Goal: Information Seeking & Learning: Learn about a topic

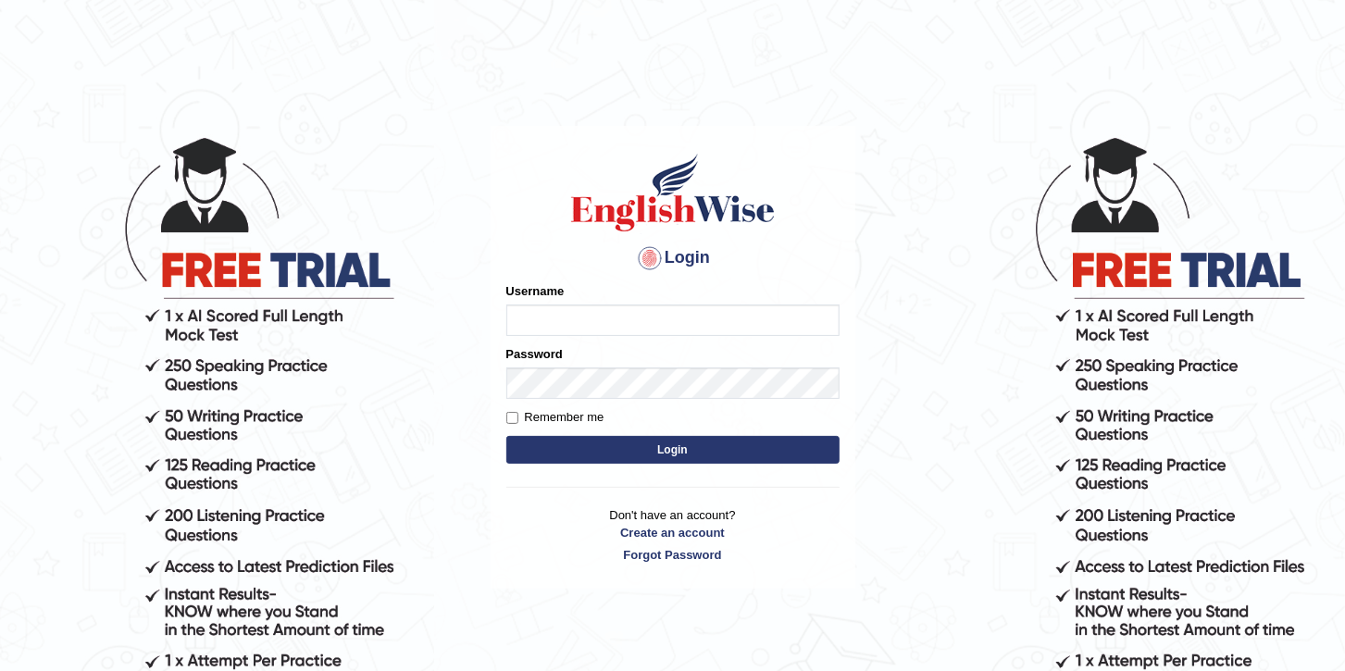
type input "paramjeet84"
click at [598, 442] on button "Login" at bounding box center [672, 450] width 333 height 28
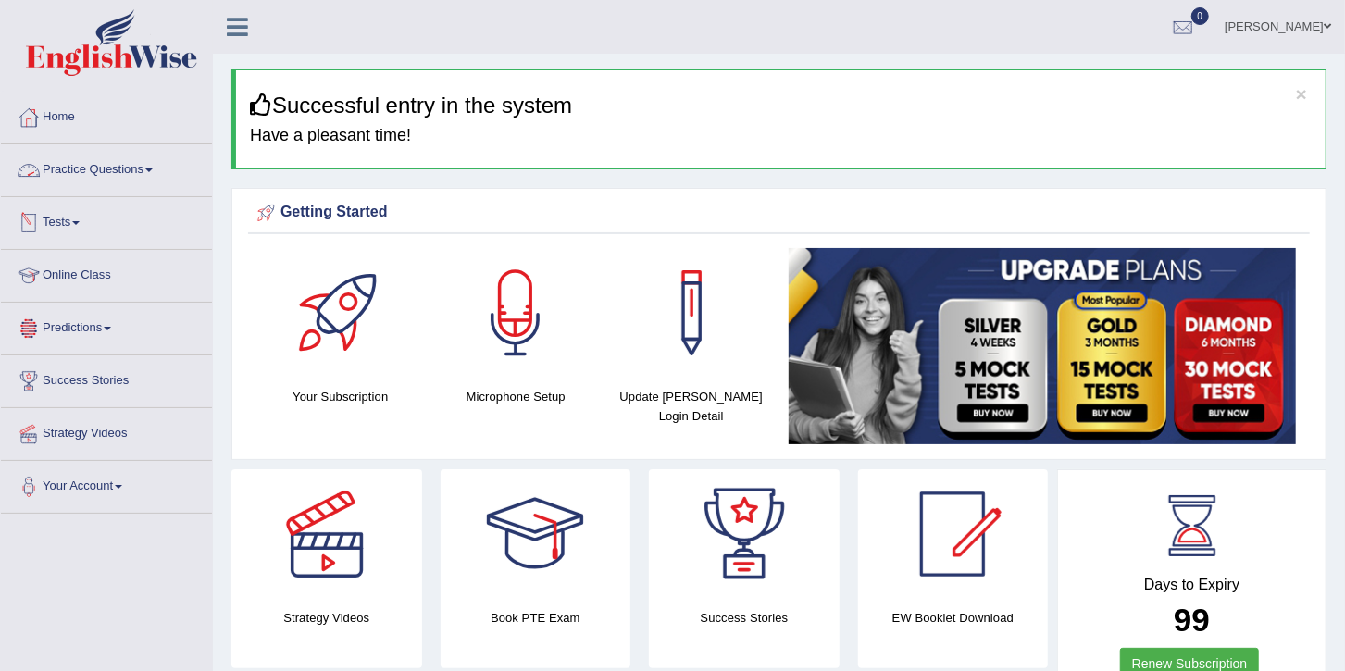
click at [81, 182] on link "Practice Questions" at bounding box center [106, 167] width 211 height 46
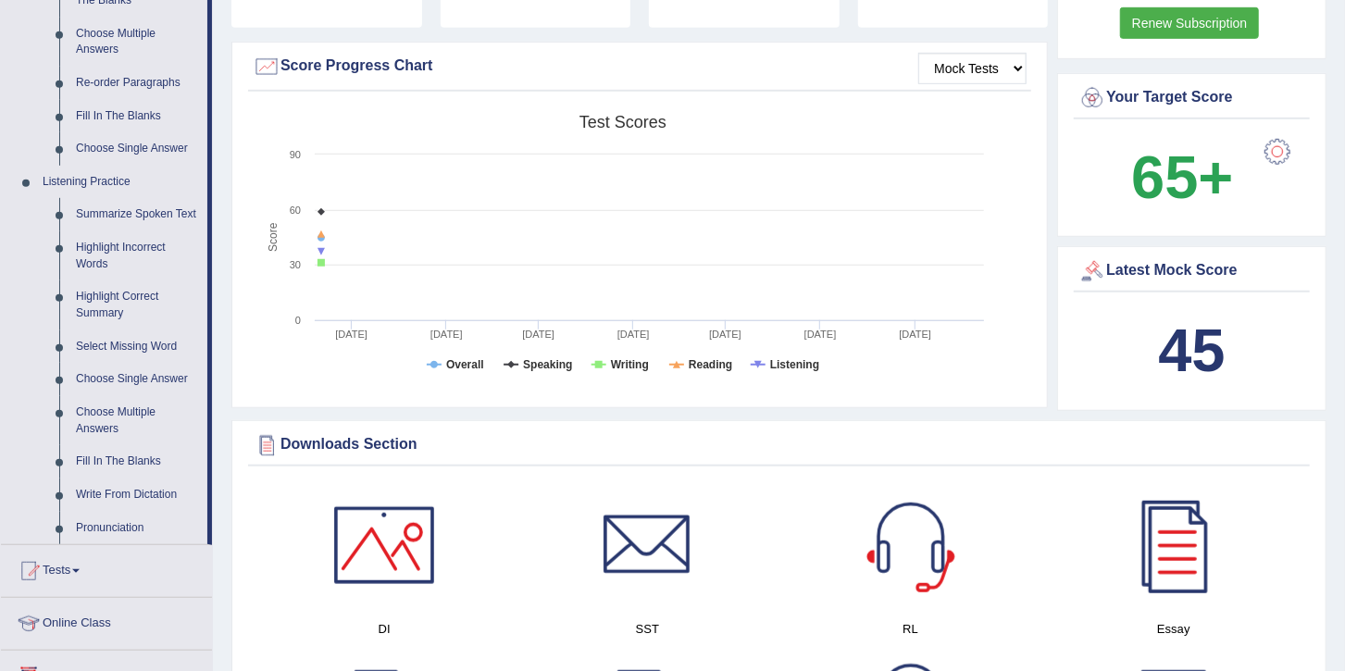
scroll to position [663, 0]
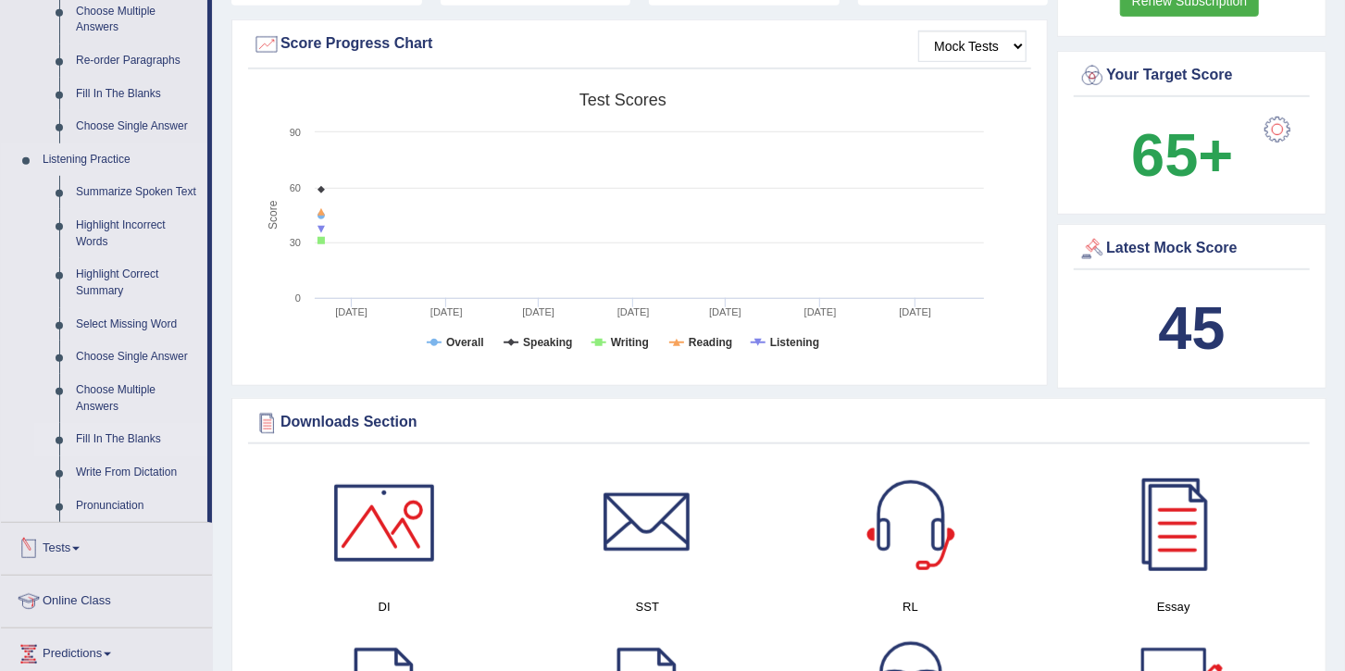
click at [111, 441] on link "Fill In The Blanks" at bounding box center [138, 439] width 140 height 33
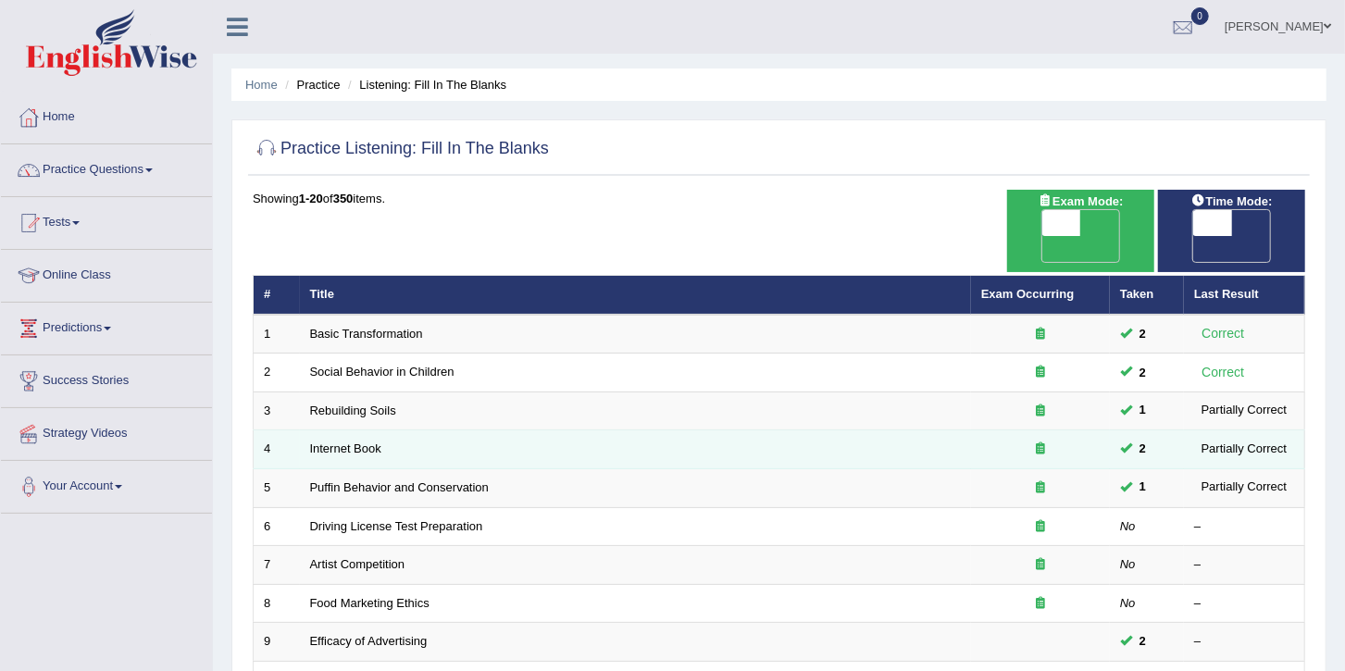
click at [364, 431] on td "Internet Book" at bounding box center [635, 450] width 671 height 39
click at [357, 442] on link "Internet Book" at bounding box center [345, 449] width 71 height 14
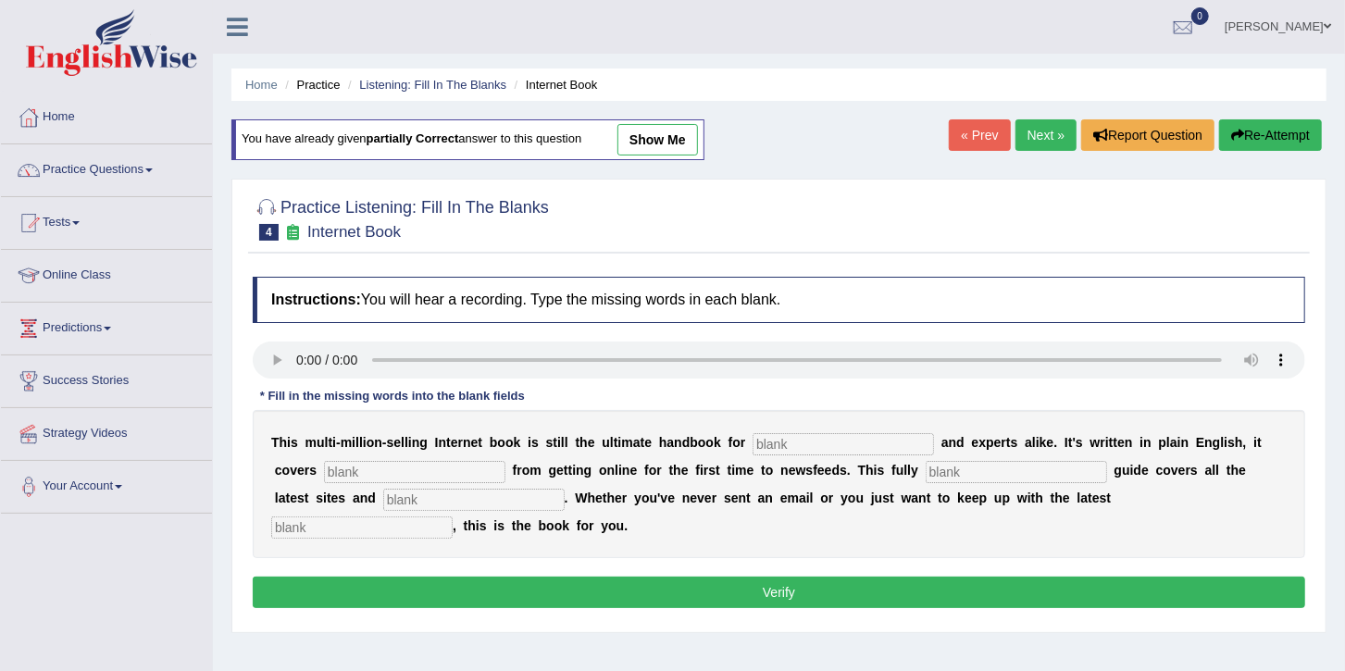
click at [753, 439] on input "text" at bounding box center [843, 444] width 181 height 22
type input "ultimate"
click at [343, 470] on input "text" at bounding box center [414, 472] width 181 height 22
type input "everything"
click at [926, 475] on input "text" at bounding box center [1016, 472] width 181 height 22
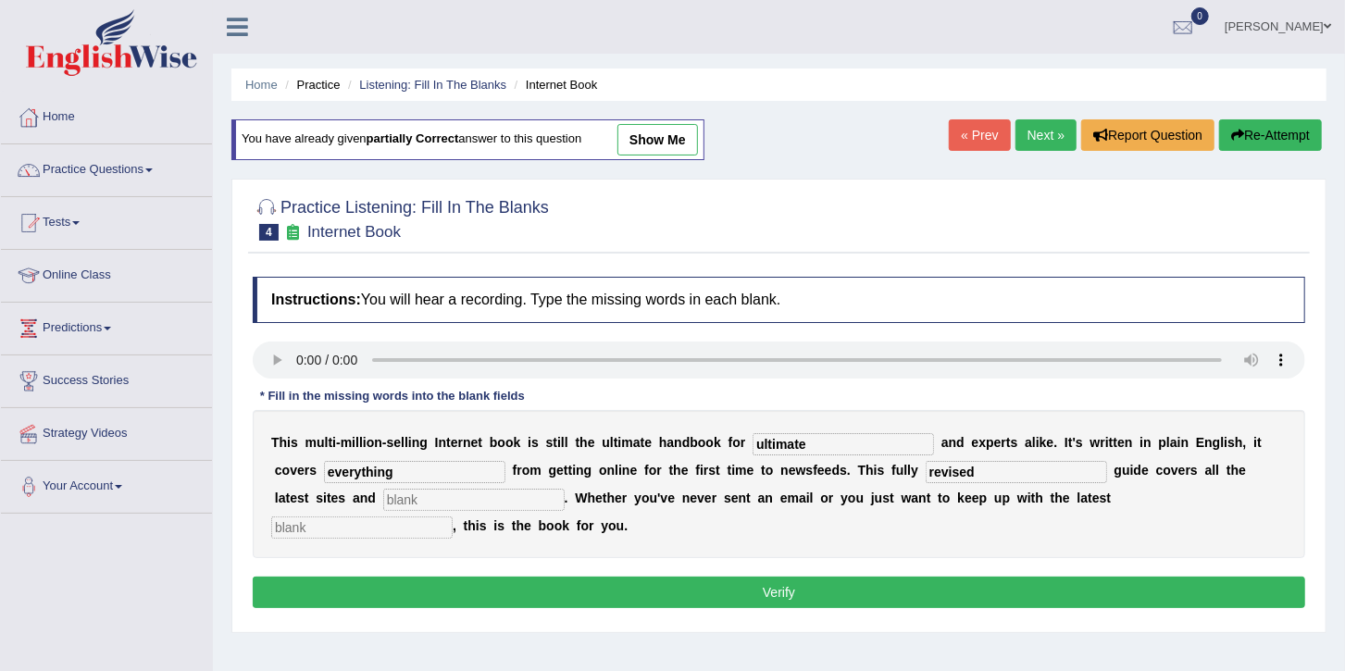
type input "revised"
click at [383, 510] on input "text" at bounding box center [473, 500] width 181 height 22
type input "crazes"
click at [453, 517] on input "text" at bounding box center [361, 528] width 181 height 22
type input "developments"
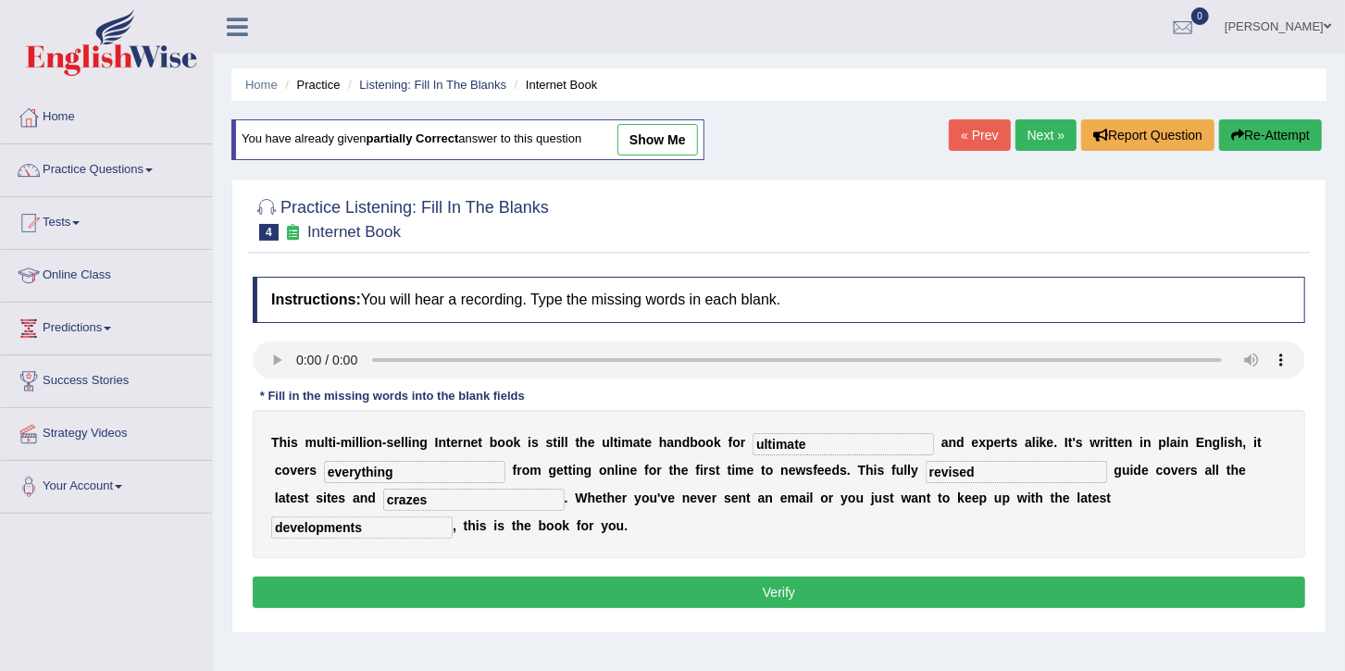
click at [940, 577] on button "Verify" at bounding box center [779, 592] width 1053 height 31
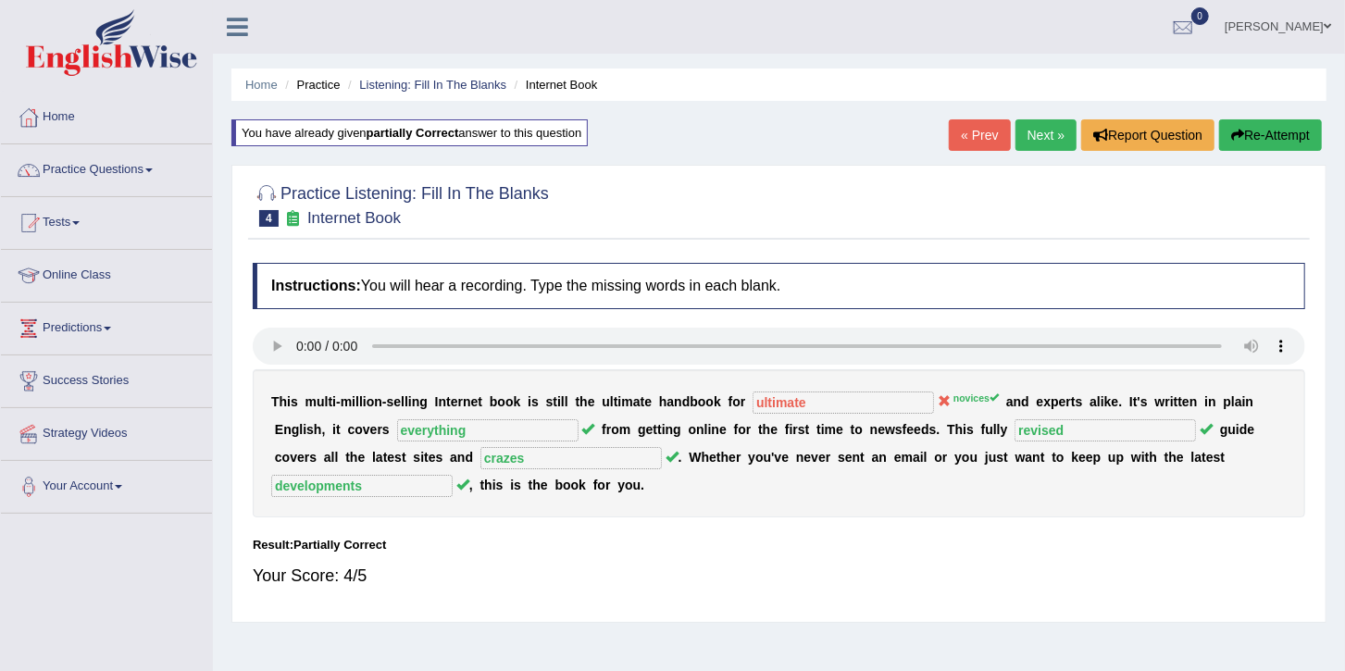
click at [1045, 128] on link "Next »" at bounding box center [1046, 134] width 61 height 31
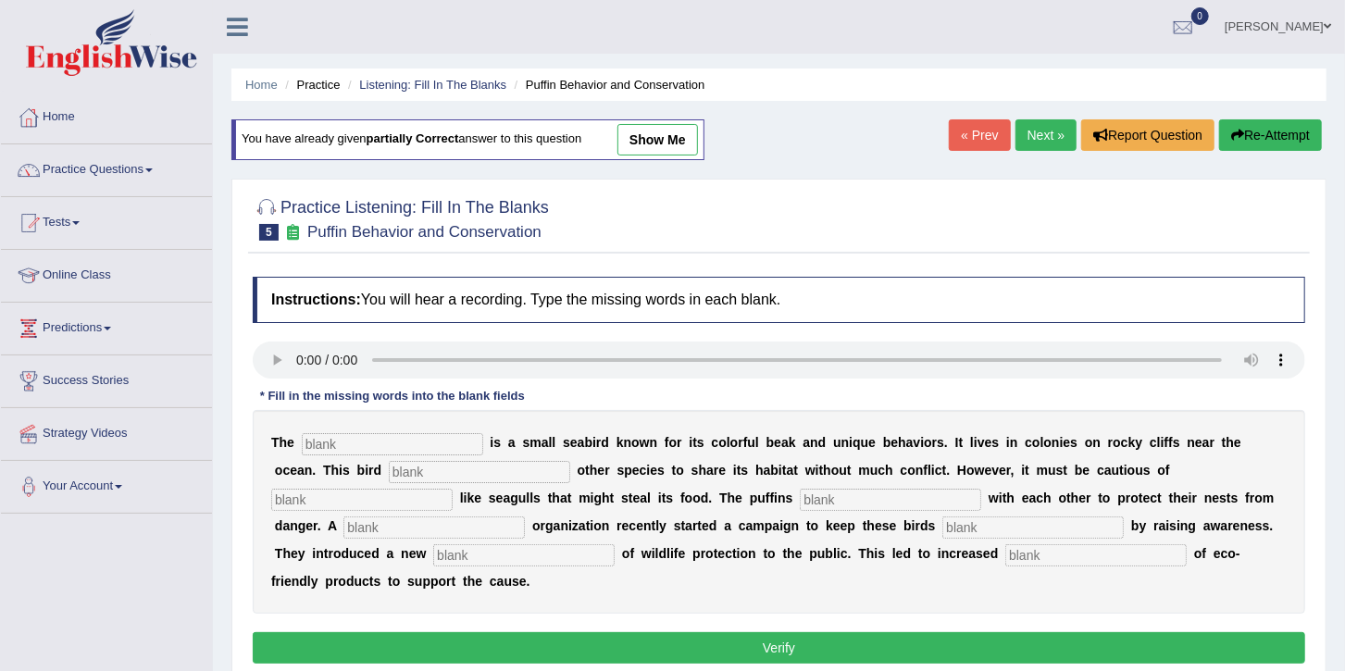
click at [1045, 128] on link "Next »" at bounding box center [1046, 134] width 61 height 31
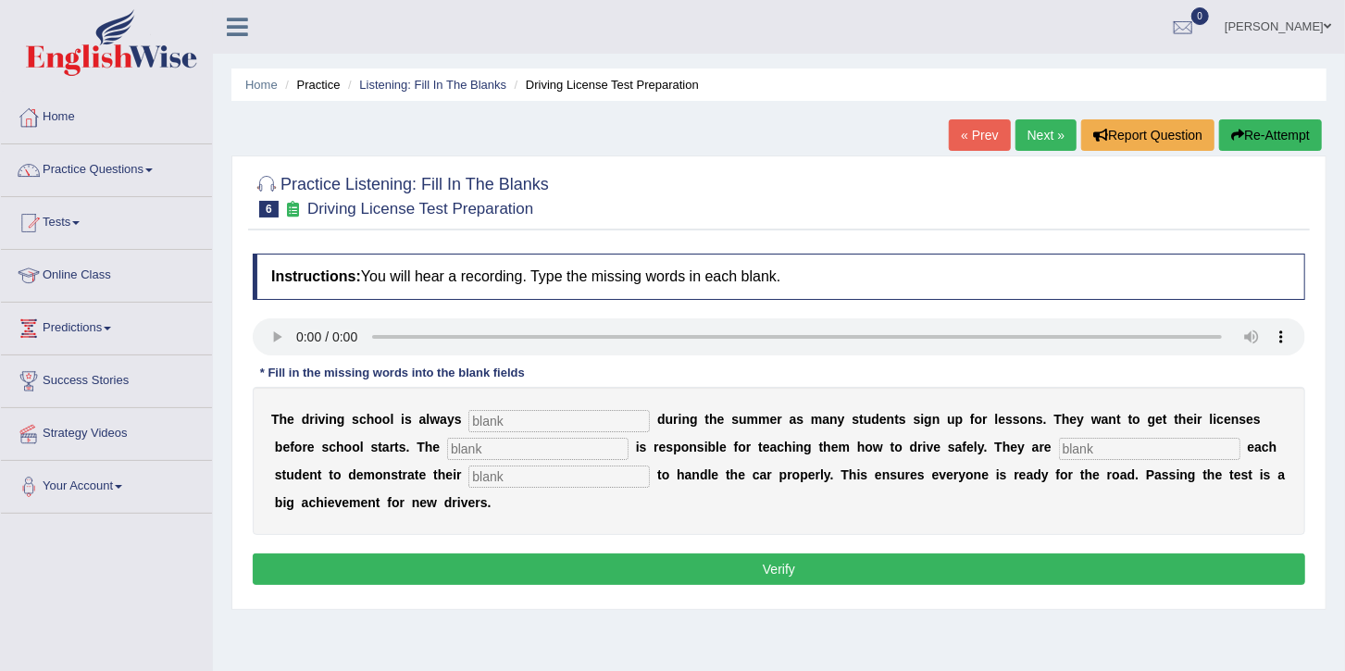
click at [473, 426] on input "text" at bounding box center [558, 421] width 181 height 22
type input "busy"
click at [447, 456] on input "text" at bounding box center [537, 449] width 181 height 22
type input "instructure"
click at [468, 476] on input "text" at bounding box center [558, 477] width 181 height 22
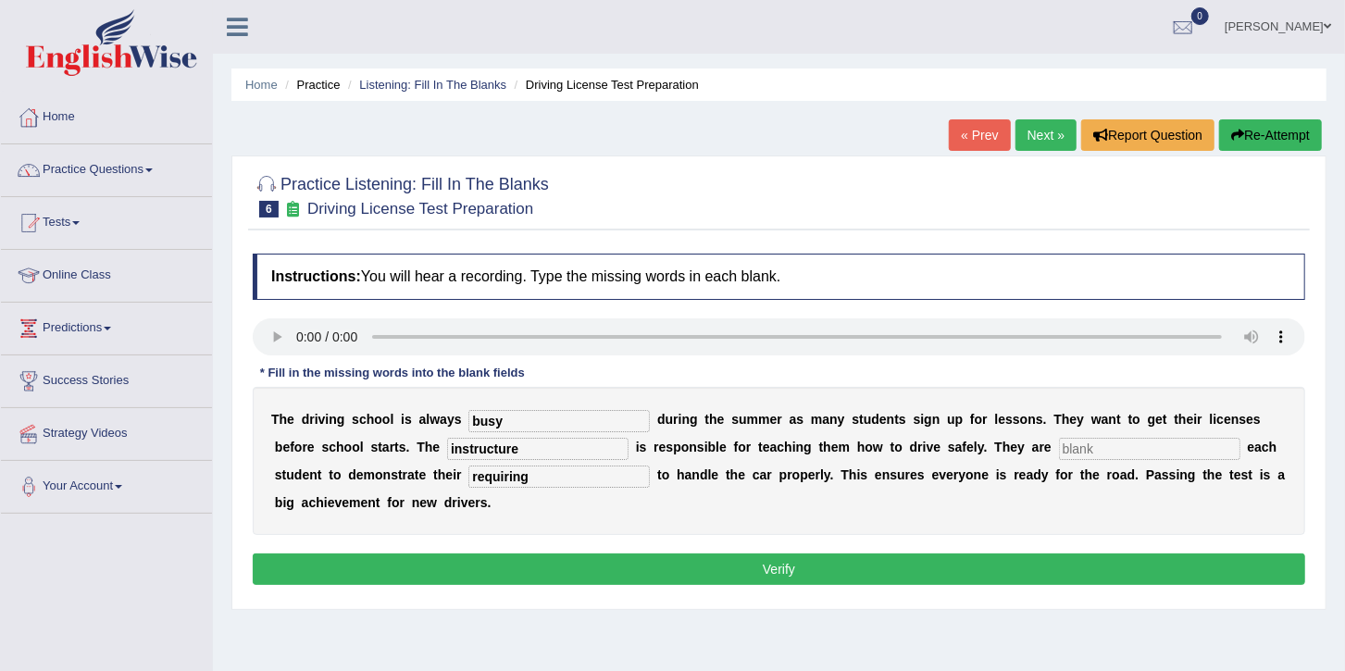
type input "requiring"
click at [1059, 446] on input "text" at bounding box center [1149, 449] width 181 height 22
type input "requiring"
click at [468, 468] on input "requiring" at bounding box center [558, 477] width 181 height 22
type input "r"
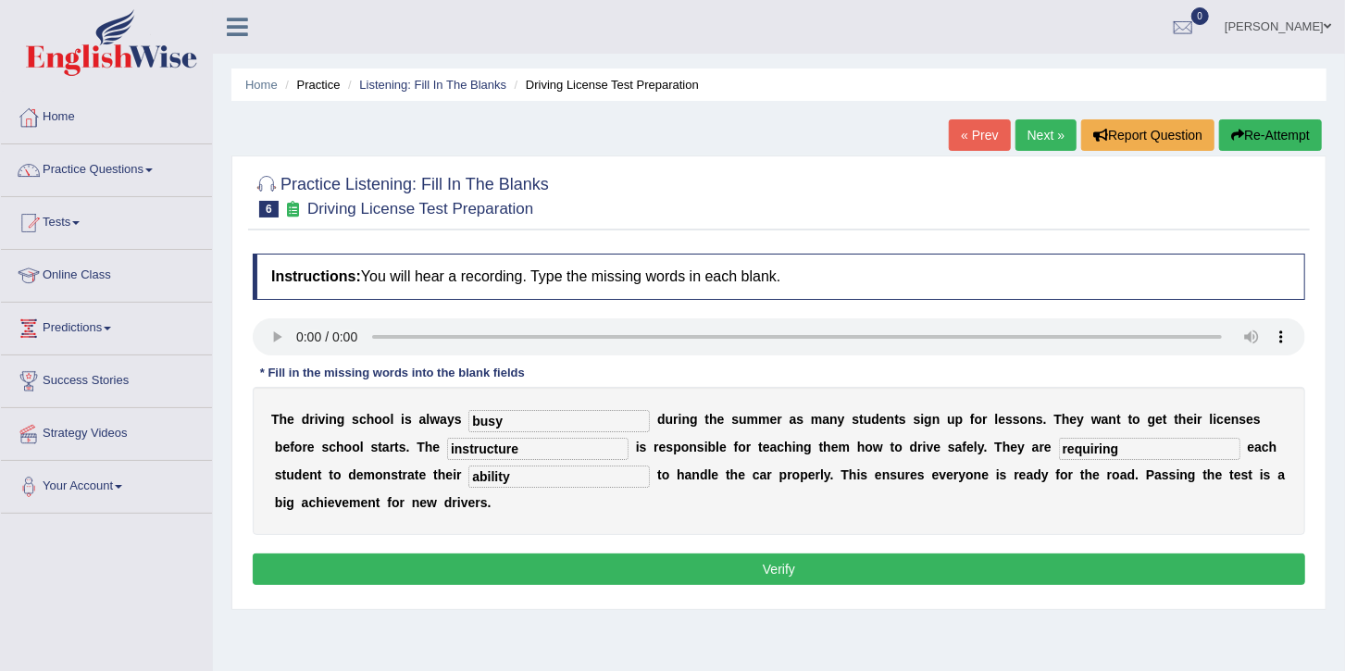
type input "ability"
click at [797, 554] on button "Verify" at bounding box center [779, 569] width 1053 height 31
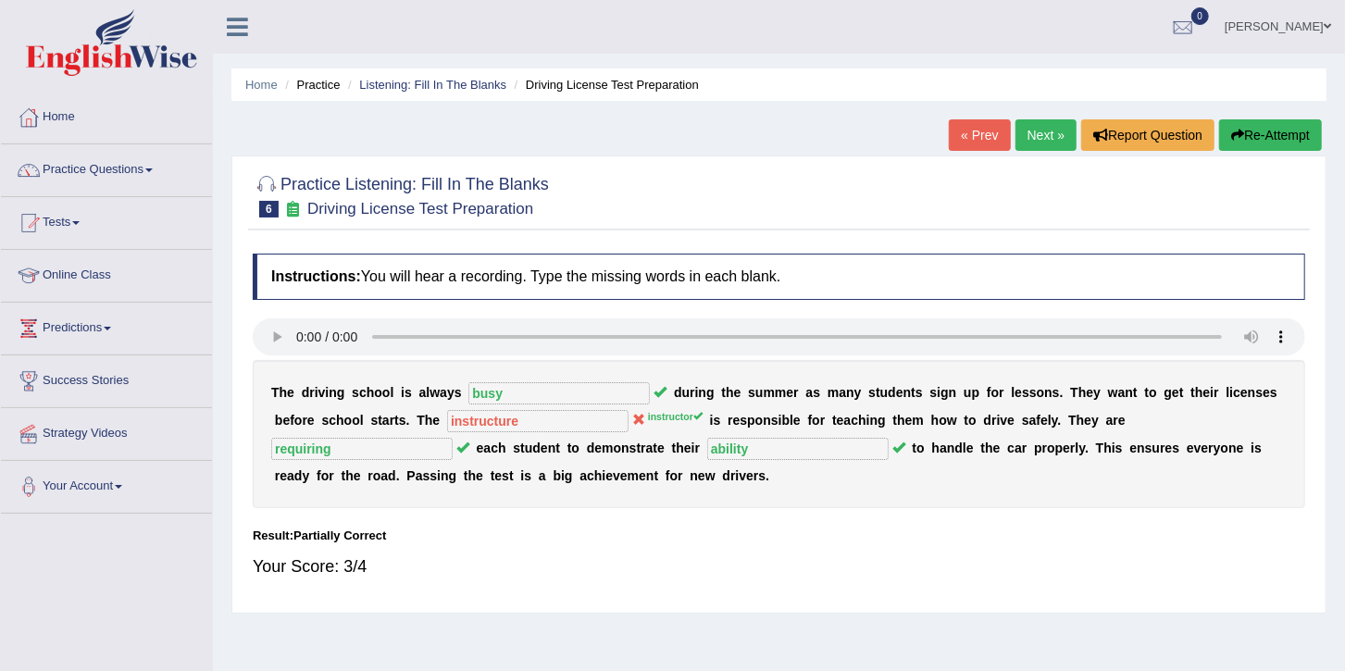
click at [1033, 137] on link "Next »" at bounding box center [1046, 134] width 61 height 31
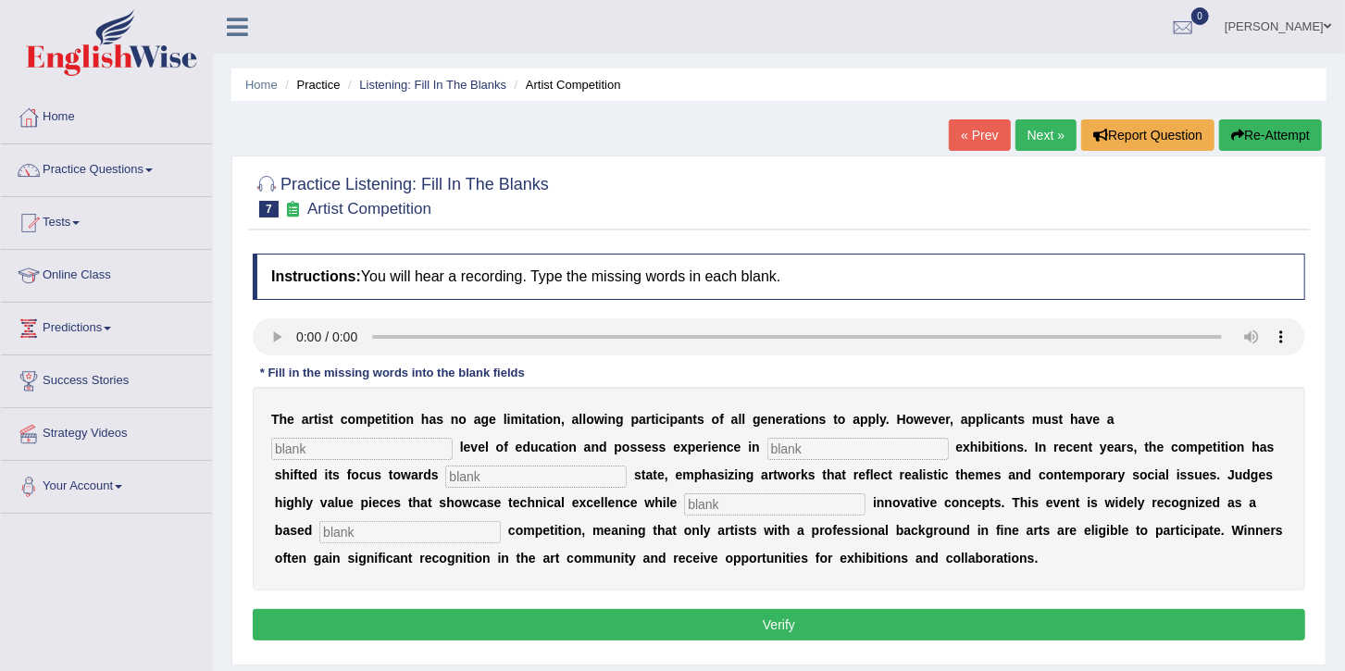
click at [453, 438] on input "text" at bounding box center [361, 449] width 181 height 22
type input "graduation"
click at [768, 446] on input "text" at bounding box center [858, 449] width 181 height 22
type input "scltpture"
click at [445, 483] on input "text" at bounding box center [535, 477] width 181 height 22
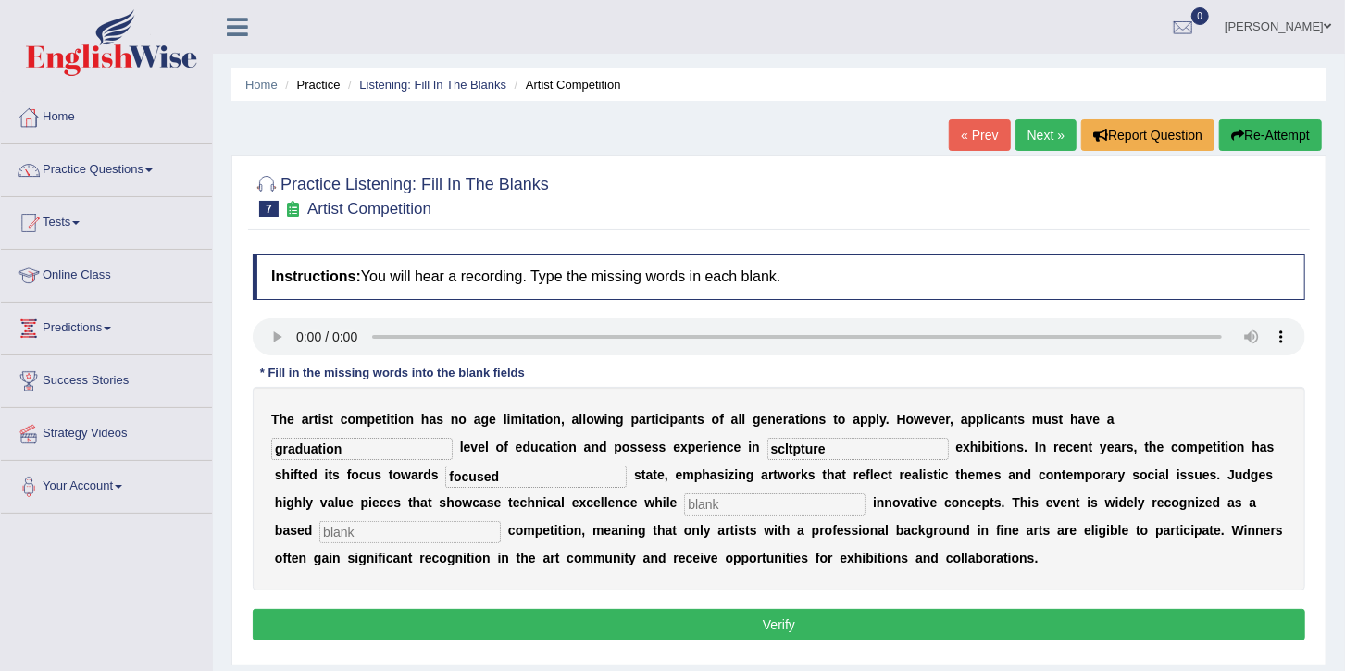
type input "focused"
click at [684, 507] on input "text" at bounding box center [774, 504] width 181 height 22
type input "cooperative"
click at [501, 521] on input "text" at bounding box center [409, 532] width 181 height 22
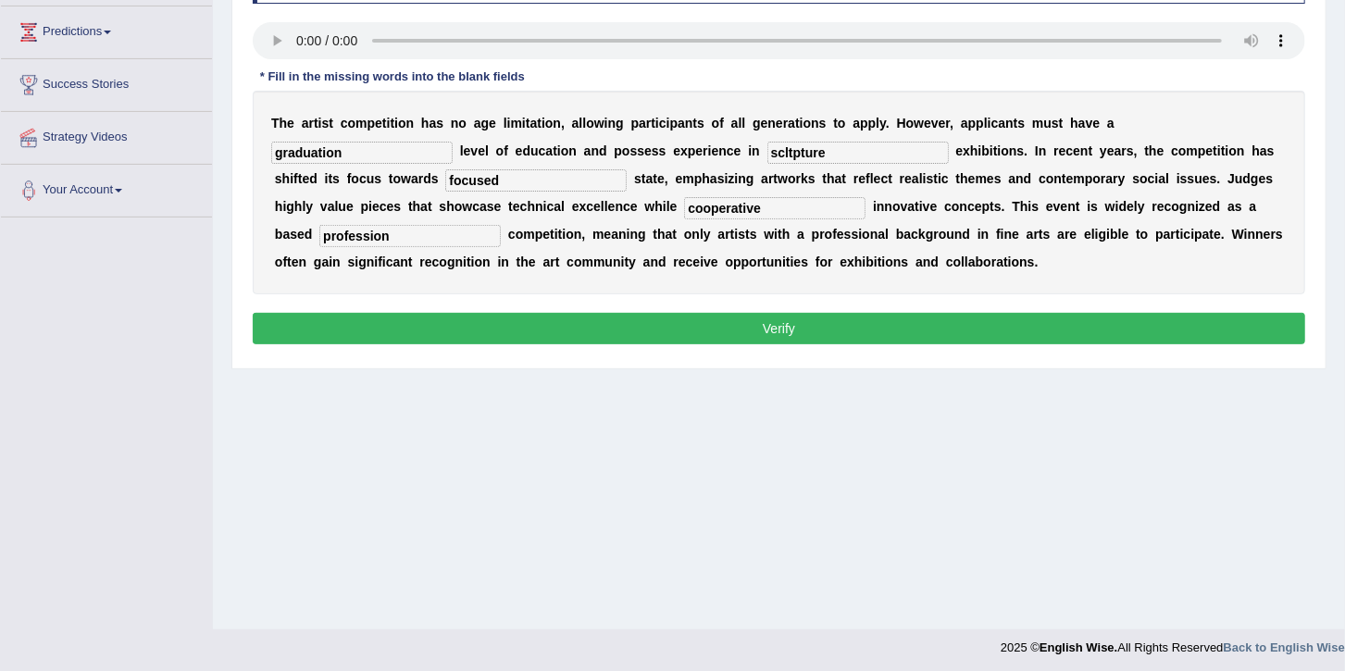
scroll to position [301, 0]
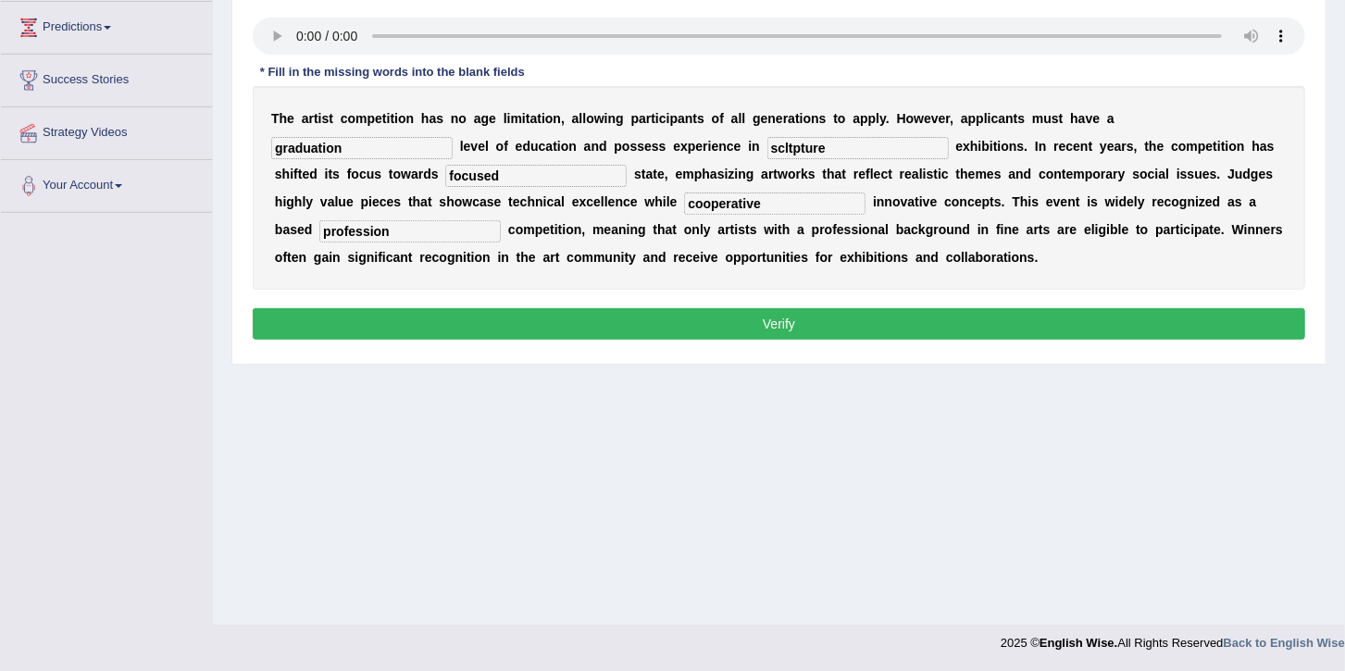
type input "profession"
click at [831, 333] on button "Verify" at bounding box center [779, 323] width 1053 height 31
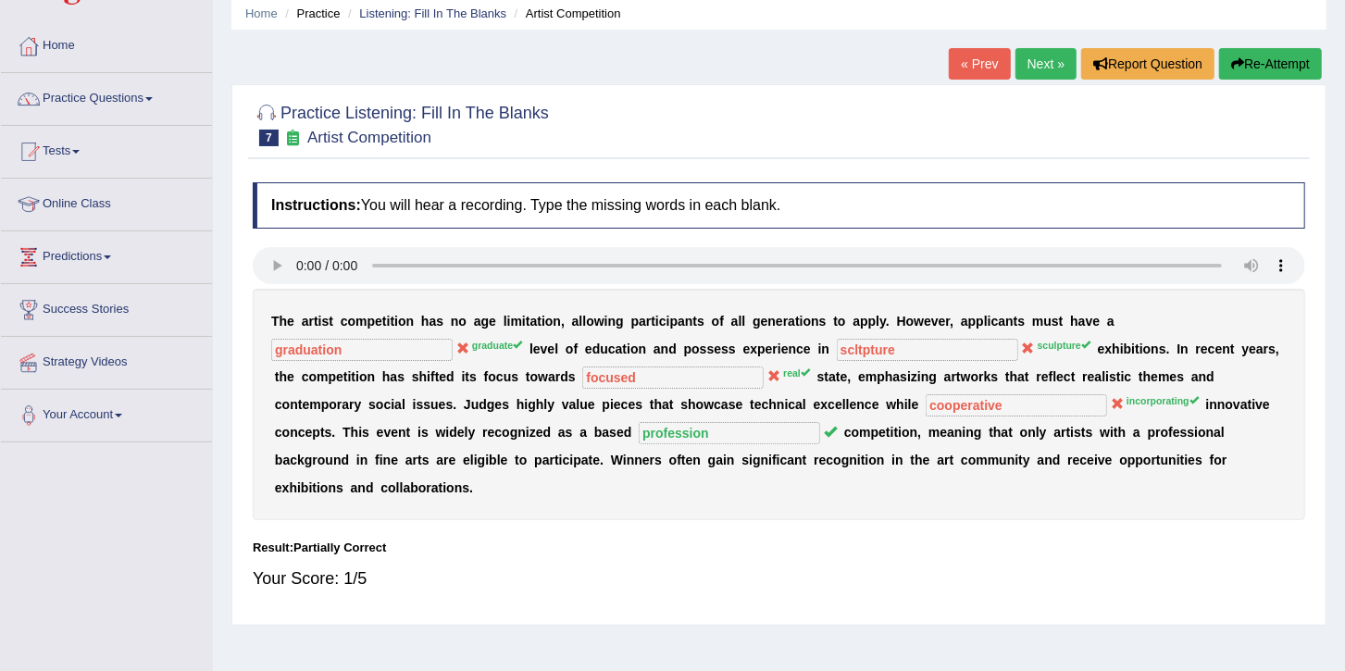
scroll to position [69, 0]
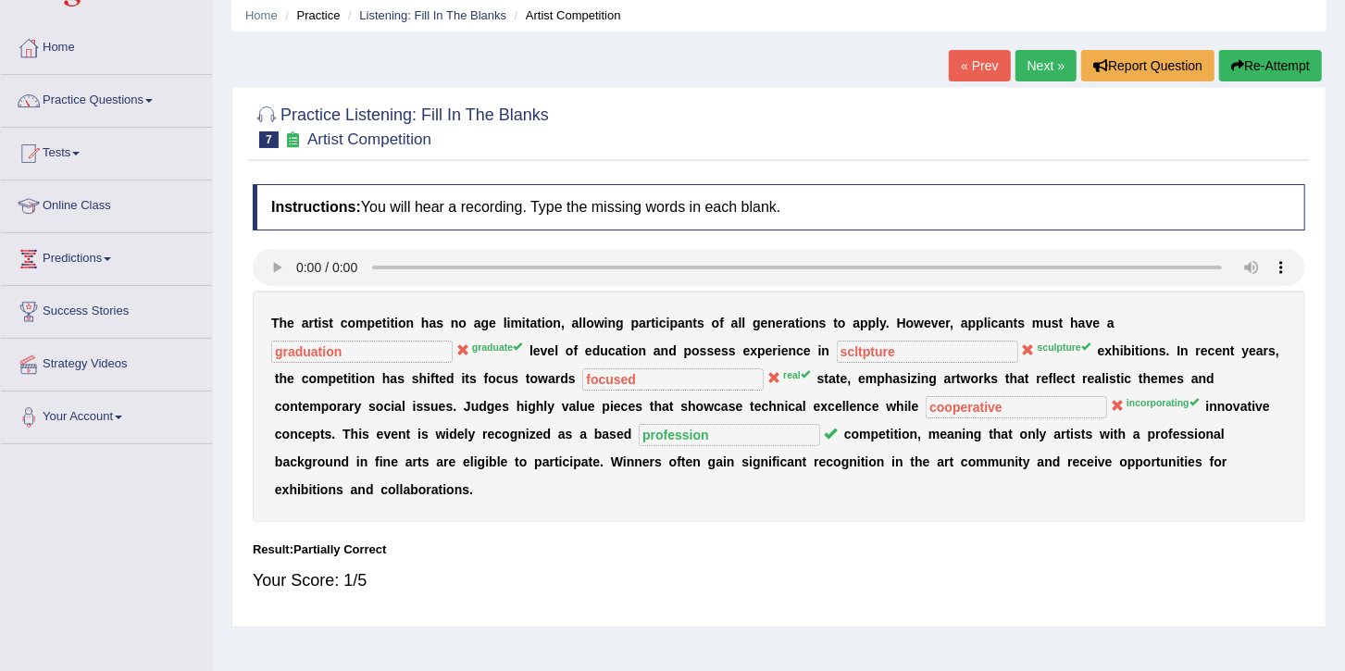
click at [1277, 56] on button "Re-Attempt" at bounding box center [1270, 65] width 103 height 31
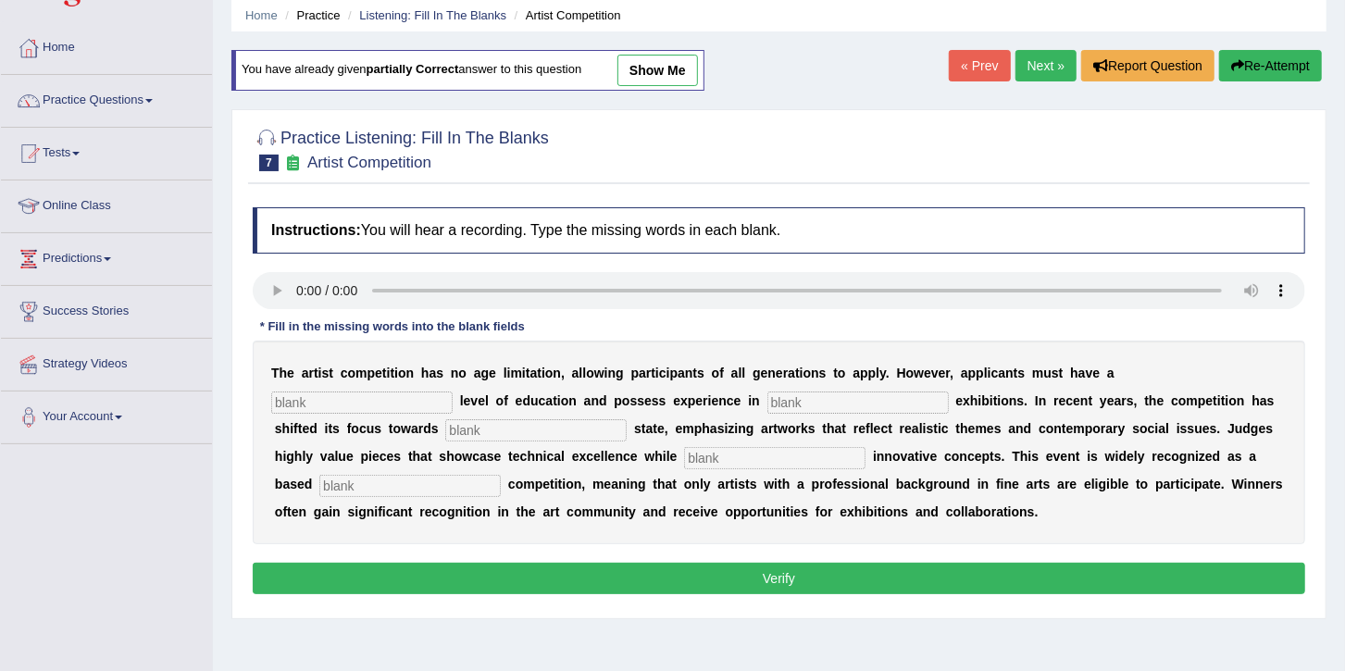
click at [453, 392] on input "text" at bounding box center [361, 403] width 181 height 22
type input "graducate"
click at [768, 411] on input "text" at bounding box center [858, 403] width 181 height 22
click at [445, 429] on input "text" at bounding box center [535, 430] width 181 height 22
type input "real"
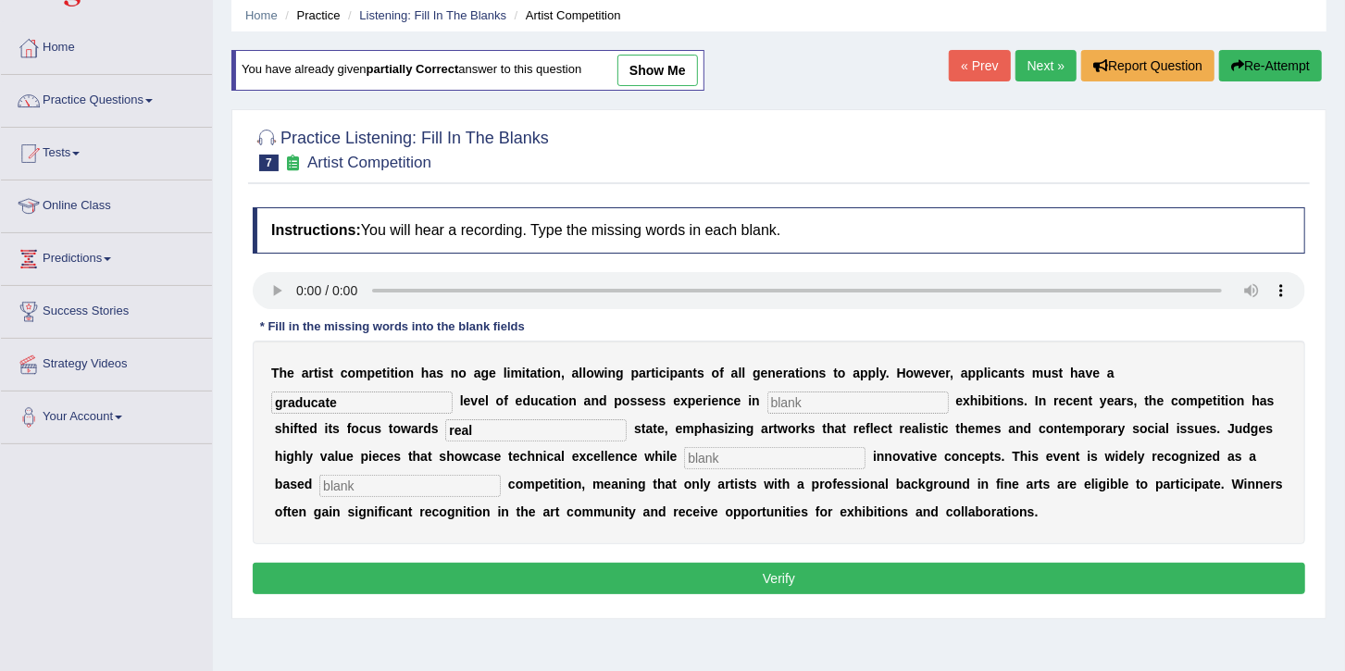
click at [684, 456] on input "text" at bounding box center [774, 458] width 181 height 22
type input "c"
type input "incoprating"
click at [501, 475] on input "text" at bounding box center [409, 486] width 181 height 22
type input "profession"
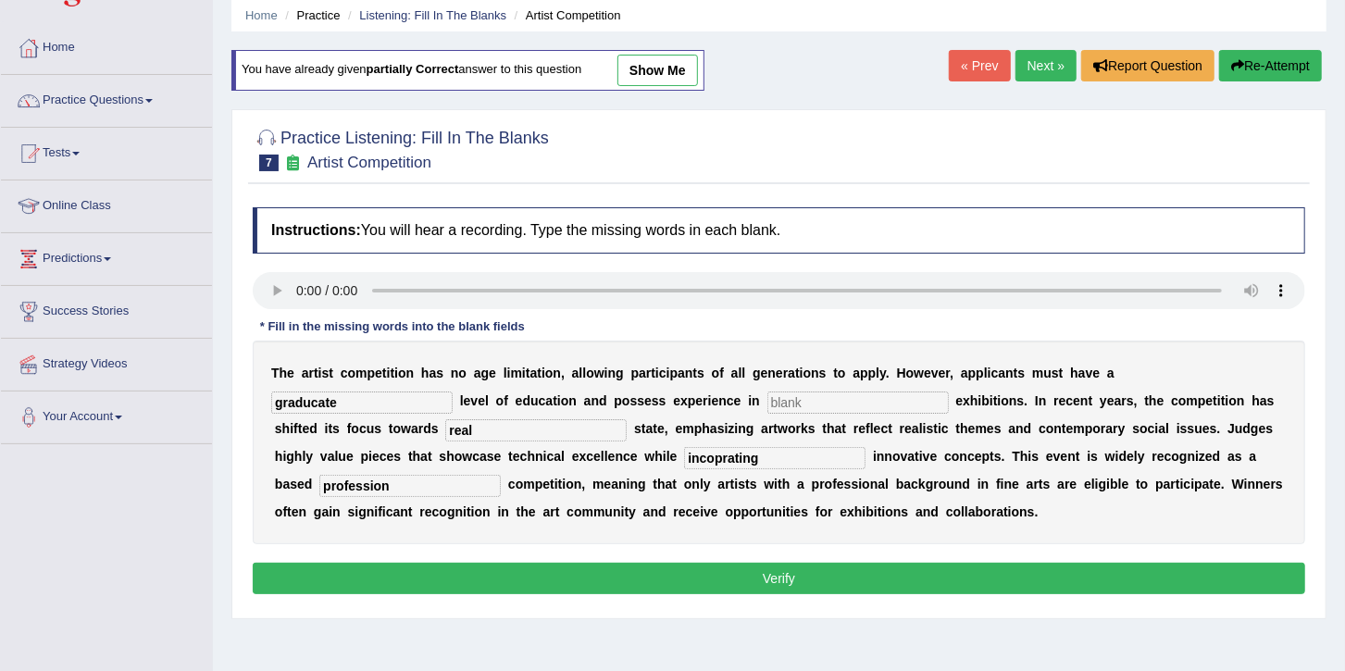
click at [684, 455] on input "incoprating" at bounding box center [774, 458] width 181 height 22
type input "incoporting"
click at [768, 405] on input "text" at bounding box center [858, 403] width 181 height 22
type input "sculpture"
click at [870, 582] on button "Verify" at bounding box center [779, 578] width 1053 height 31
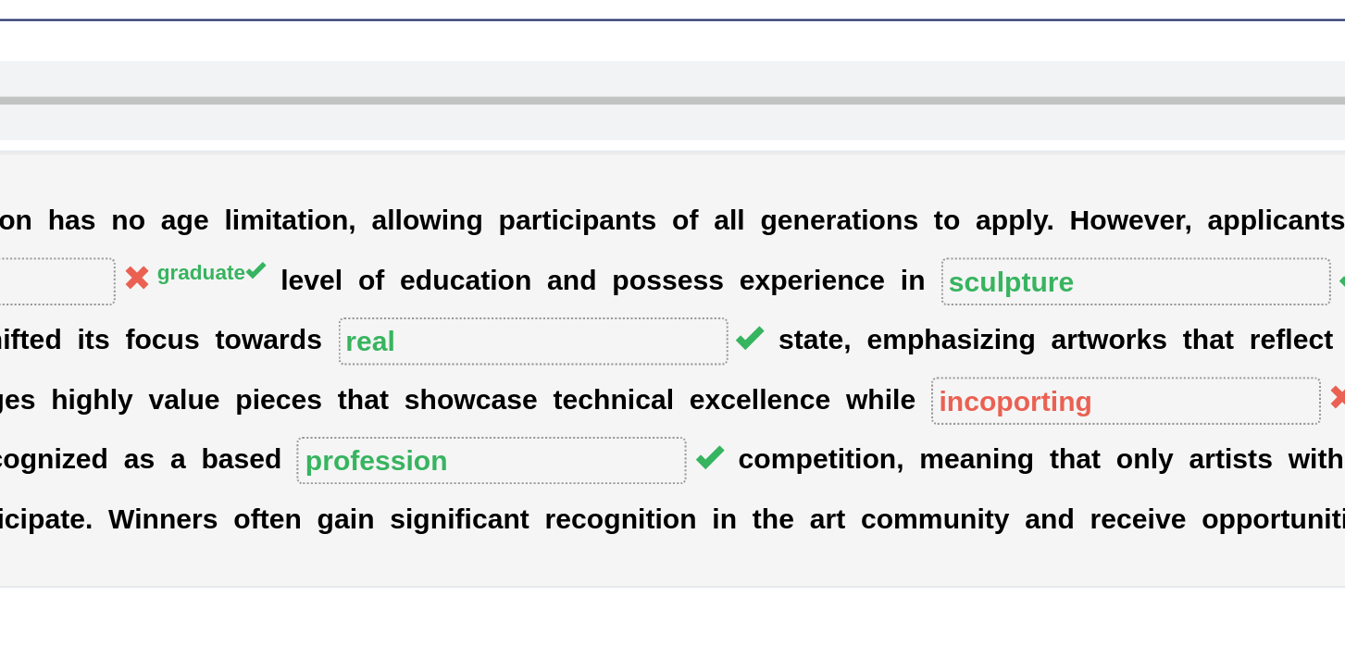
scroll to position [47, 0]
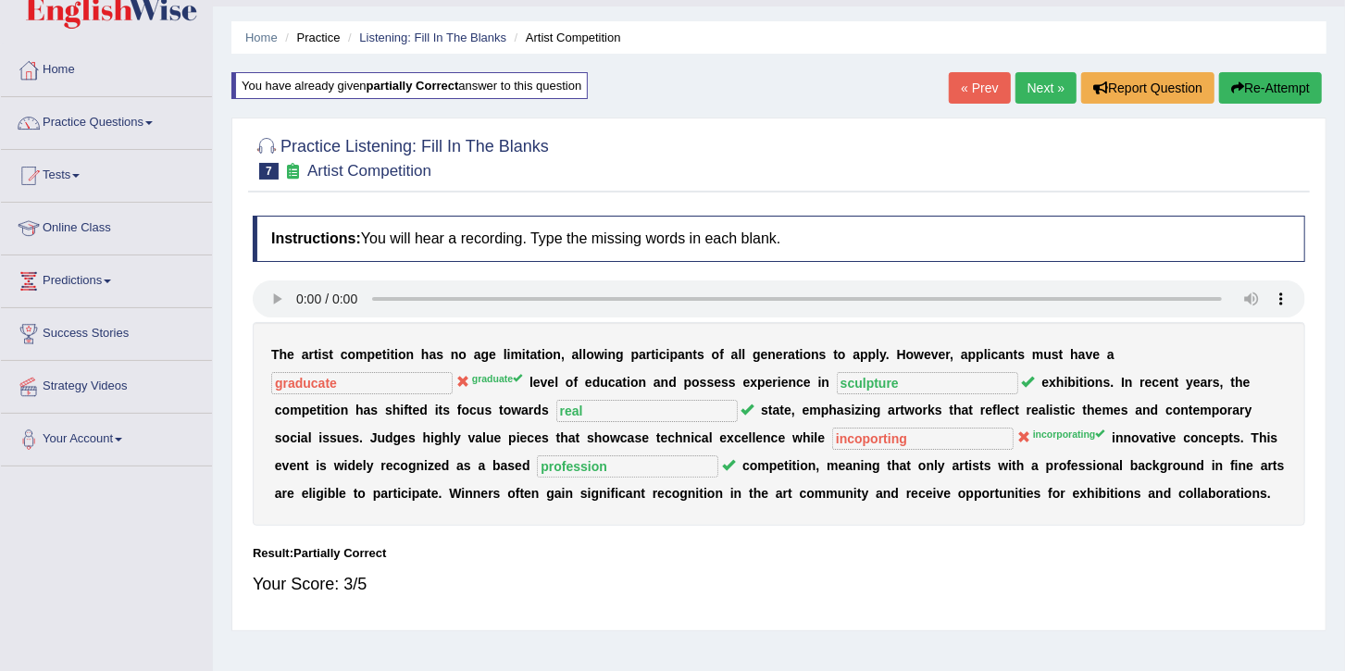
click at [1282, 85] on button "Re-Attempt" at bounding box center [1270, 87] width 103 height 31
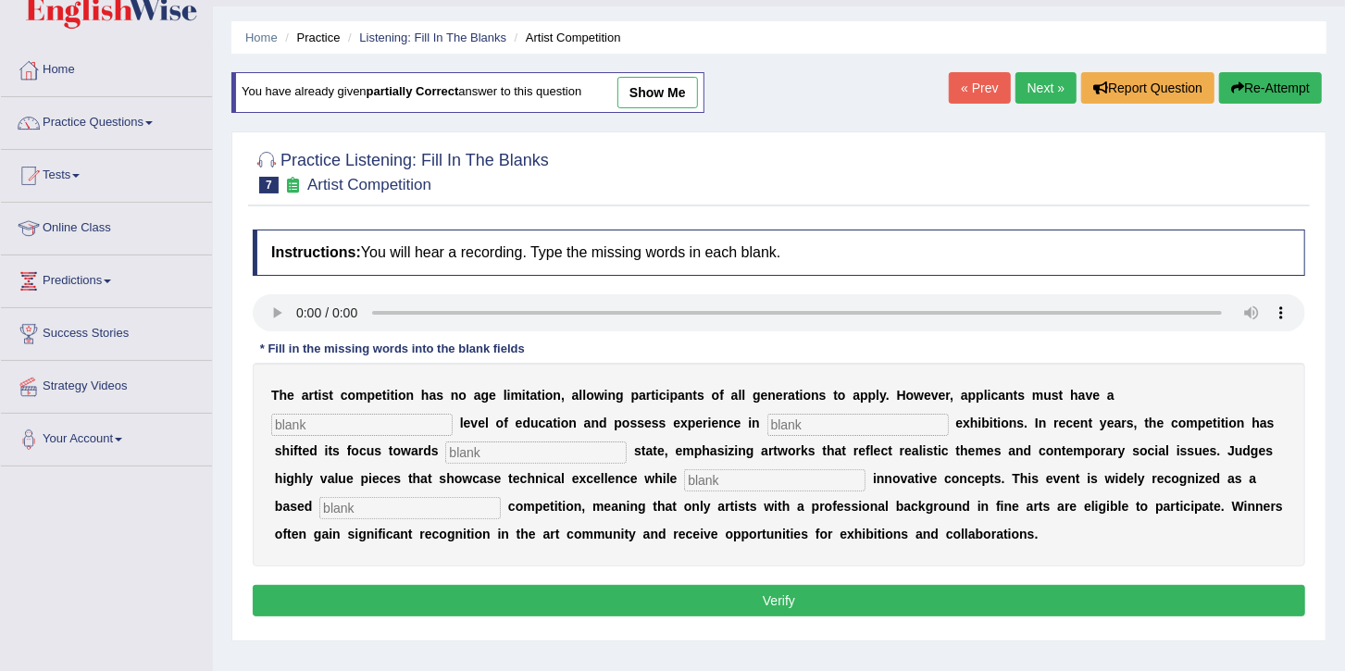
click at [453, 414] on input "text" at bounding box center [361, 425] width 181 height 22
type input "graduate"
click at [768, 418] on input "text" at bounding box center [858, 425] width 181 height 22
type input "c"
type input "sculpture"
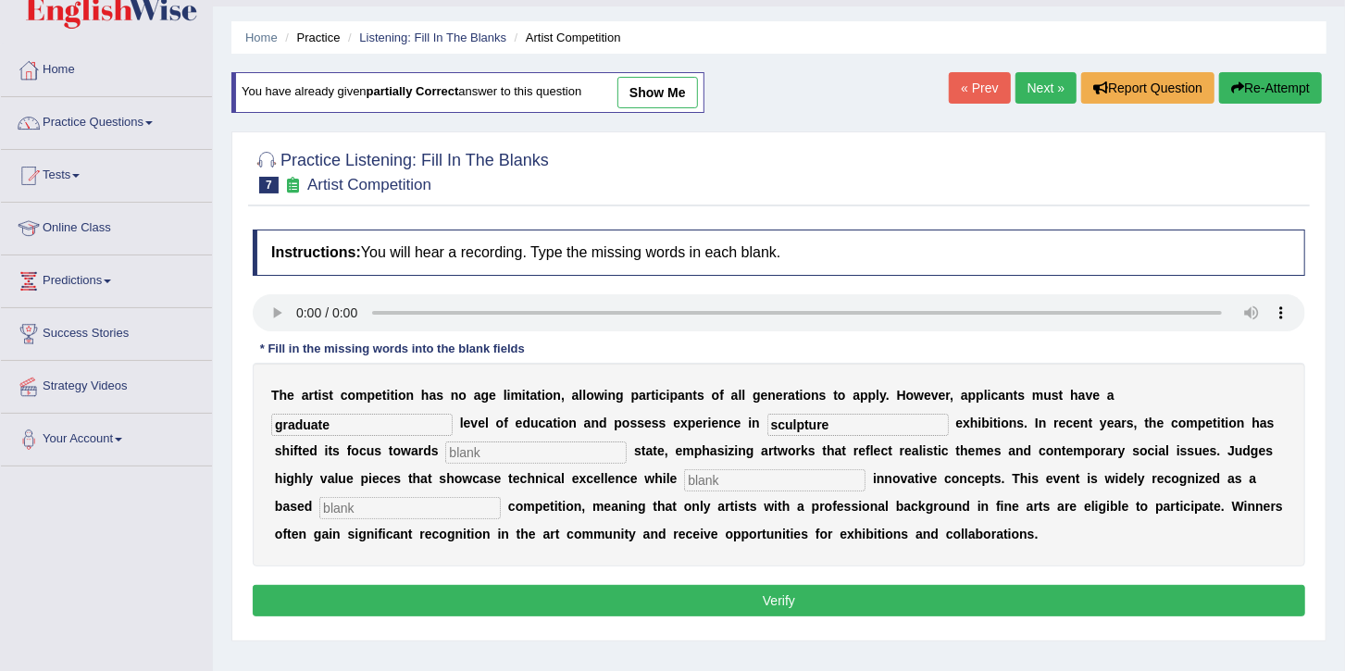
click at [445, 458] on input "text" at bounding box center [535, 453] width 181 height 22
type input "real"
click at [684, 489] on input "text" at bounding box center [774, 480] width 181 height 22
click at [684, 489] on input "incorporating" at bounding box center [774, 480] width 181 height 22
type input "incorporating"
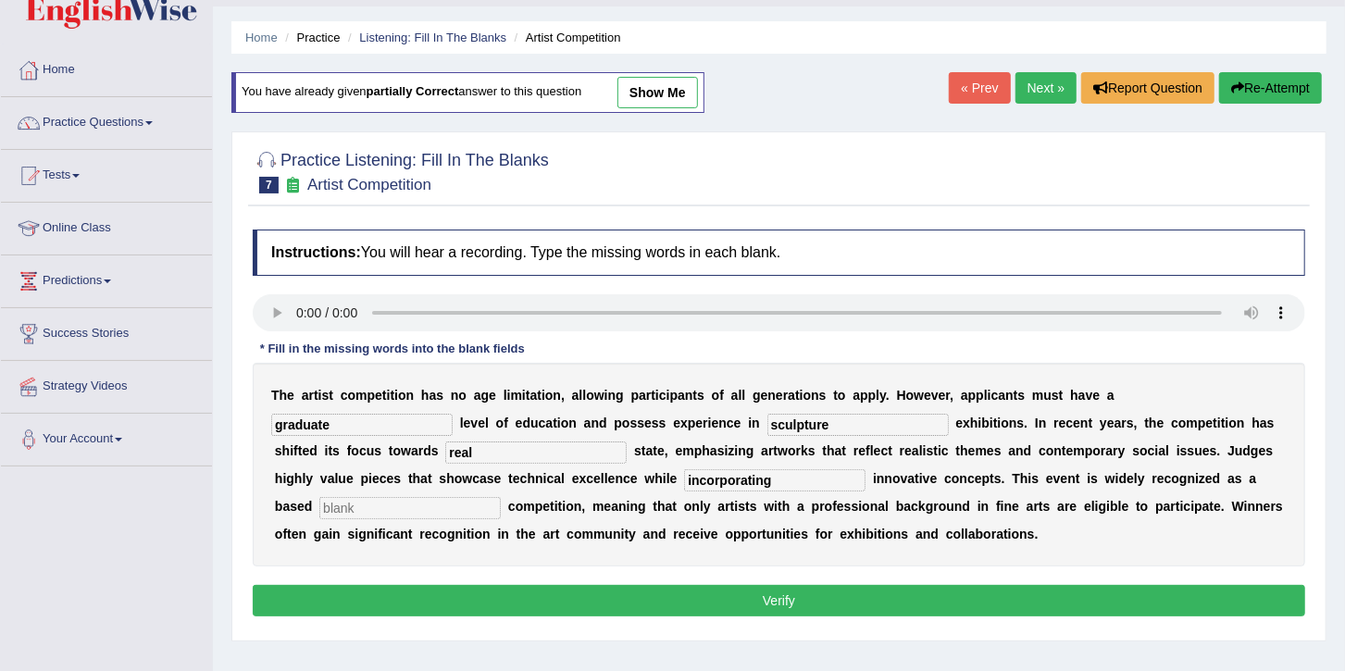
click at [1053, 461] on div "T h e a r t i s t c o m p e t i t i o n h a s n o a g e l i m i t a t i o n , a…" at bounding box center [779, 465] width 1053 height 204
click at [501, 497] on input "text" at bounding box center [409, 508] width 181 height 22
type input "profession"
click at [848, 597] on button "Verify" at bounding box center [779, 600] width 1053 height 31
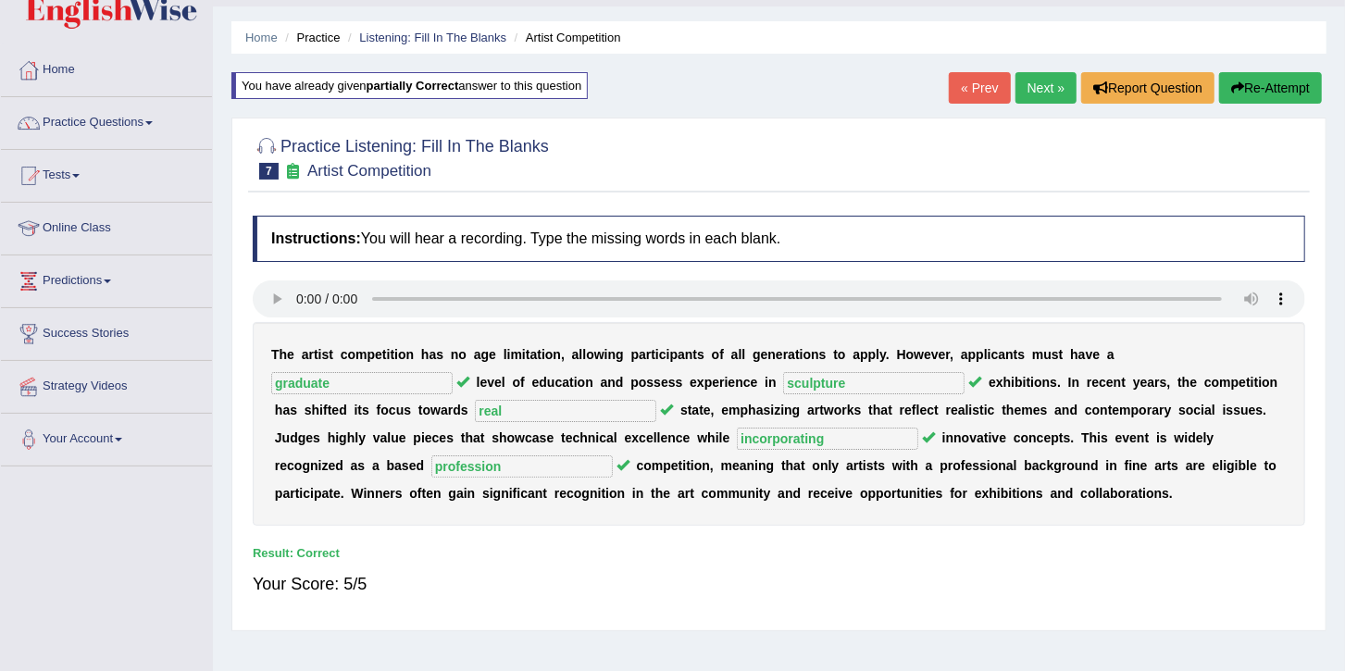
click at [1030, 90] on link "Next »" at bounding box center [1046, 87] width 61 height 31
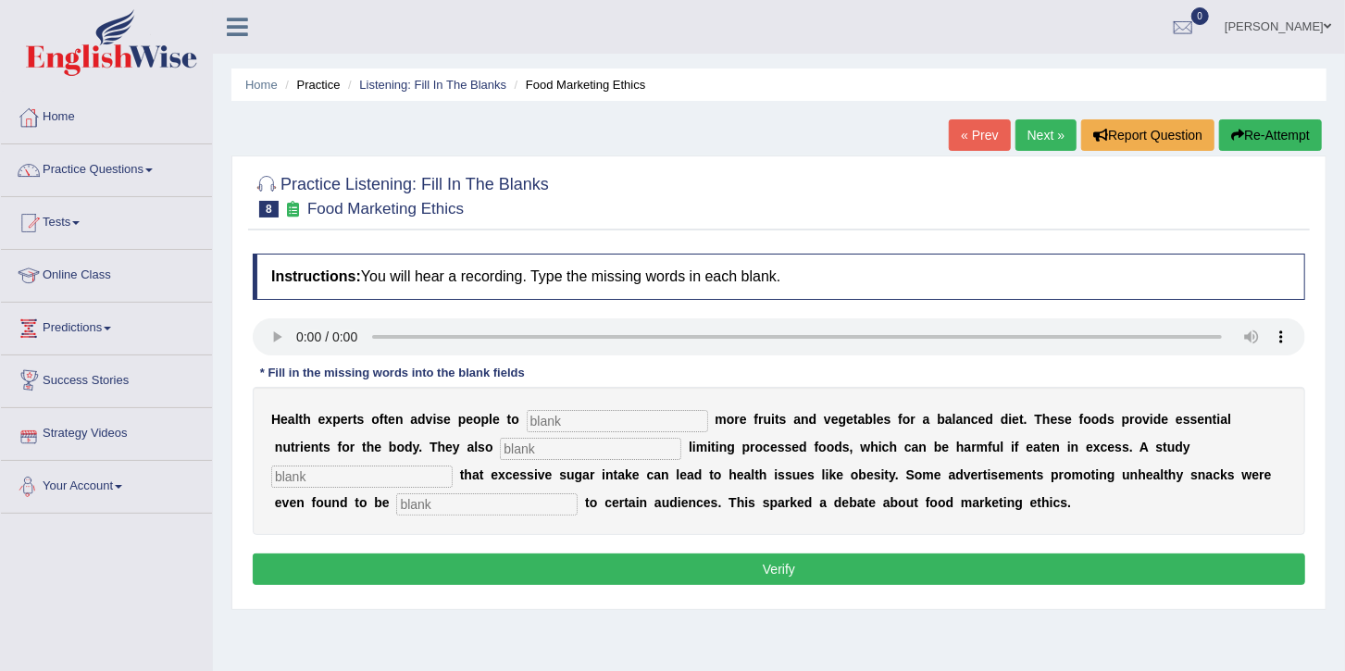
click at [547, 405] on div "H e a l t h e x p e r t s o f t e n a d v i s e p e o p l e t o m o r e f r u i…" at bounding box center [779, 461] width 1053 height 148
click at [532, 422] on input "text" at bounding box center [617, 421] width 181 height 22
type input "people"
click at [500, 444] on input "text" at bounding box center [590, 449] width 181 height 22
type input "recommended"
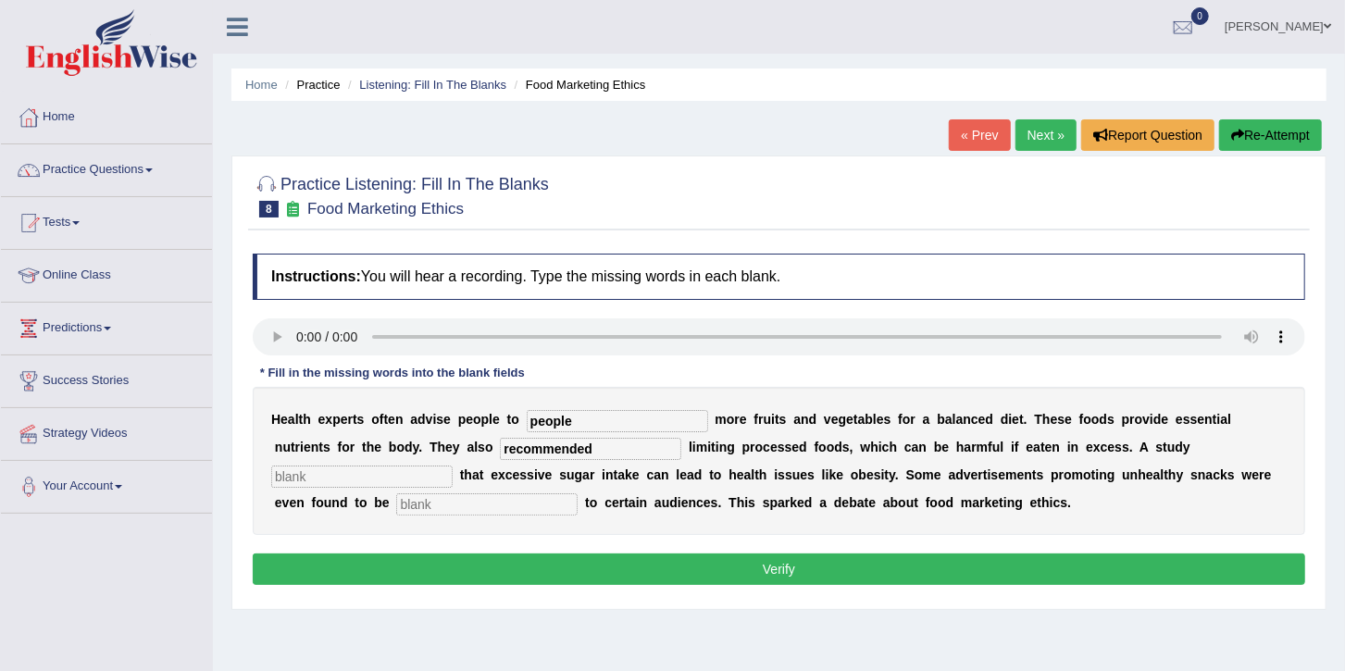
click at [453, 466] on input "text" at bounding box center [361, 477] width 181 height 22
type input "diagnosed"
click at [578, 493] on input "text" at bounding box center [486, 504] width 181 height 22
type input "offensive"
click at [829, 568] on button "Verify" at bounding box center [779, 569] width 1053 height 31
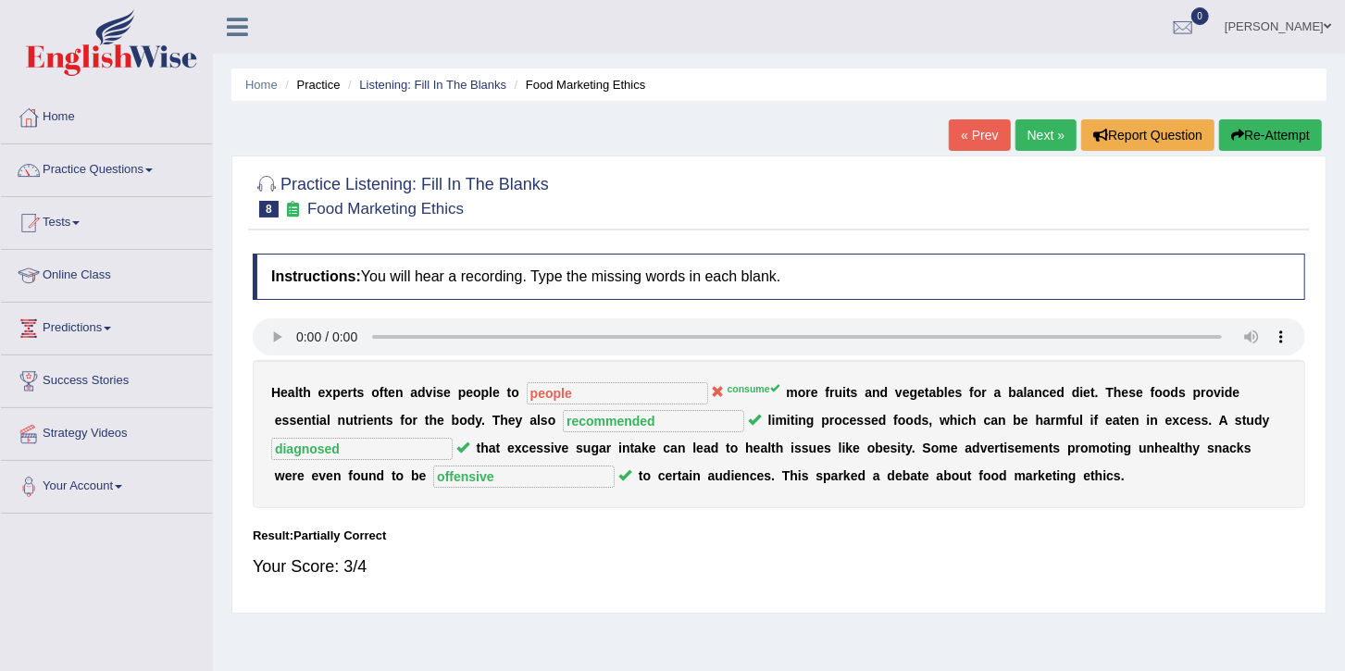
click at [1242, 136] on button "Re-Attempt" at bounding box center [1270, 134] width 103 height 31
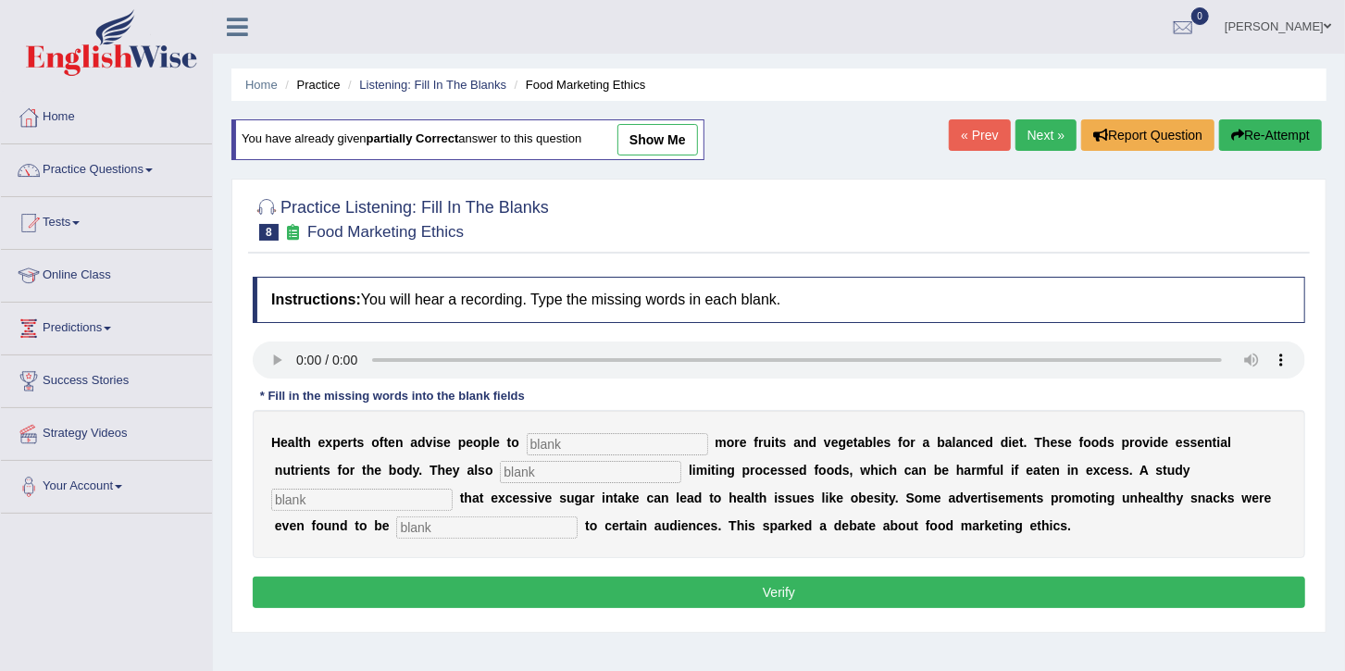
click at [527, 450] on input "text" at bounding box center [617, 444] width 181 height 22
type input "consume"
click at [500, 467] on input "text" at bounding box center [590, 472] width 181 height 22
type input "recommended"
click at [453, 489] on input "text" at bounding box center [361, 500] width 181 height 22
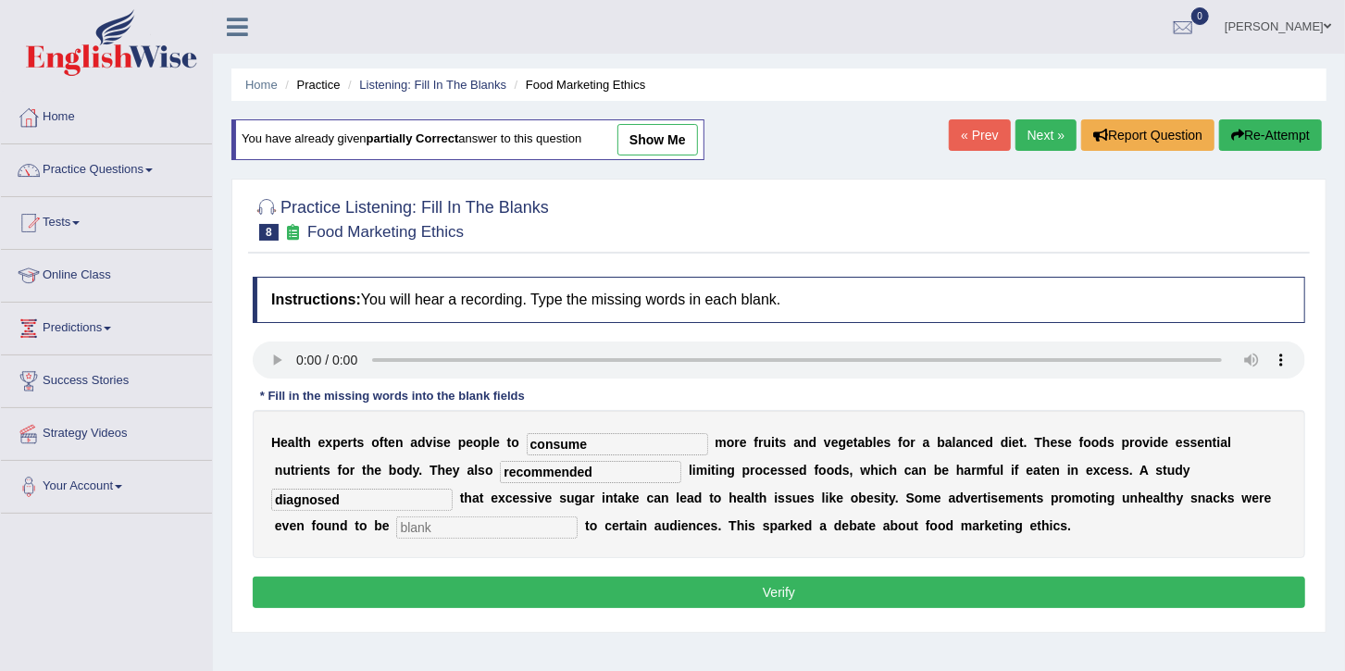
type input "diagnosed"
click at [578, 517] on input "text" at bounding box center [486, 528] width 181 height 22
type input "offensive"
click at [792, 594] on button "Verify" at bounding box center [779, 592] width 1053 height 31
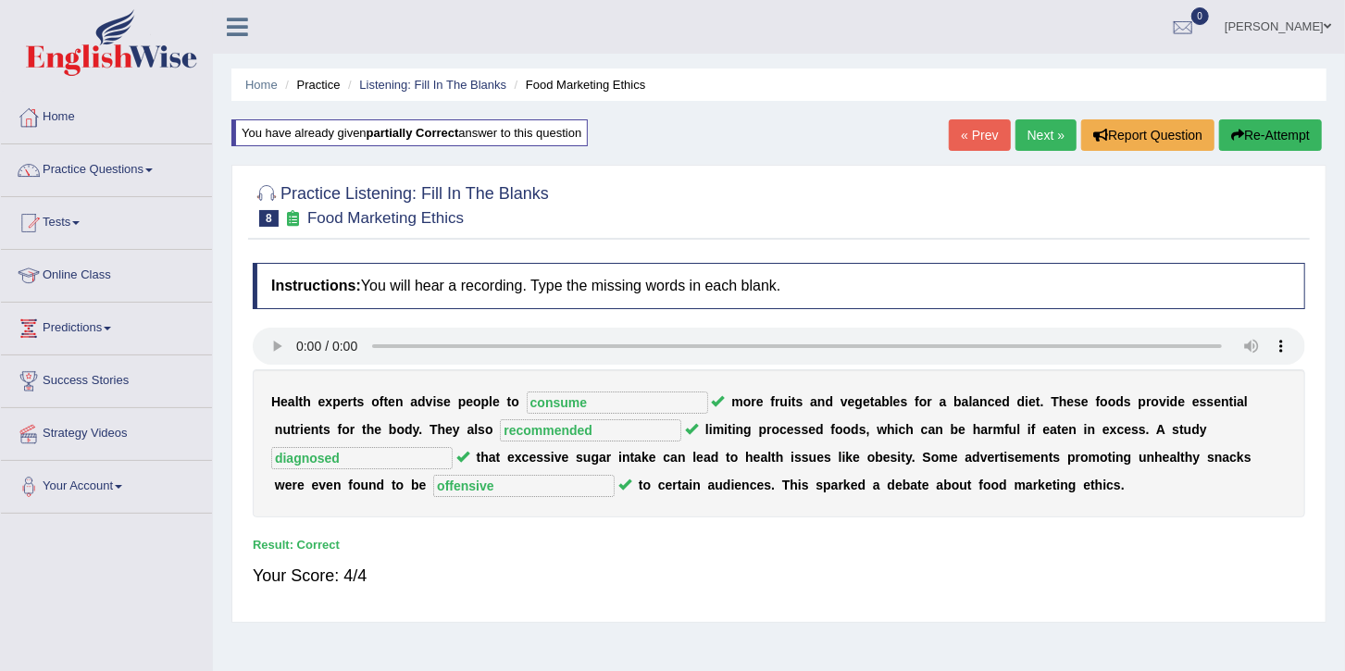
click at [1032, 134] on link "Next »" at bounding box center [1046, 134] width 61 height 31
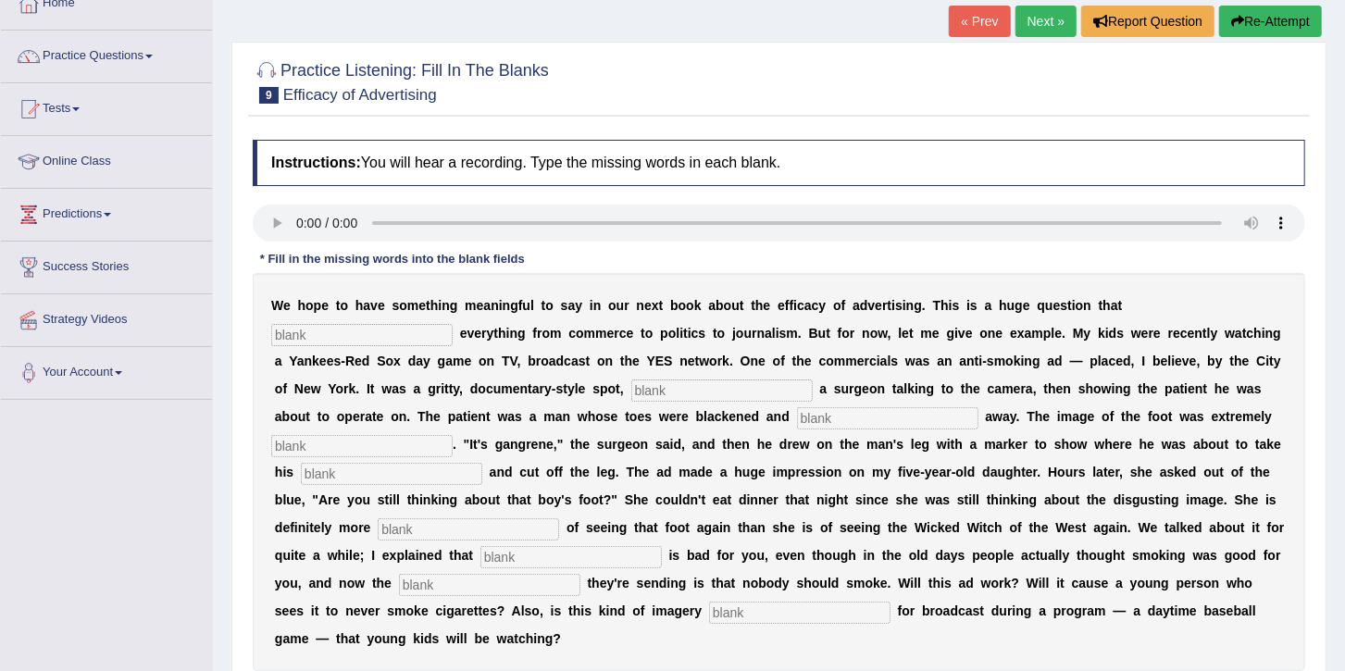
scroll to position [92, 0]
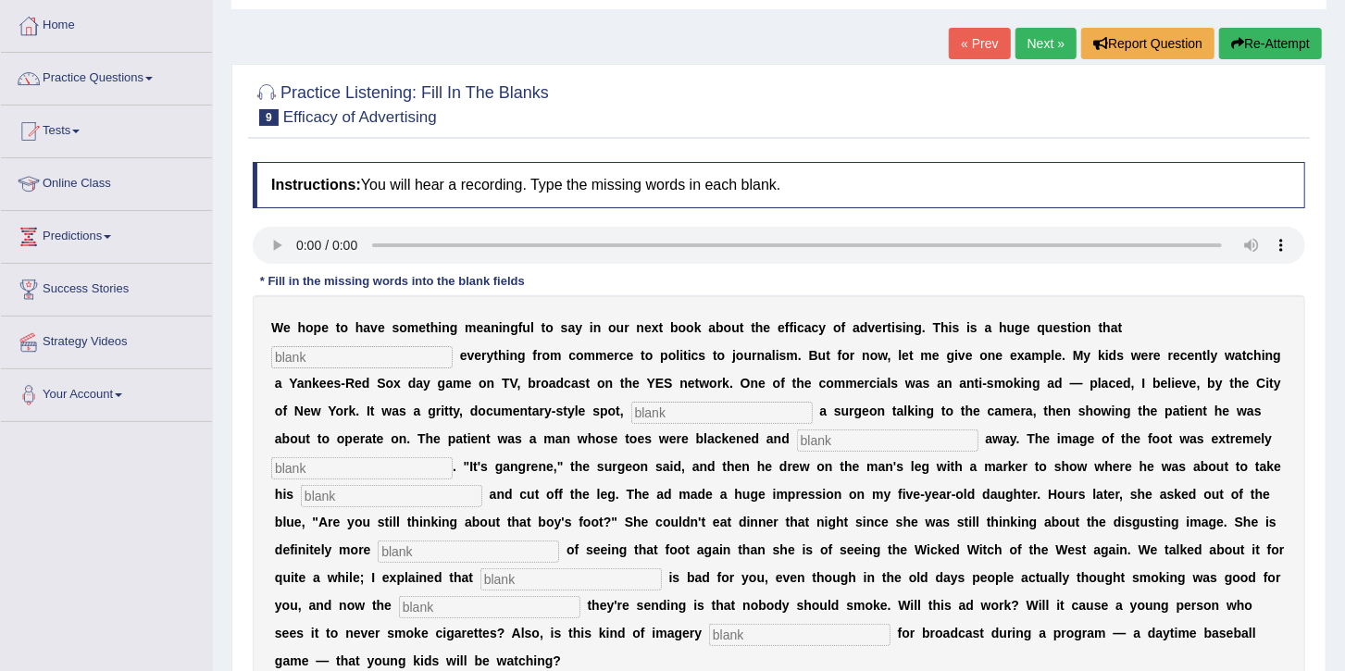
click at [966, 35] on link "« Prev" at bounding box center [979, 43] width 61 height 31
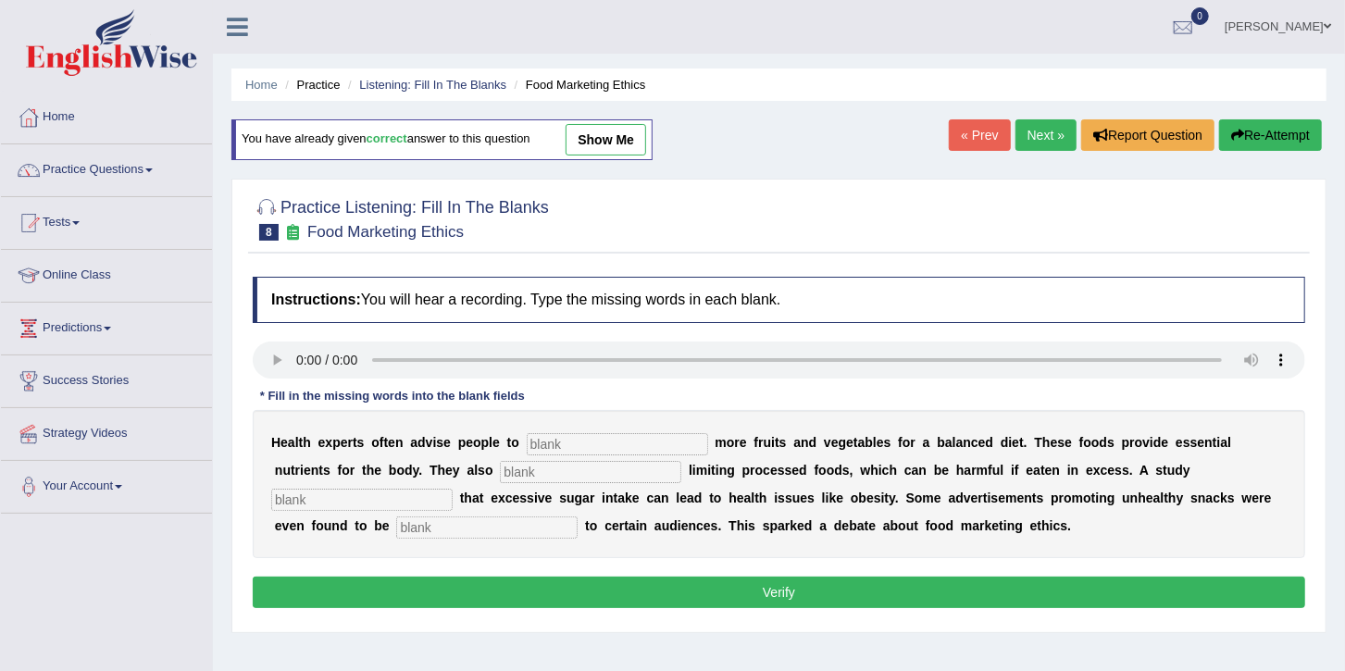
click at [601, 145] on link "show me" at bounding box center [606, 139] width 81 height 31
type input "consume"
type input "recommended"
type input "diagnosed"
type input "offensive"
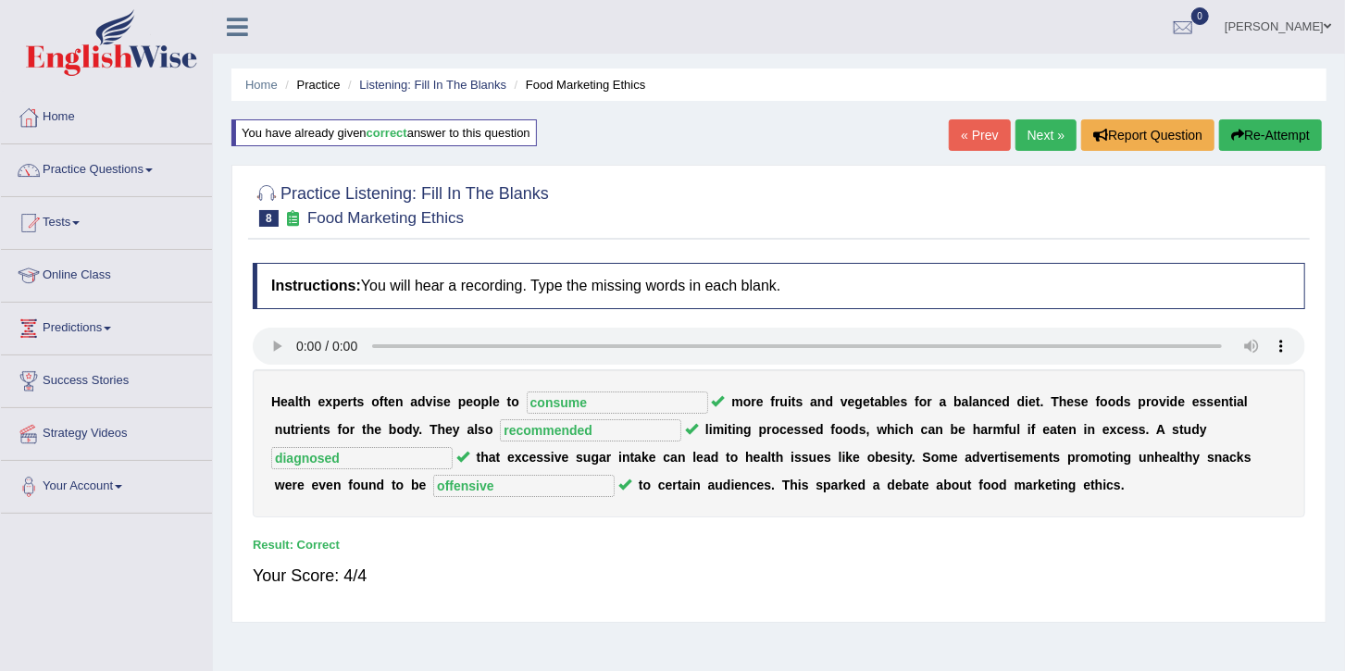
click at [1033, 130] on link "Next »" at bounding box center [1046, 134] width 61 height 31
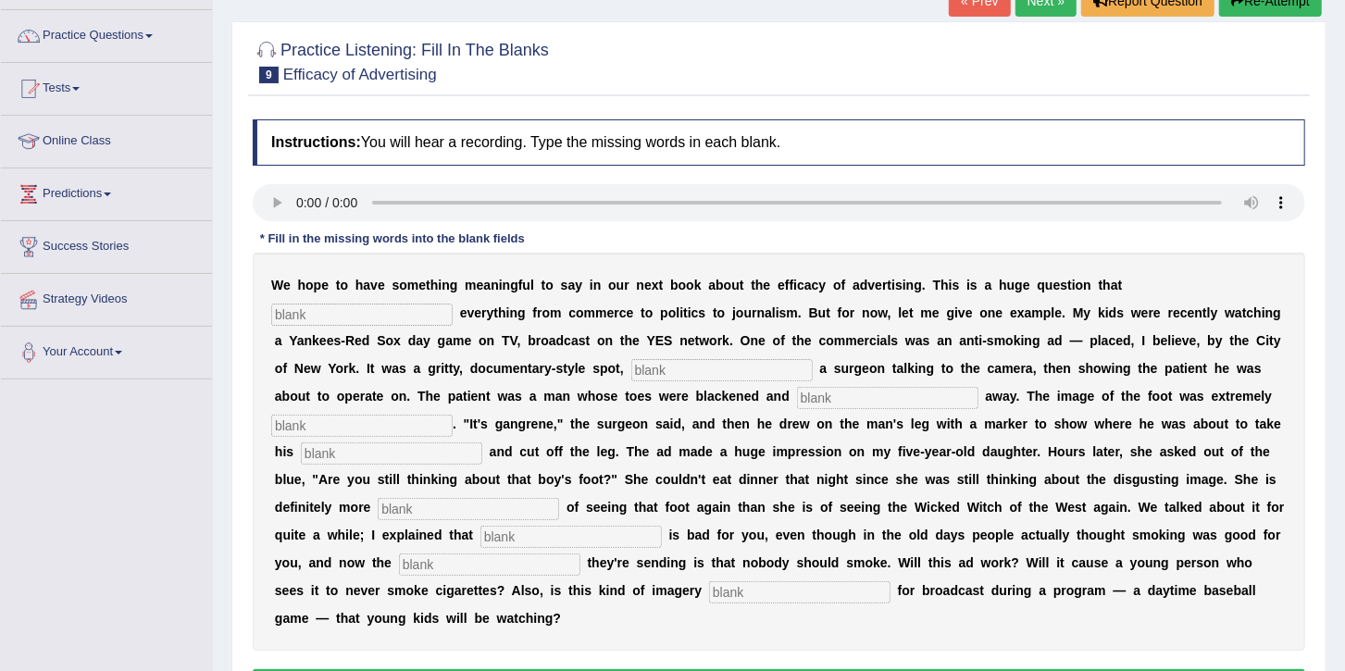
scroll to position [139, 0]
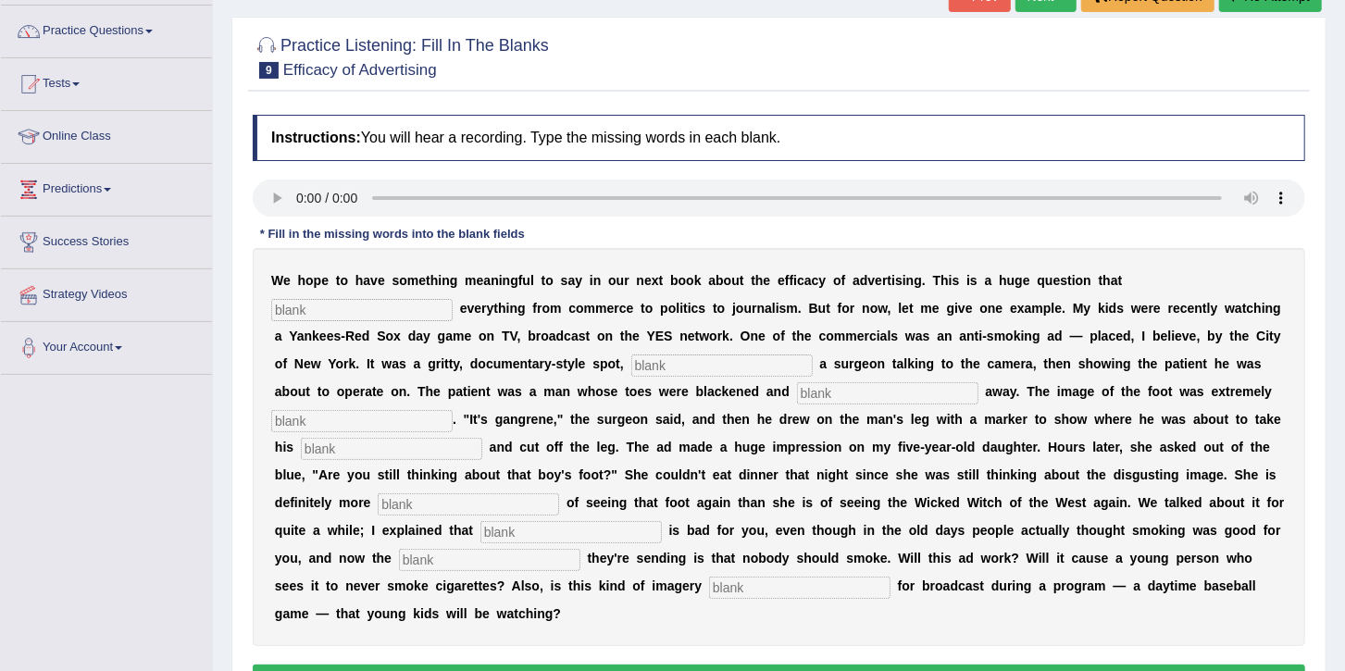
click at [453, 299] on input "text" at bounding box center [361, 310] width 181 height 22
type input "impact"
click at [631, 360] on input "text" at bounding box center [721, 366] width 181 height 22
type input "featuring"
click at [797, 402] on input "text" at bounding box center [887, 393] width 181 height 22
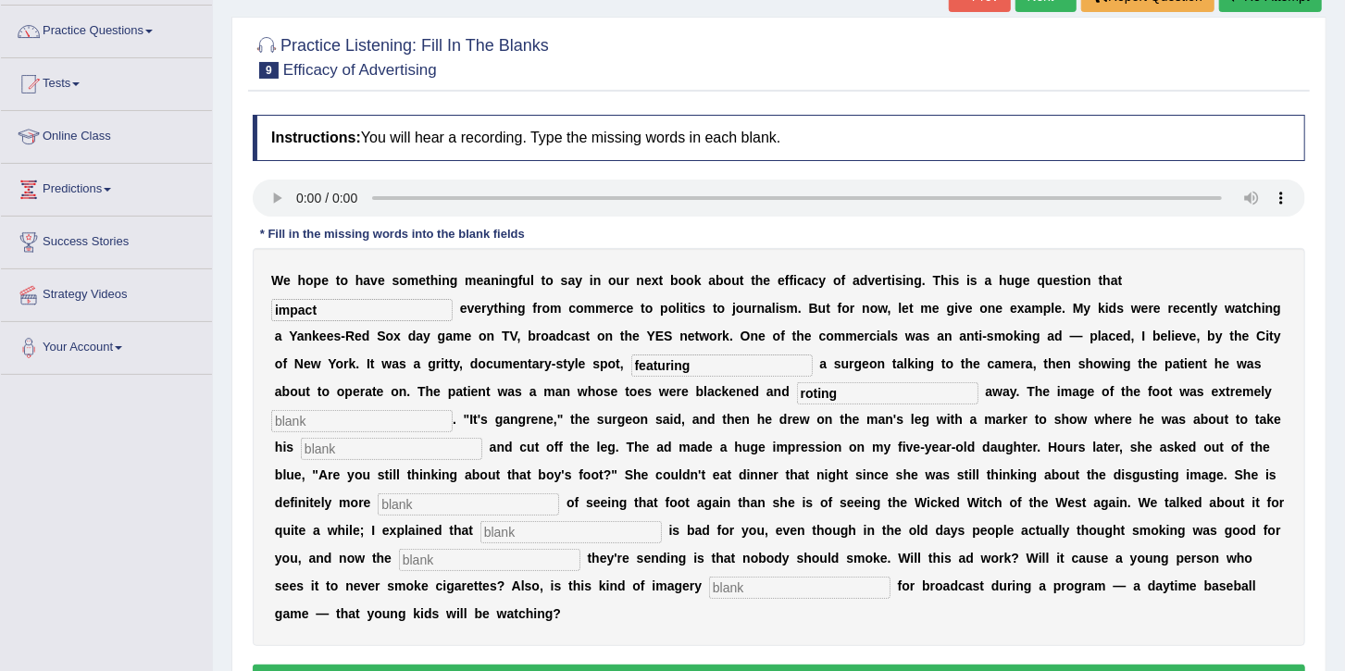
type input "roting"
click at [453, 410] on input "text" at bounding box center [361, 421] width 181 height 22
type input "disgusting"
click at [482, 438] on input "text" at bounding box center [391, 449] width 181 height 22
type input "axe"
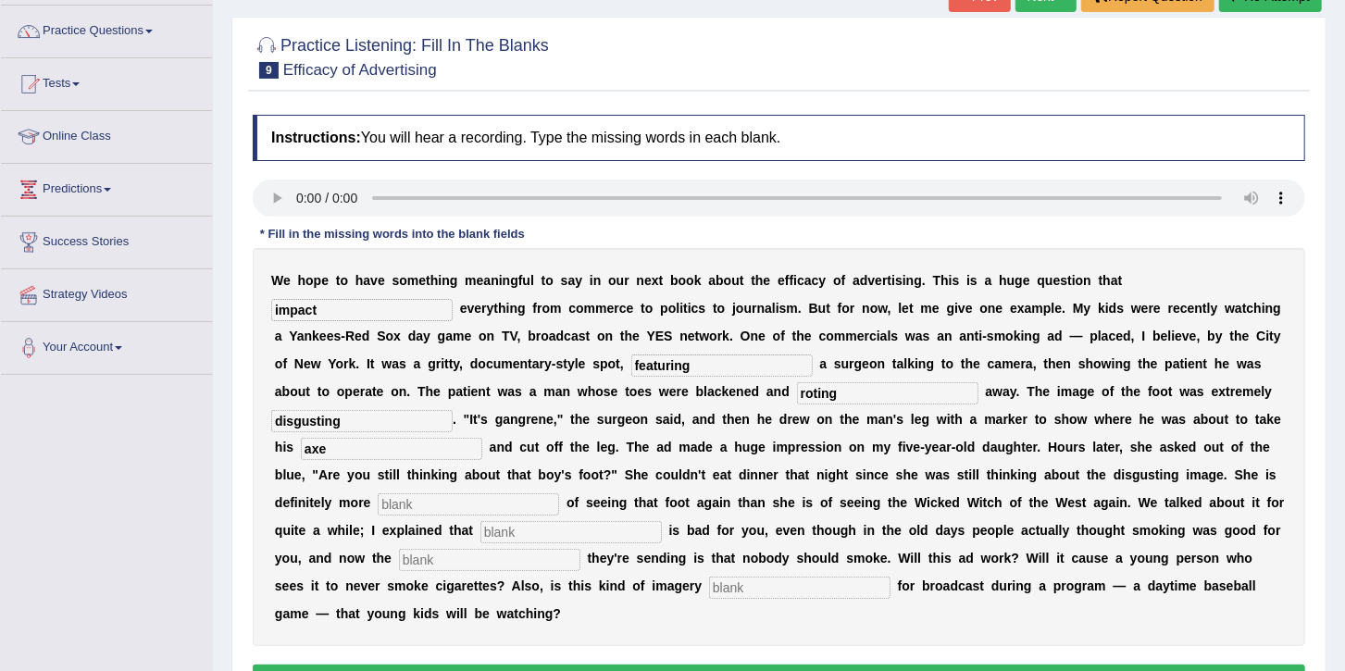
click at [559, 493] on input "text" at bounding box center [468, 504] width 181 height 22
type input "scared"
click at [662, 521] on input "text" at bounding box center [571, 532] width 181 height 22
type input "smoking"
click at [581, 549] on input "text" at bounding box center [489, 560] width 181 height 22
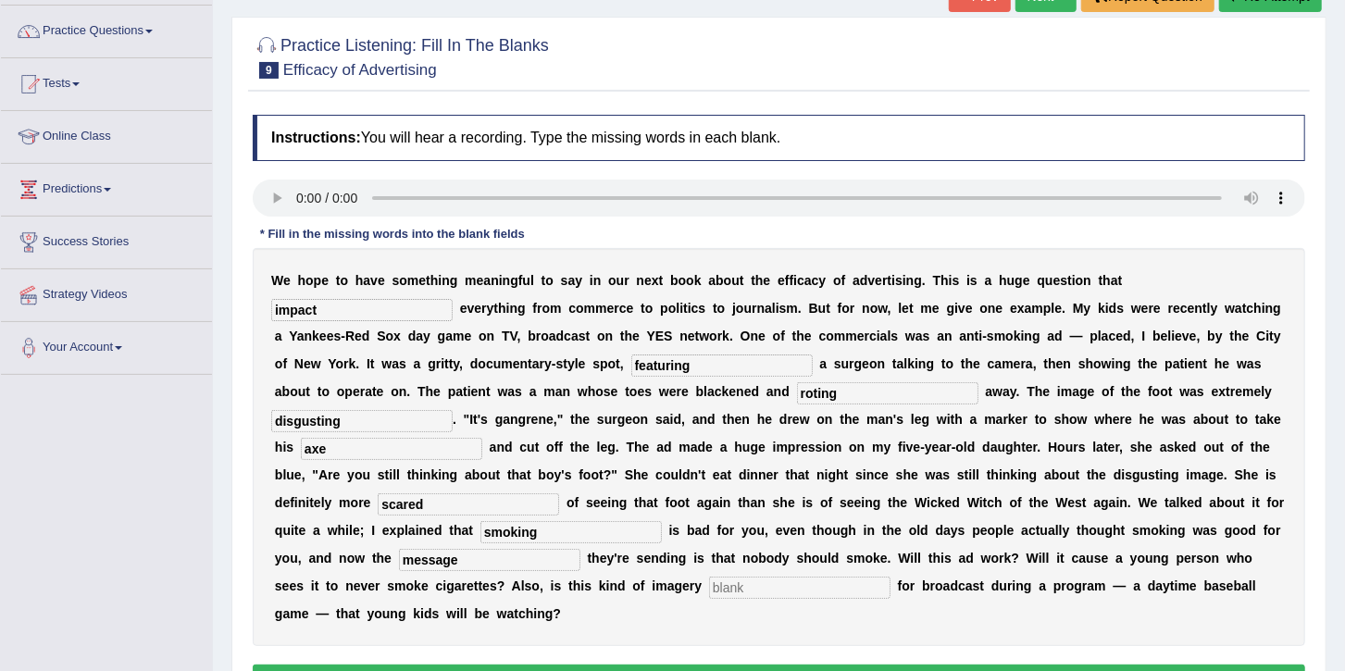
type input "message"
click at [891, 577] on input "text" at bounding box center [799, 588] width 181 height 22
type input "appropriate"
click at [907, 665] on button "Verify" at bounding box center [779, 680] width 1053 height 31
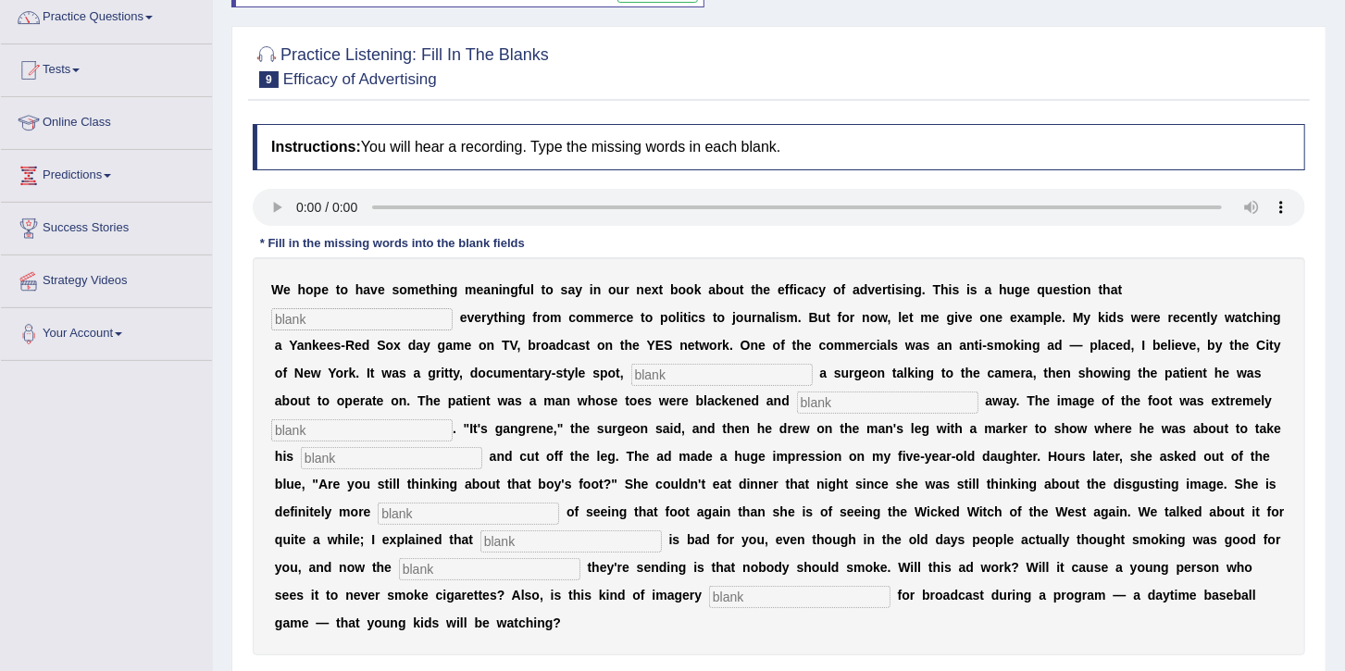
scroll to position [153, 0]
click at [453, 308] on input "text" at bounding box center [361, 319] width 181 height 22
type input "impacts"
click at [416, 358] on div "W e h o p e t o h a v e s o m e t h i n g m e a n i n g f u l t o s a y i n o u…" at bounding box center [779, 456] width 1053 height 398
click at [631, 366] on input "text" at bounding box center [721, 375] width 181 height 22
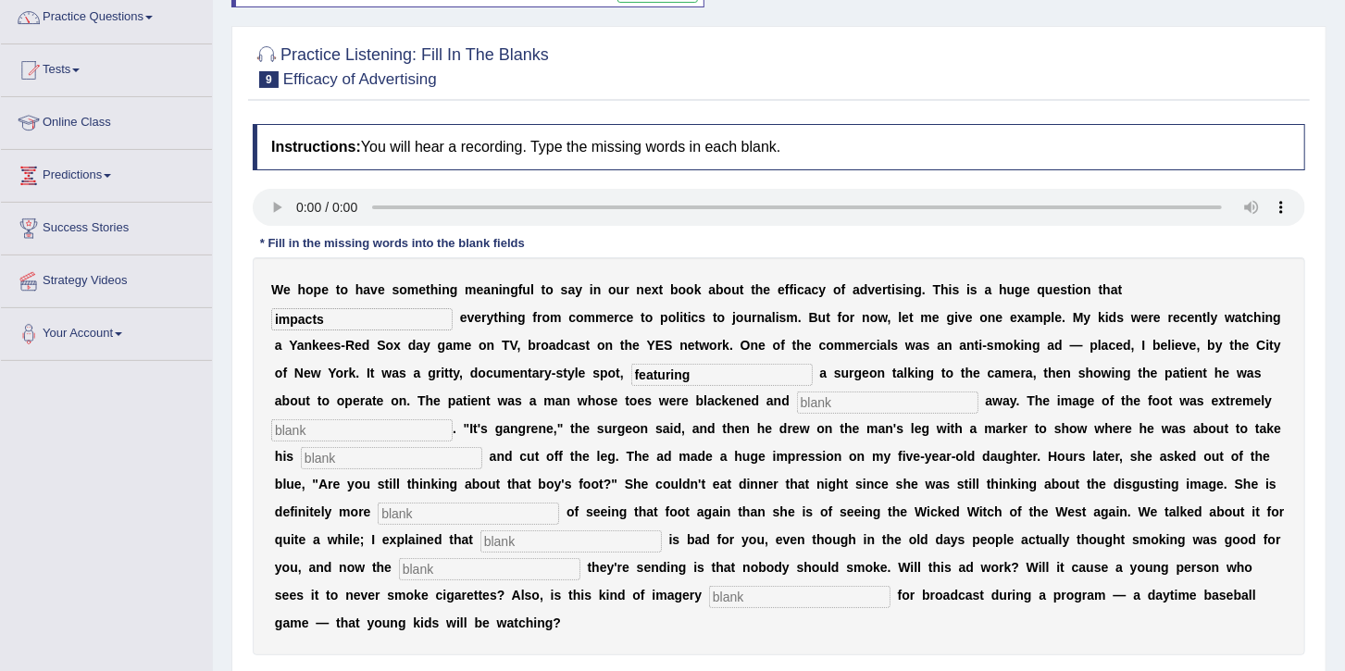
type input "featuring"
click at [797, 411] on input "text" at bounding box center [887, 403] width 181 height 22
type input "rotting"
click at [453, 419] on input "text" at bounding box center [361, 430] width 181 height 22
type input "disgusting"
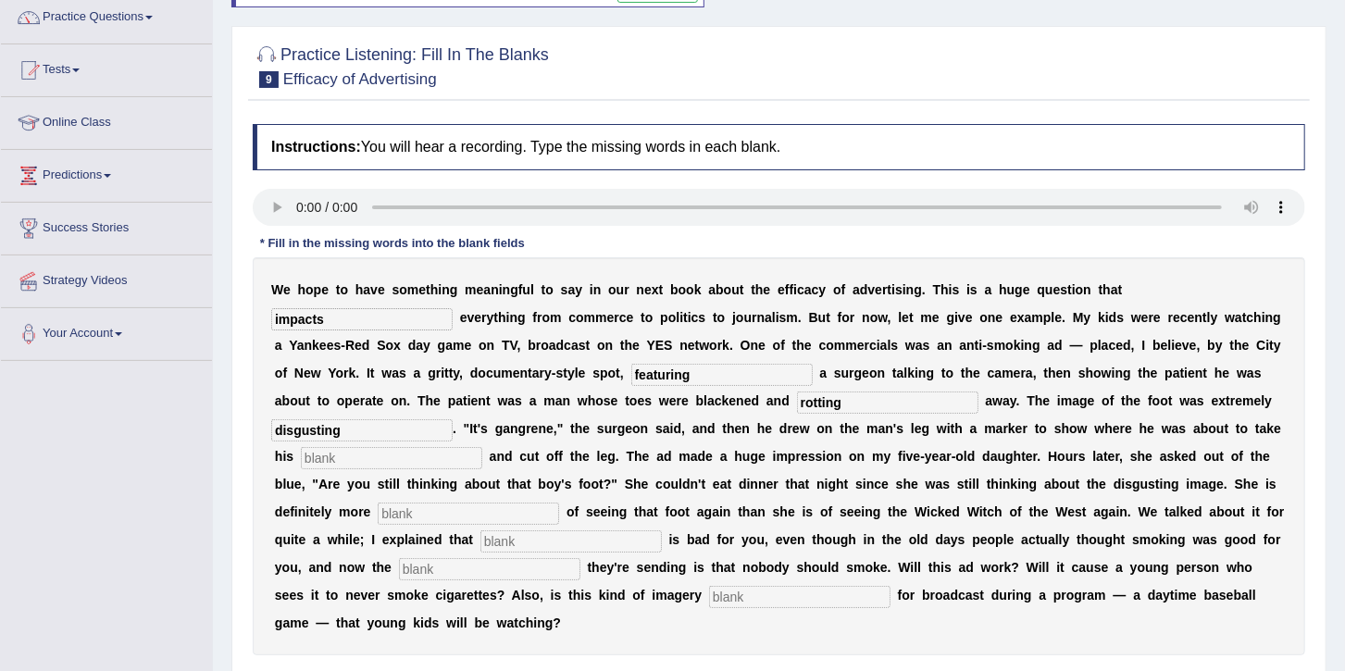
click at [482, 447] on input "text" at bounding box center [391, 458] width 181 height 22
type input "hacksaw"
click at [559, 503] on input "text" at bounding box center [468, 514] width 181 height 22
type input "sacred"
click at [662, 531] on input "text" at bounding box center [571, 542] width 181 height 22
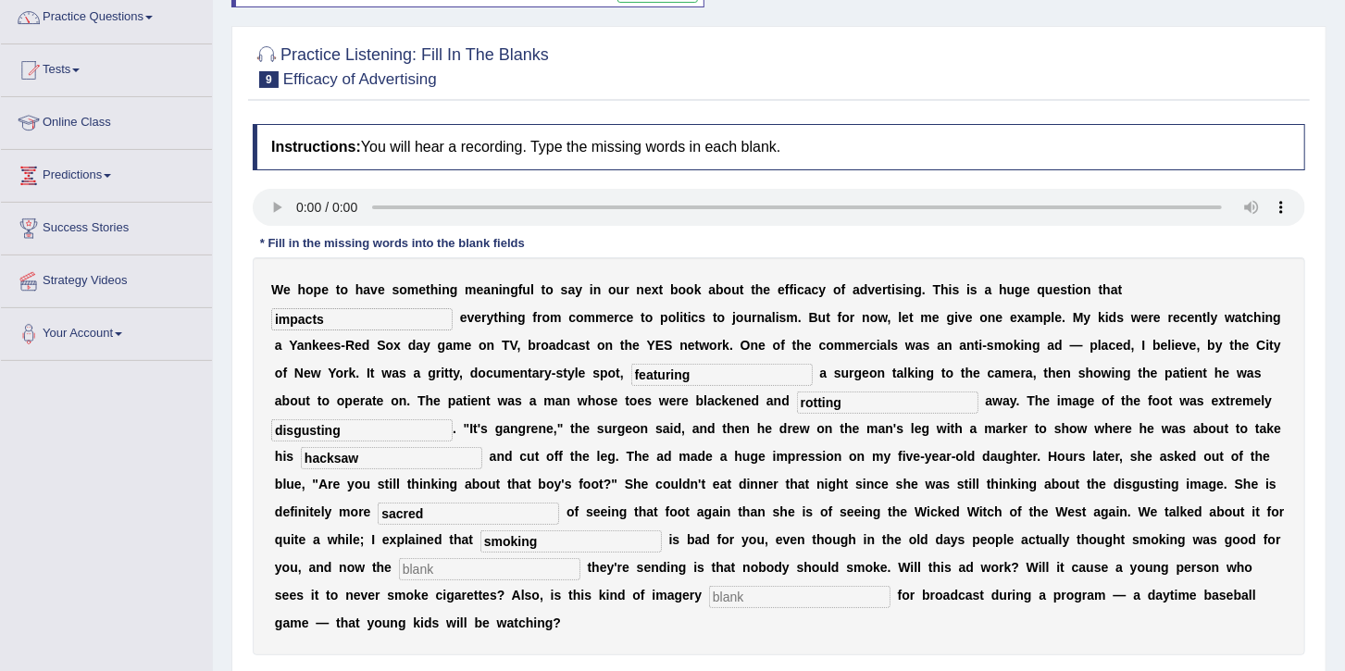
type input "smoking"
click at [581, 558] on input "text" at bounding box center [489, 569] width 181 height 22
type input "message"
click at [891, 586] on input "text" at bounding box center [799, 597] width 181 height 22
type input "appropriate"
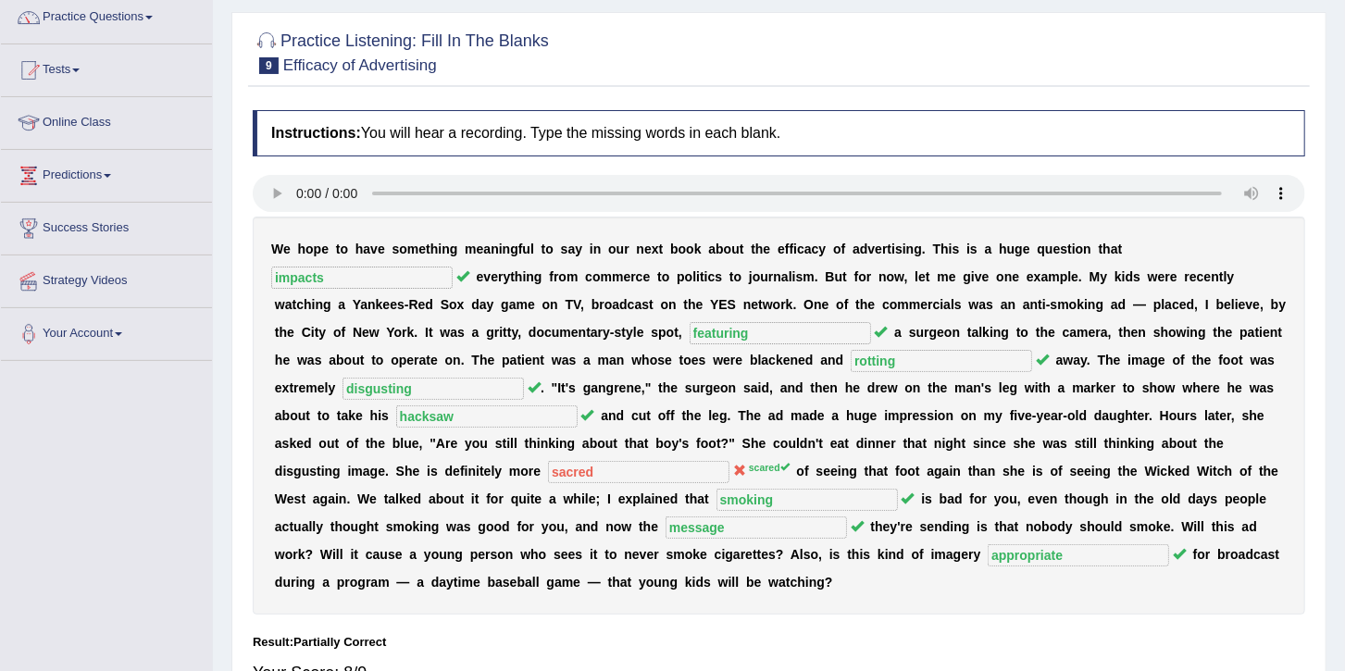
scroll to position [106, 0]
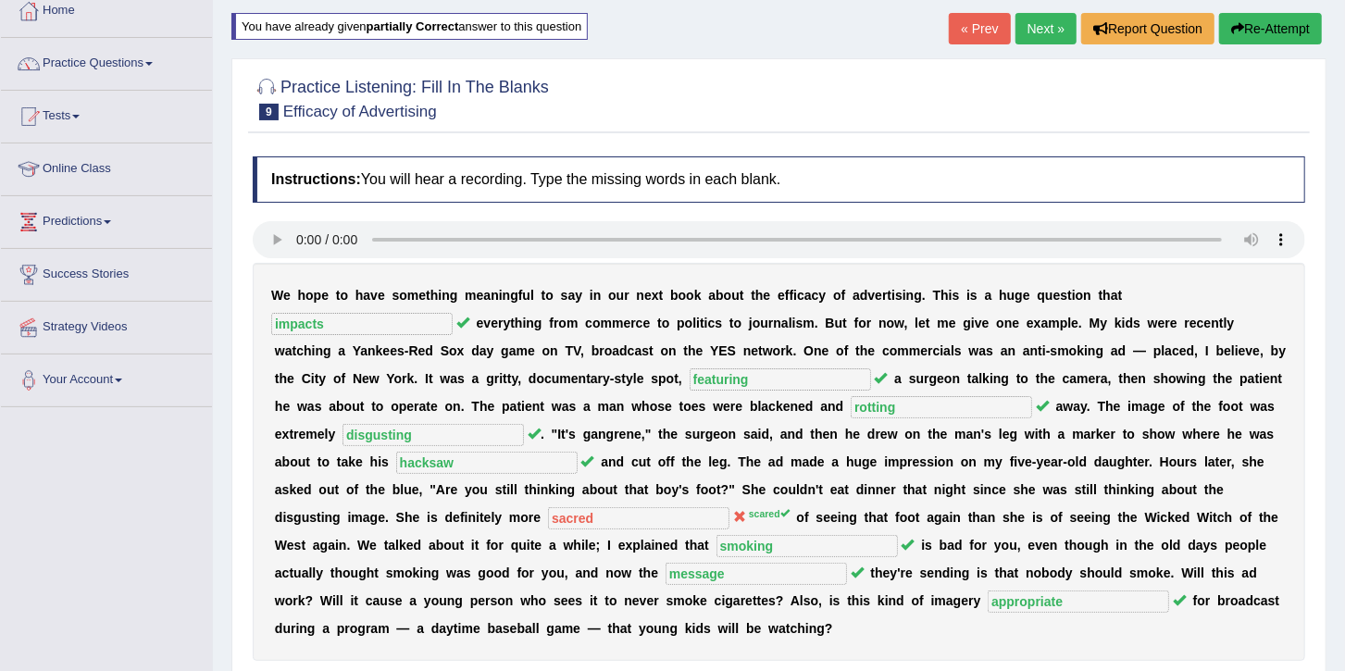
click at [1052, 24] on link "Next »" at bounding box center [1046, 28] width 61 height 31
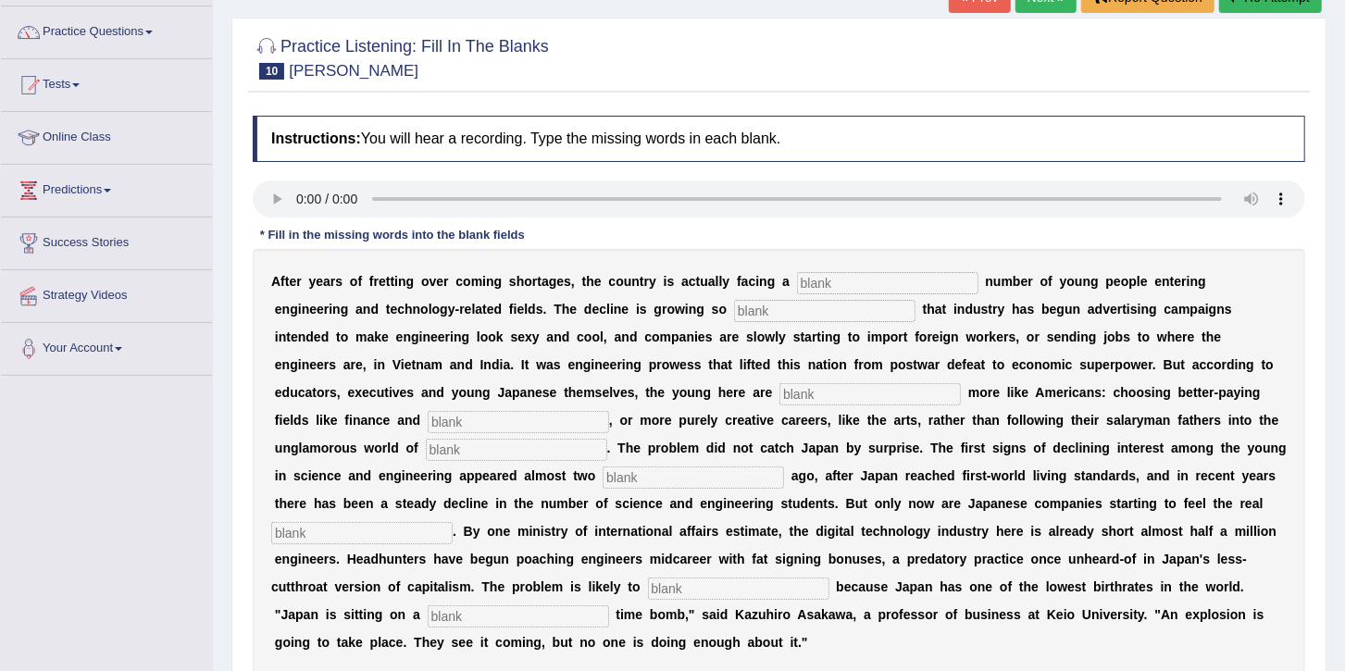
scroll to position [139, 0]
click at [797, 285] on input "text" at bounding box center [887, 282] width 181 height 22
type input "w"
type input "vindling"
click at [734, 308] on input "text" at bounding box center [824, 310] width 181 height 22
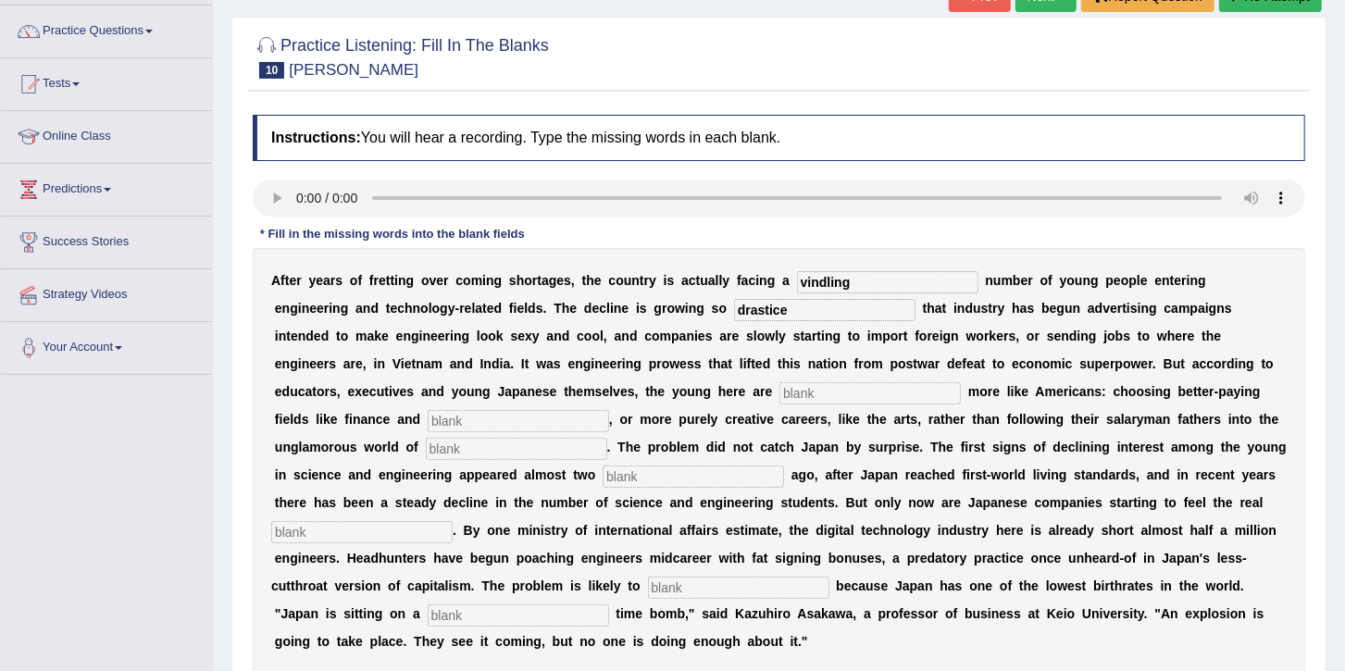
type input "drastice"
click at [780, 384] on input "text" at bounding box center [870, 393] width 181 height 22
click at [780, 384] on input "behaving" at bounding box center [870, 393] width 181 height 22
type input "behaving"
click at [609, 410] on input "text" at bounding box center [518, 421] width 181 height 22
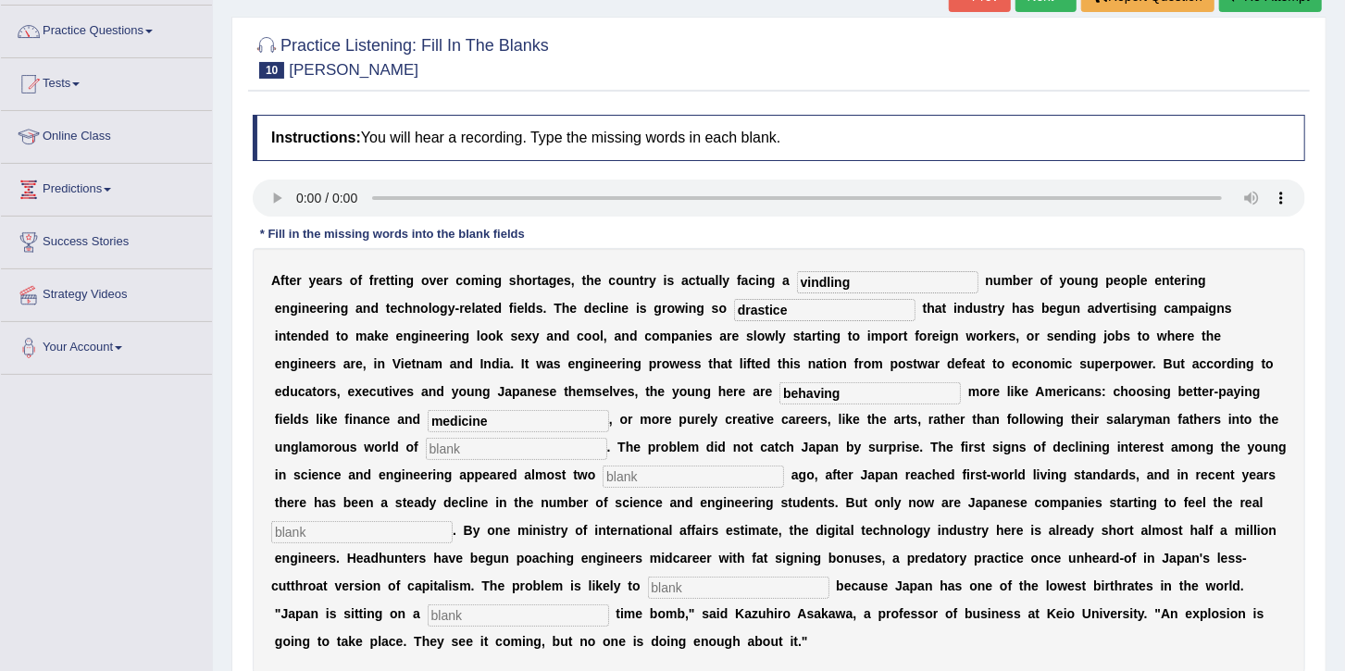
type input "medicine"
click at [607, 438] on input "text" at bounding box center [516, 449] width 181 height 22
type input "manufacturing"
click at [1130, 462] on div "A f t e r y e a r s o f f r e t t i n g o v e r c o m i n g s h o r t a g e s ,…" at bounding box center [779, 461] width 1053 height 426
click at [784, 466] on input "text" at bounding box center [693, 477] width 181 height 22
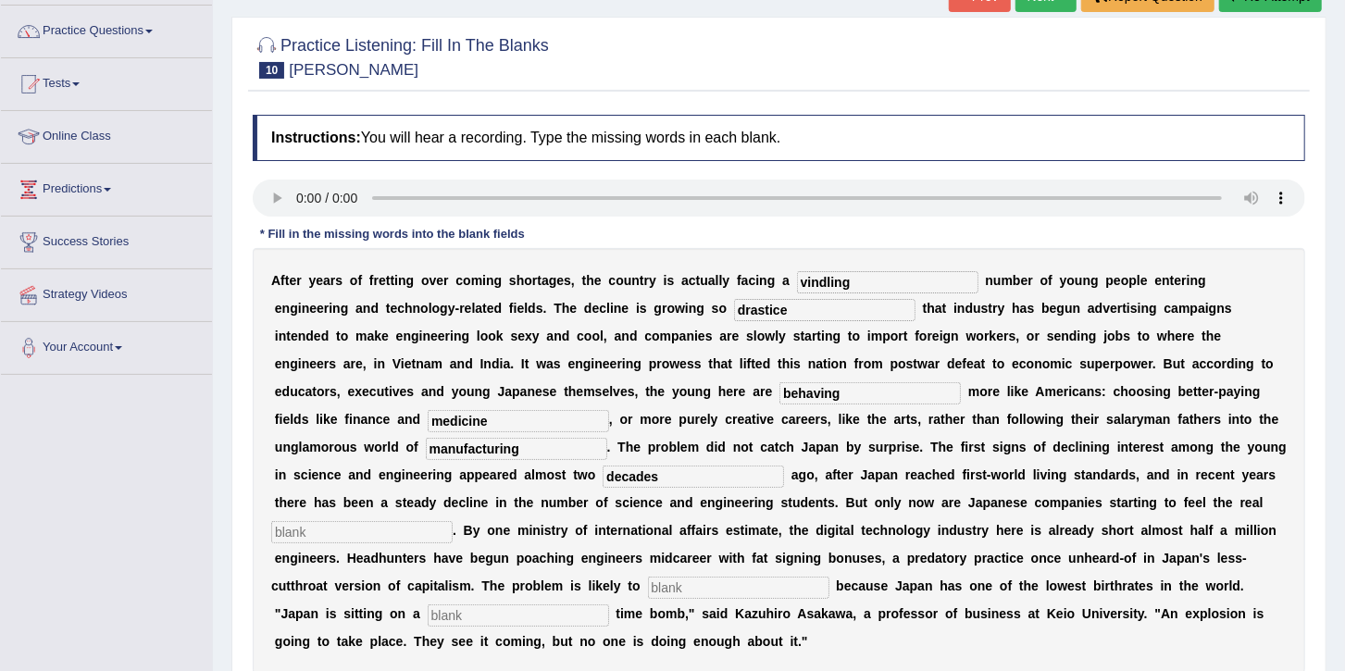
type input "decades"
click at [453, 521] on input "text" at bounding box center [361, 532] width 181 height 22
type input "pinch"
click at [819, 577] on input "text" at bounding box center [738, 588] width 181 height 22
type input "worsen"
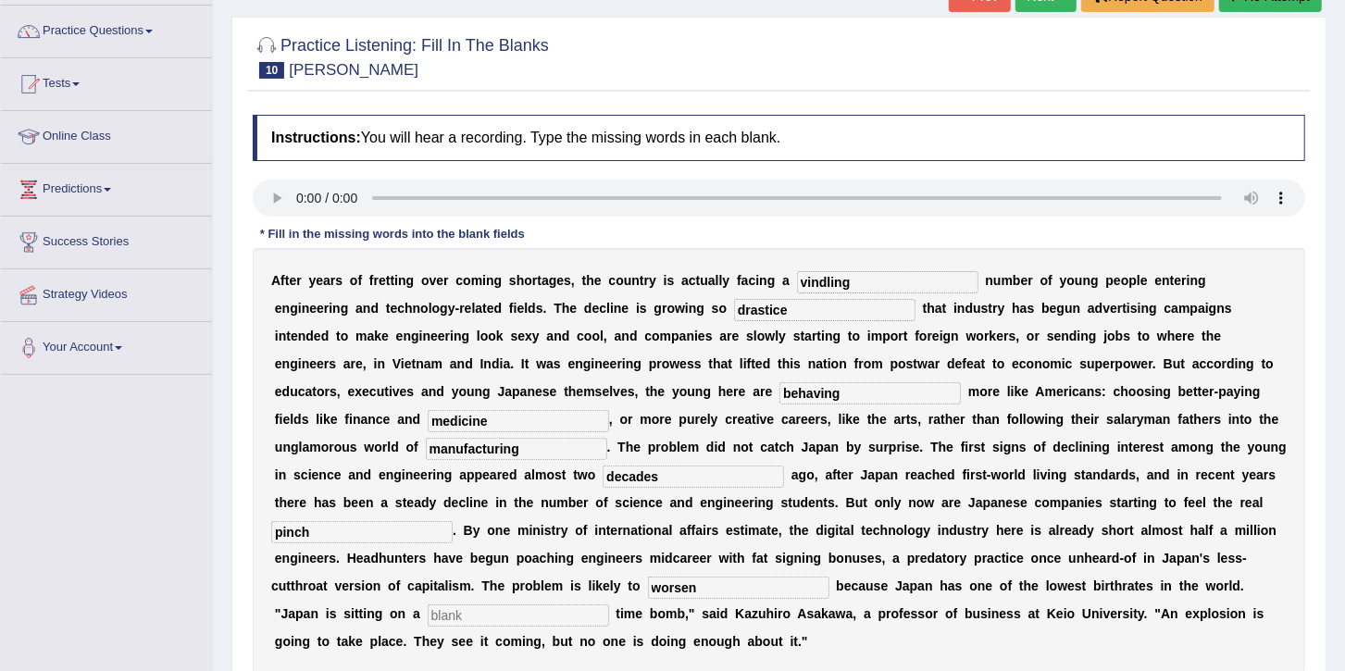
click at [531, 605] on input "text" at bounding box center [518, 616] width 181 height 22
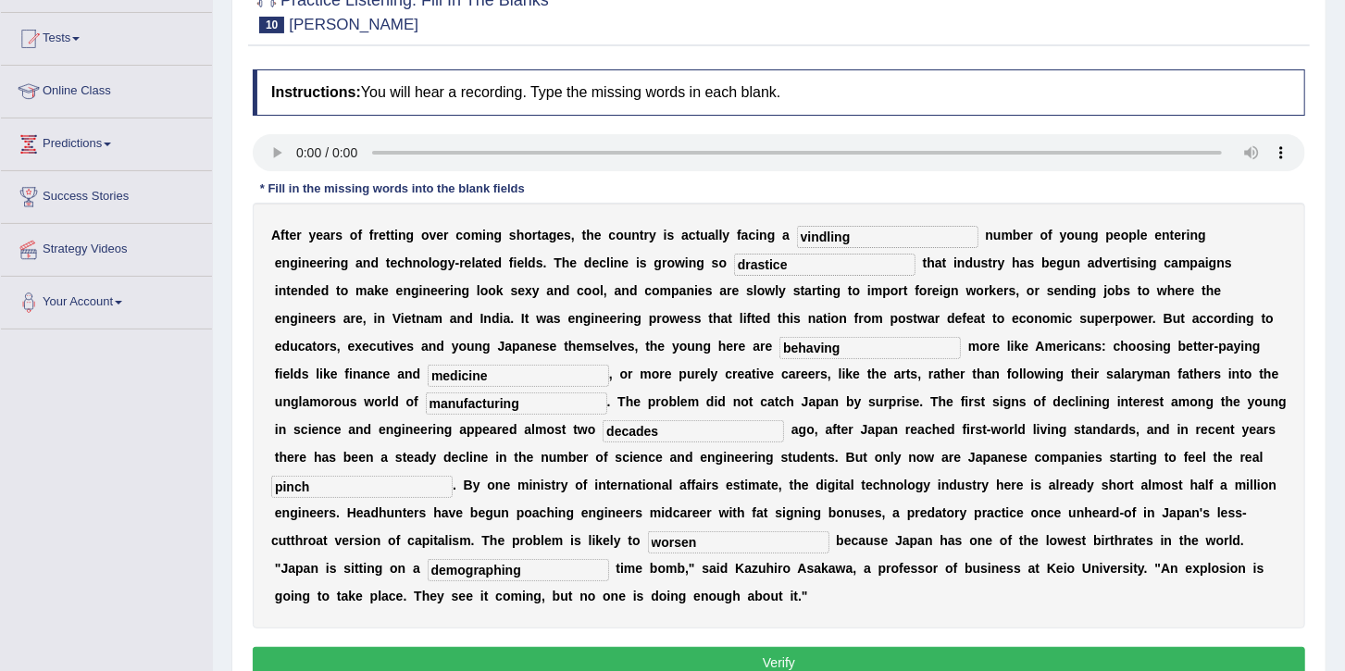
scroll to position [231, 0]
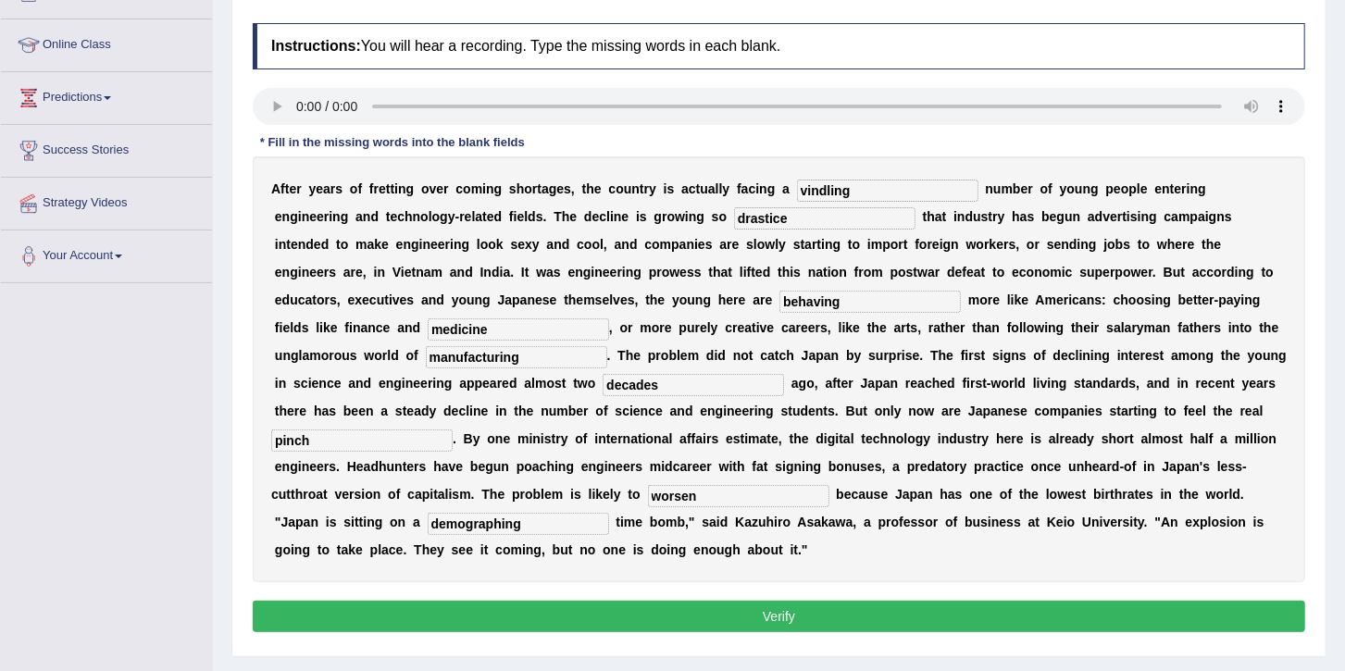
type input "demographing"
click at [888, 601] on button "Verify" at bounding box center [779, 616] width 1053 height 31
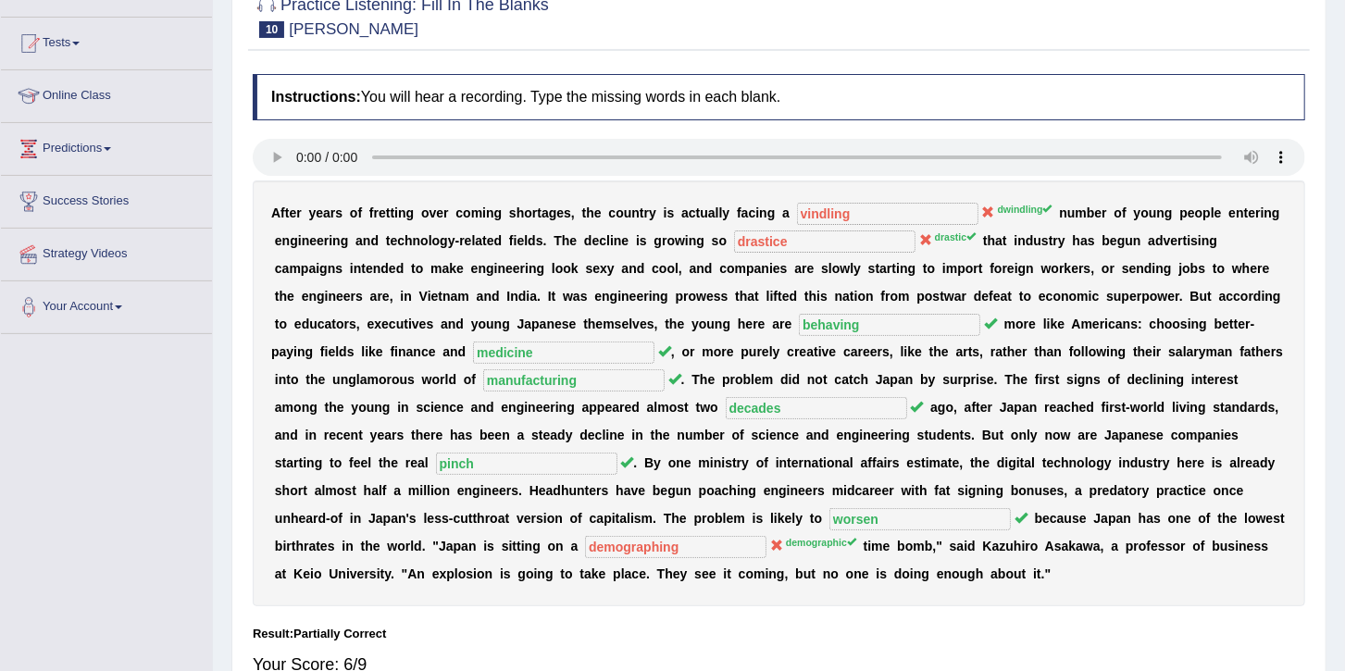
scroll to position [27, 0]
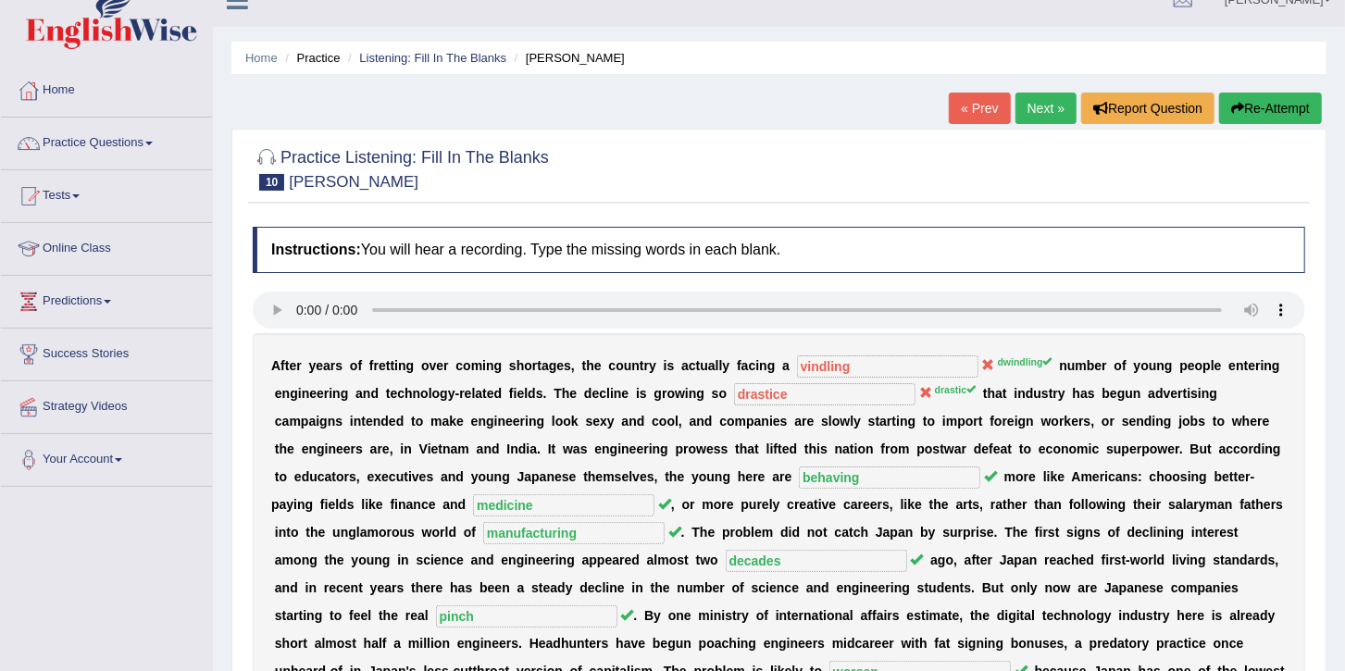
click at [1267, 99] on button "Re-Attempt" at bounding box center [1270, 108] width 103 height 31
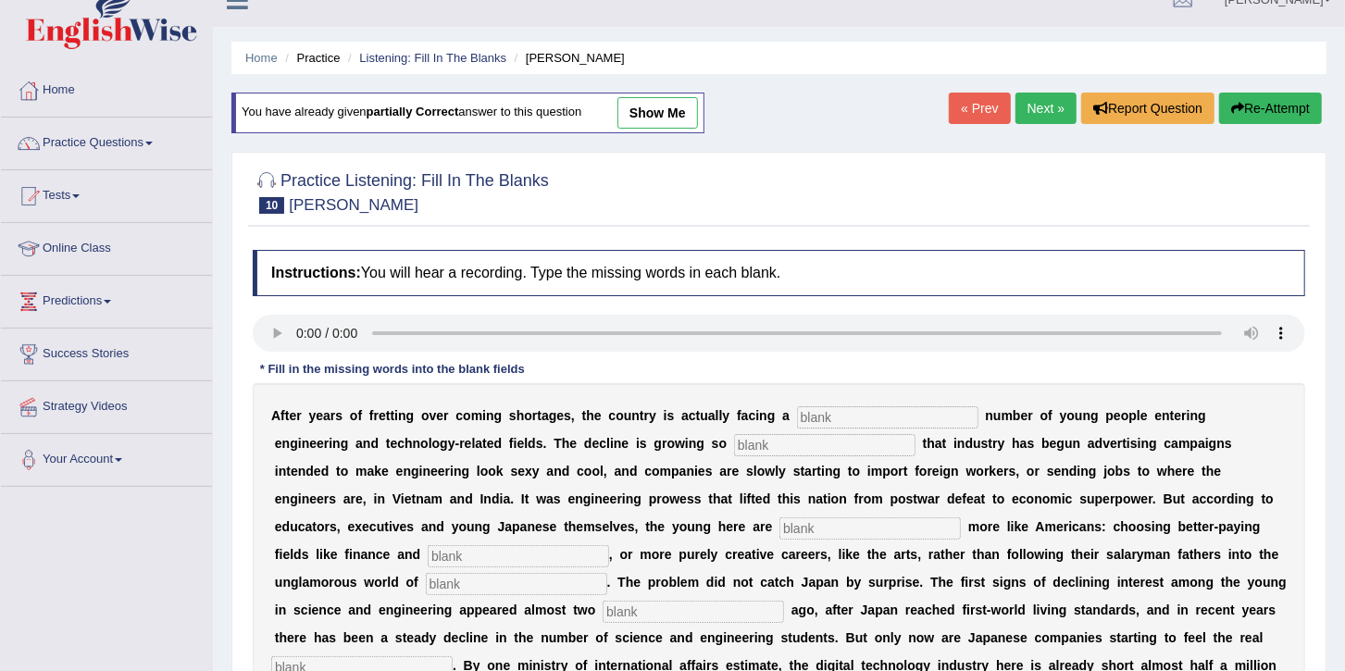
click at [801, 414] on input "text" at bounding box center [887, 417] width 181 height 22
type input "dwindling"
click at [734, 437] on input "text" at bounding box center [824, 445] width 181 height 22
type input "drastic"
click at [780, 526] on input "text" at bounding box center [870, 529] width 181 height 22
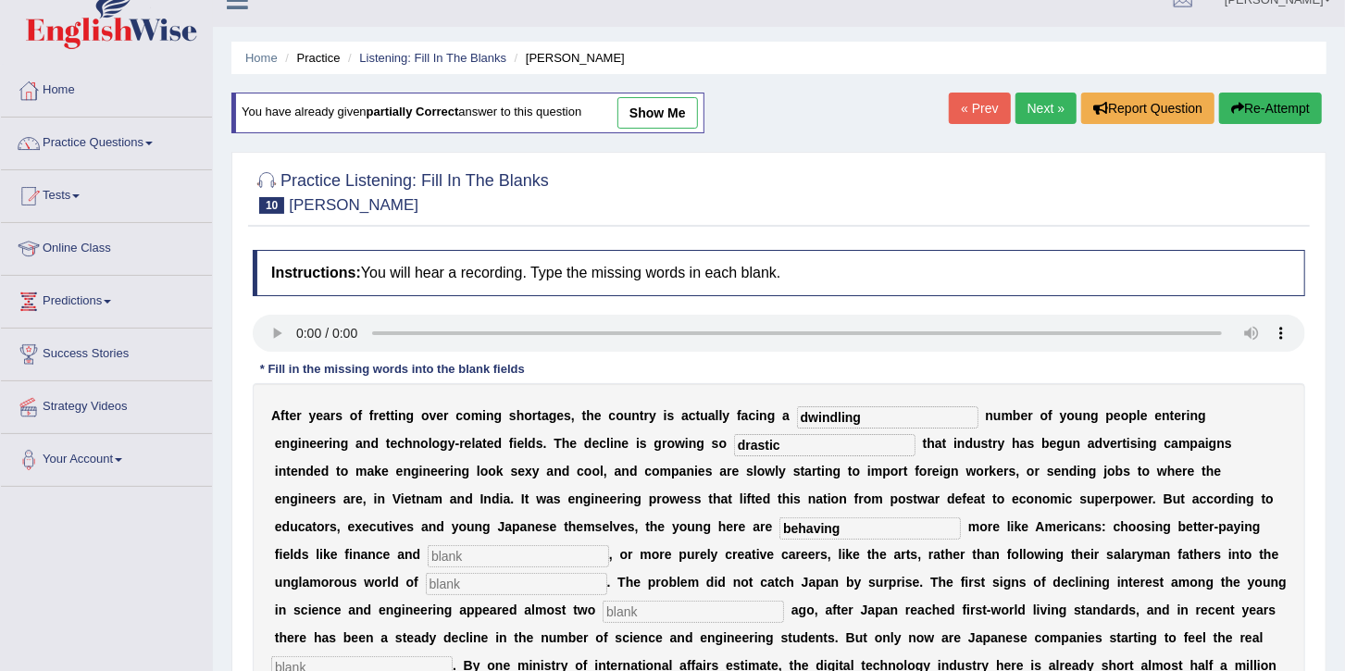
type input "behaving"
click at [609, 545] on input "text" at bounding box center [518, 556] width 181 height 22
type input "medicine"
click at [607, 573] on input "text" at bounding box center [516, 584] width 181 height 22
type input "manufacturing"
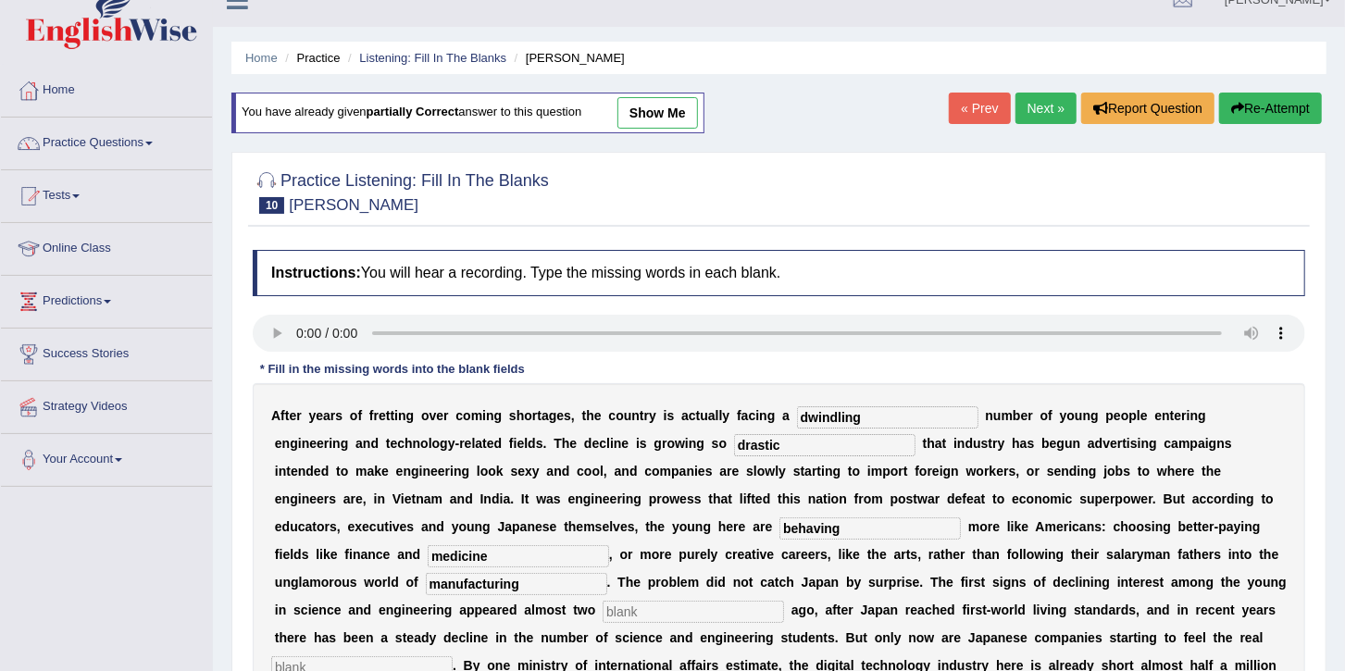
click at [784, 601] on input "text" at bounding box center [693, 612] width 181 height 22
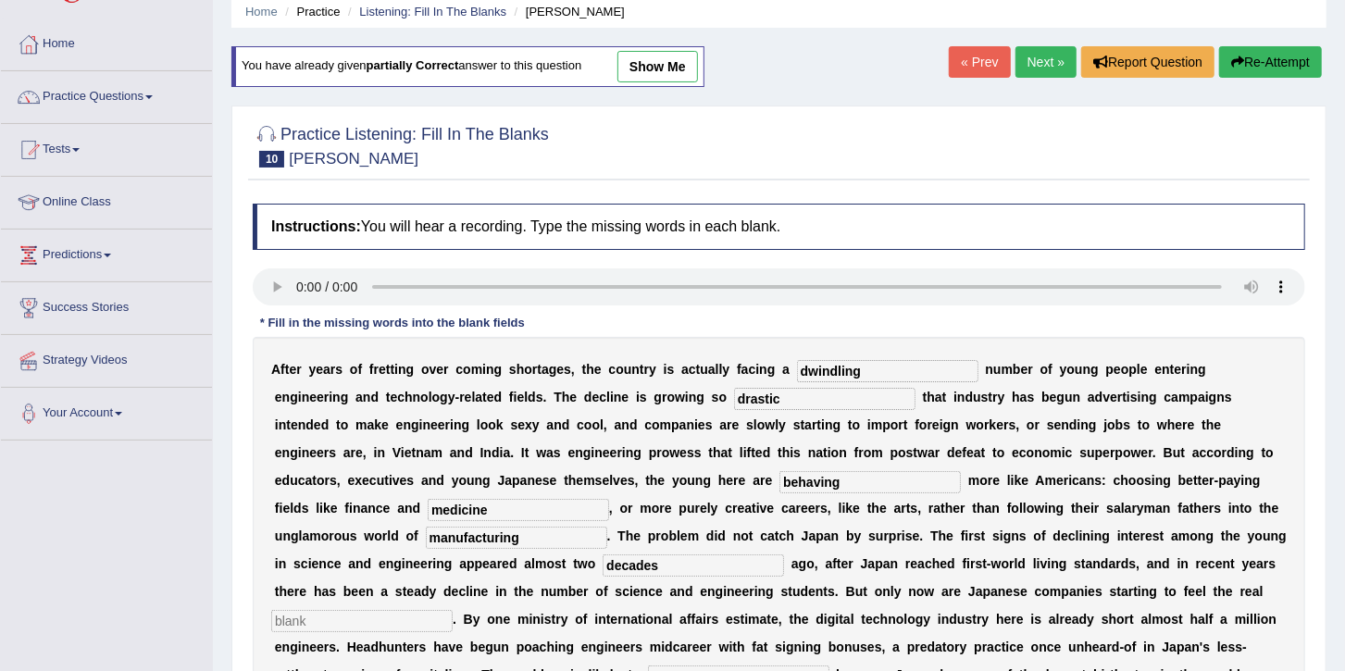
scroll to position [119, 0]
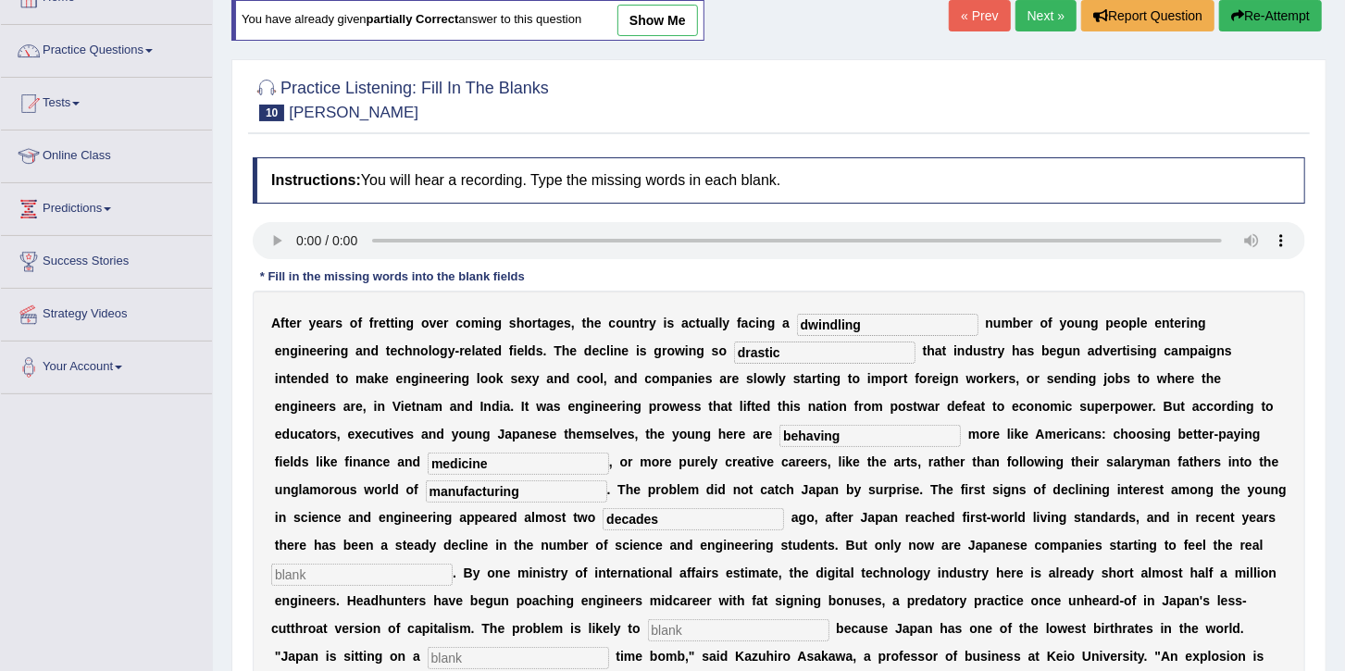
type input "decades"
click at [453, 564] on input "text" at bounding box center [361, 575] width 181 height 22
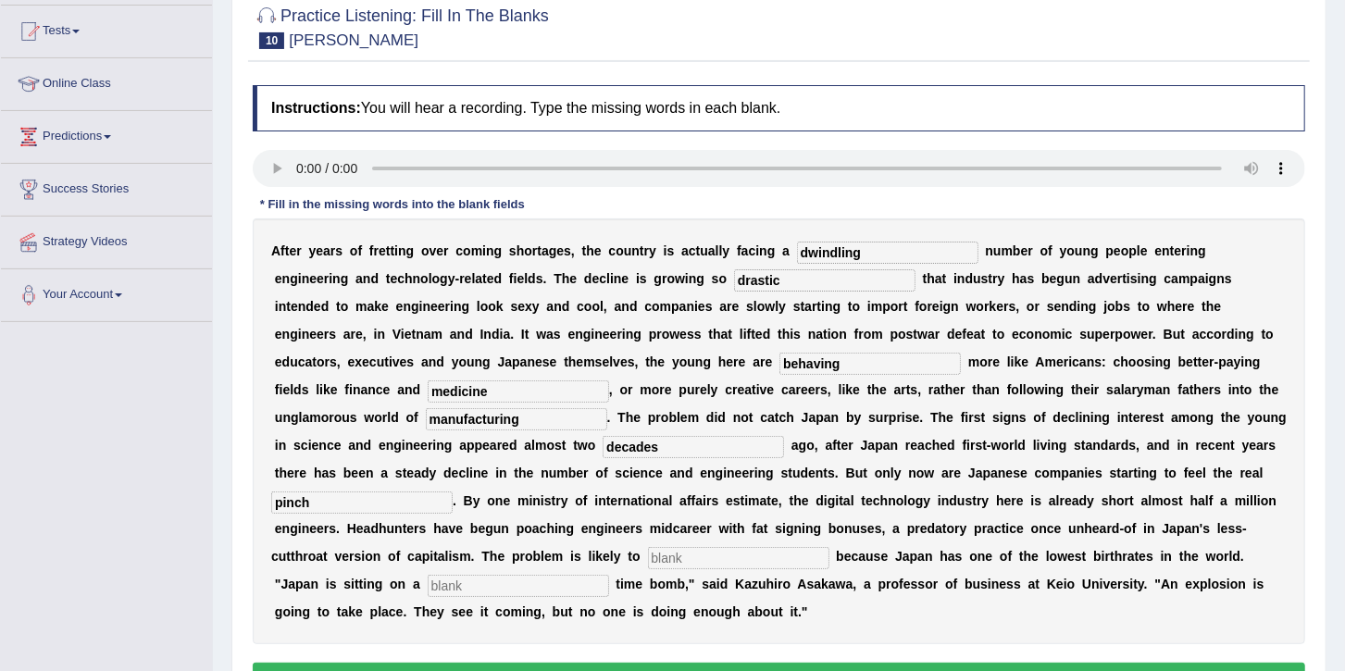
scroll to position [212, 0]
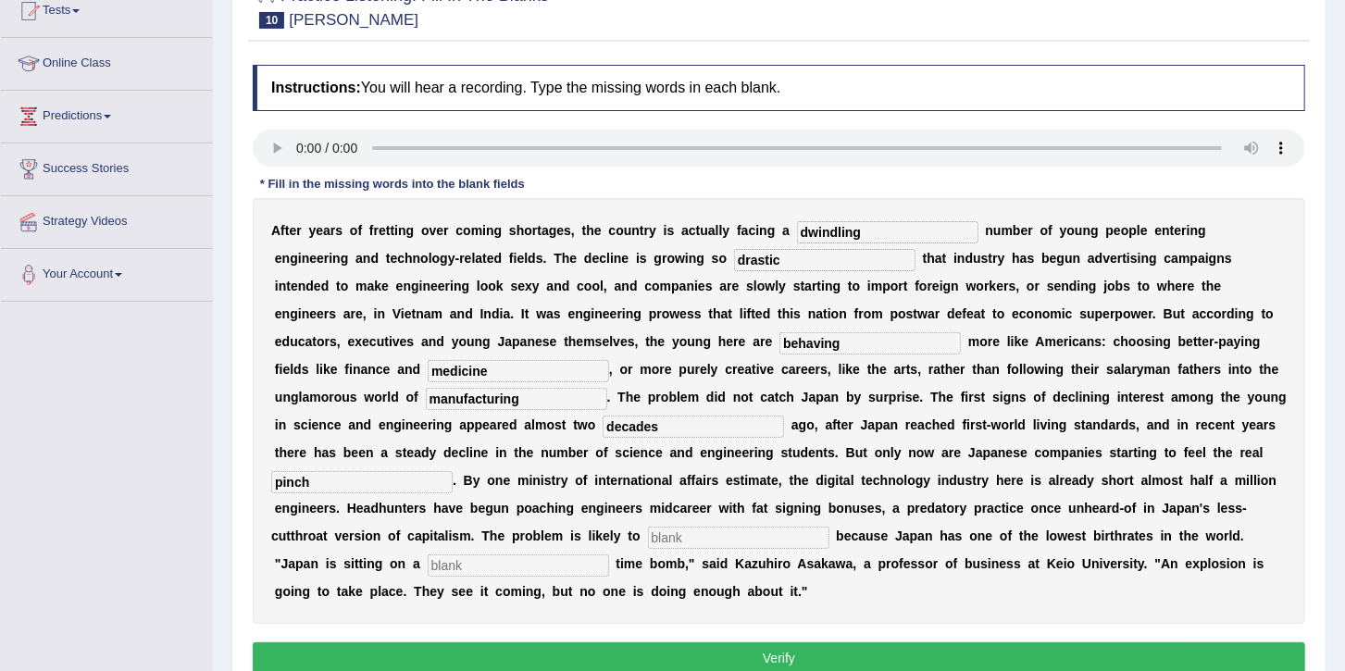
type input "pinch"
click at [811, 527] on input "text" at bounding box center [738, 538] width 181 height 22
type input "worsen"
click at [542, 555] on input "text" at bounding box center [518, 566] width 181 height 22
type input "demographic"
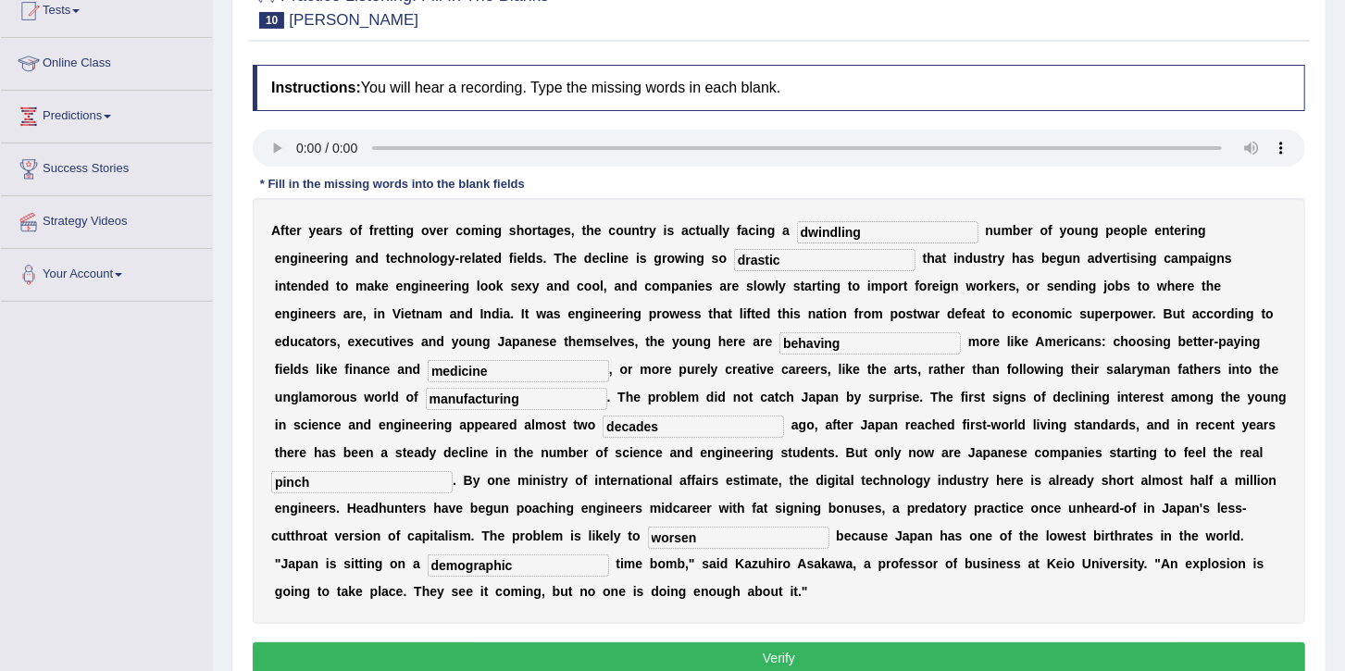
click at [824, 643] on button "Verify" at bounding box center [779, 658] width 1053 height 31
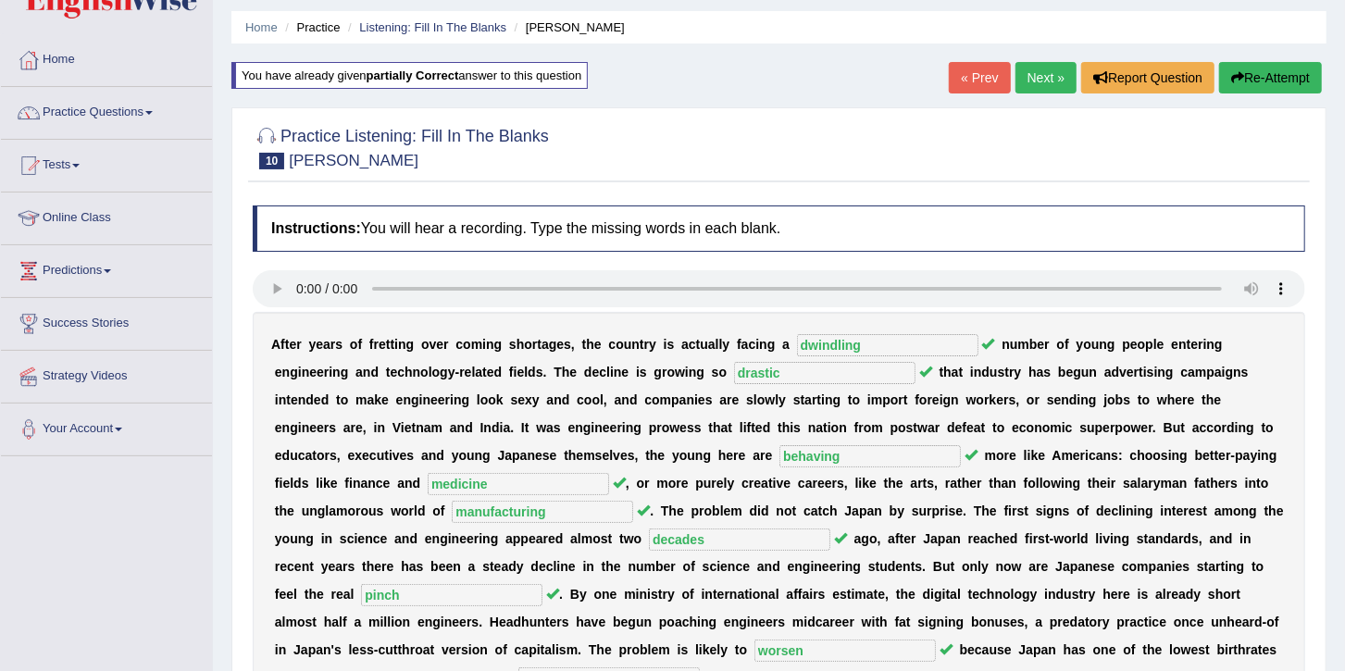
scroll to position [0, 0]
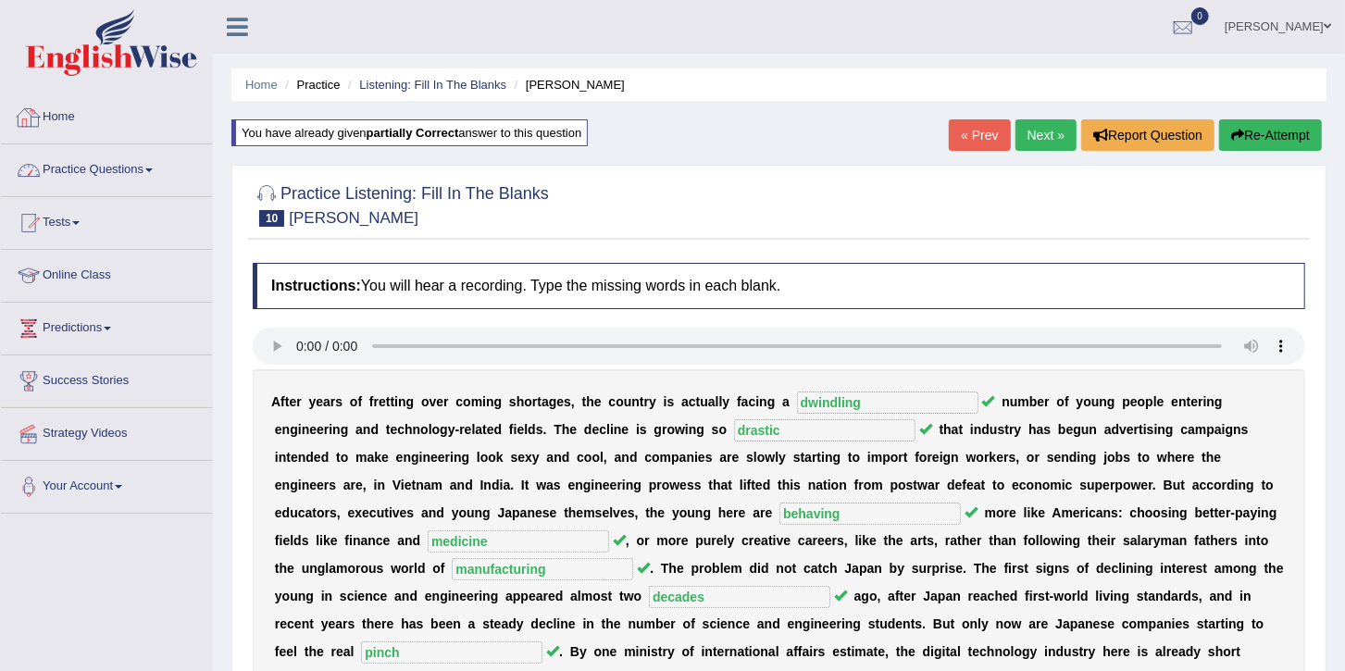
click at [56, 123] on link "Home" at bounding box center [106, 115] width 211 height 46
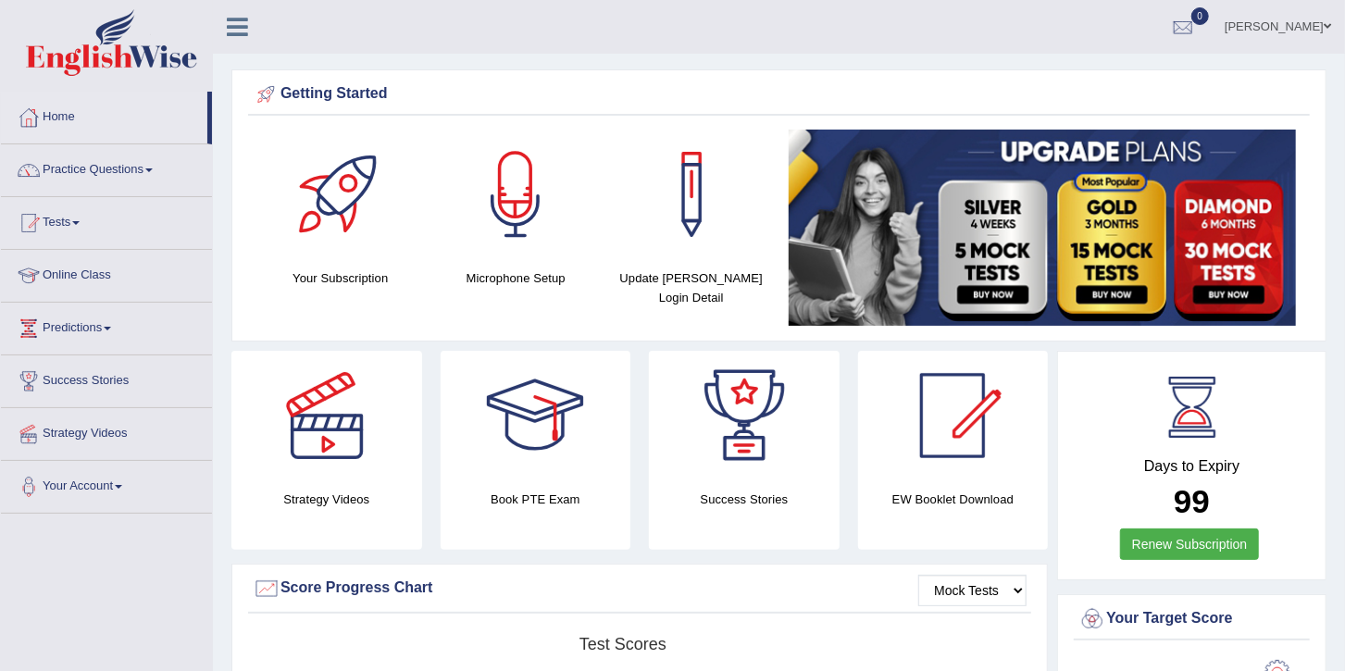
click at [1292, 26] on link "[PERSON_NAME]" at bounding box center [1278, 24] width 134 height 48
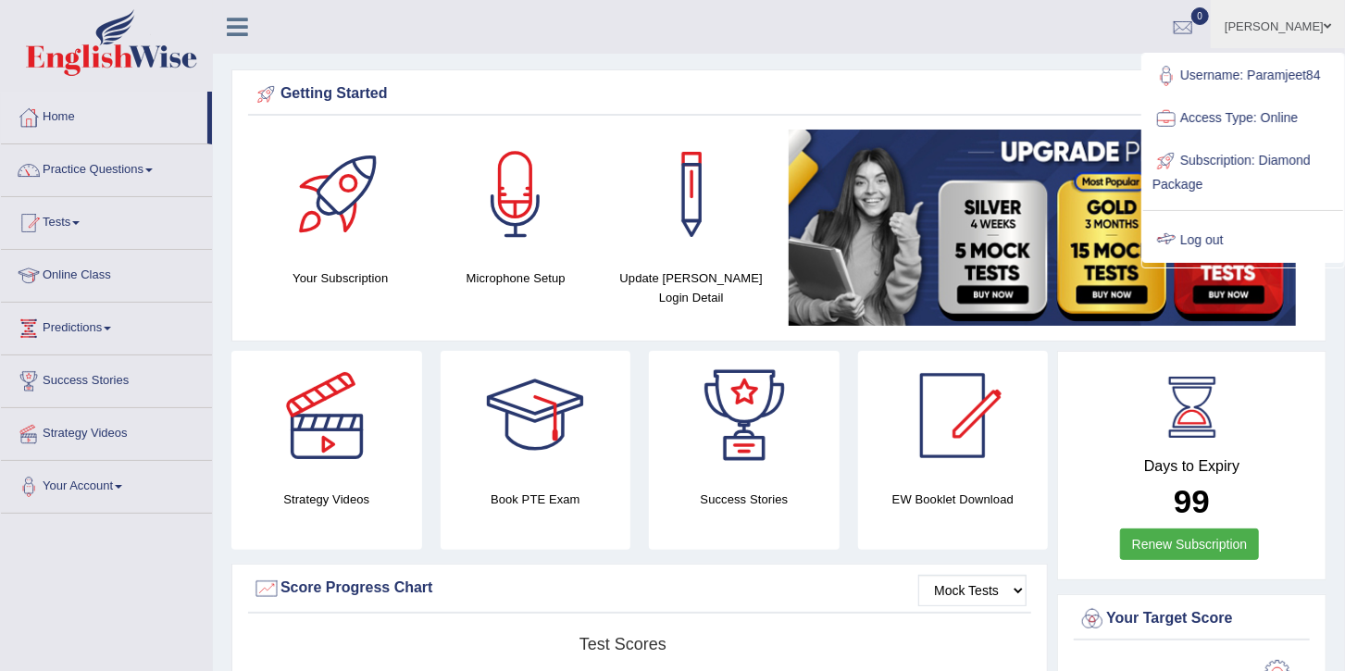
click at [1201, 231] on link "Log out" at bounding box center [1243, 240] width 200 height 43
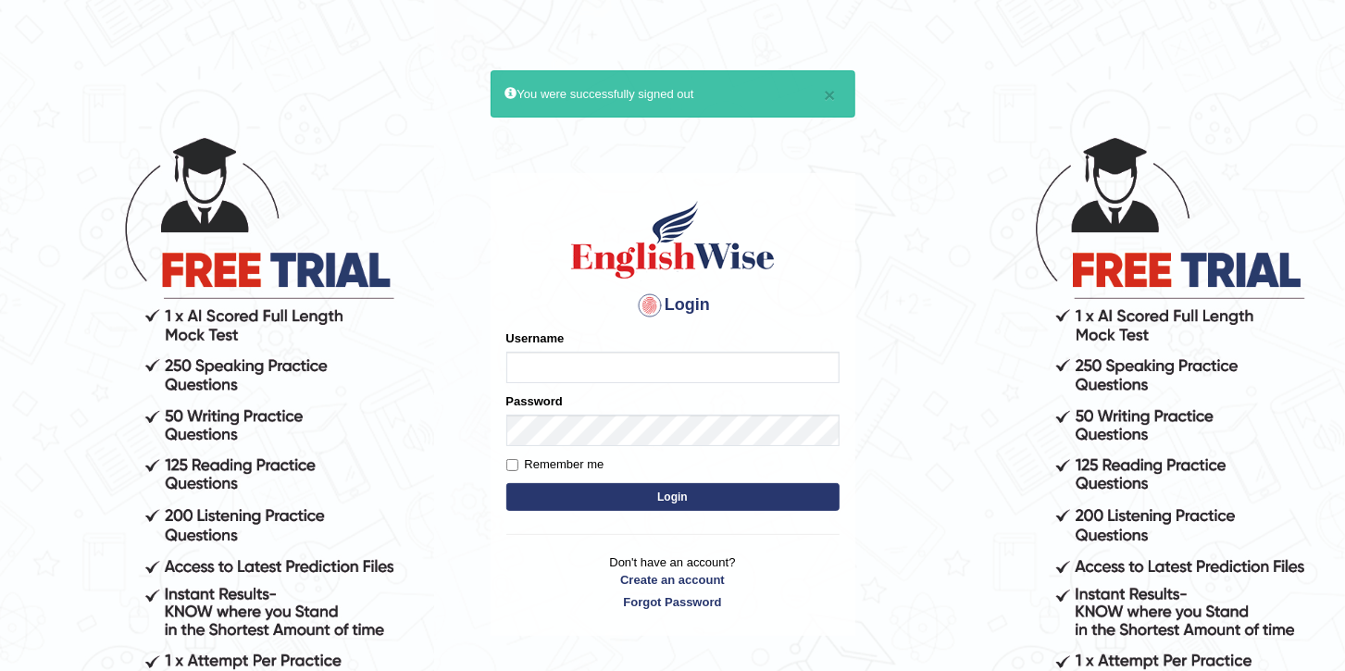
type input "paramjeet84"
click at [585, 489] on button "Login" at bounding box center [672, 497] width 333 height 28
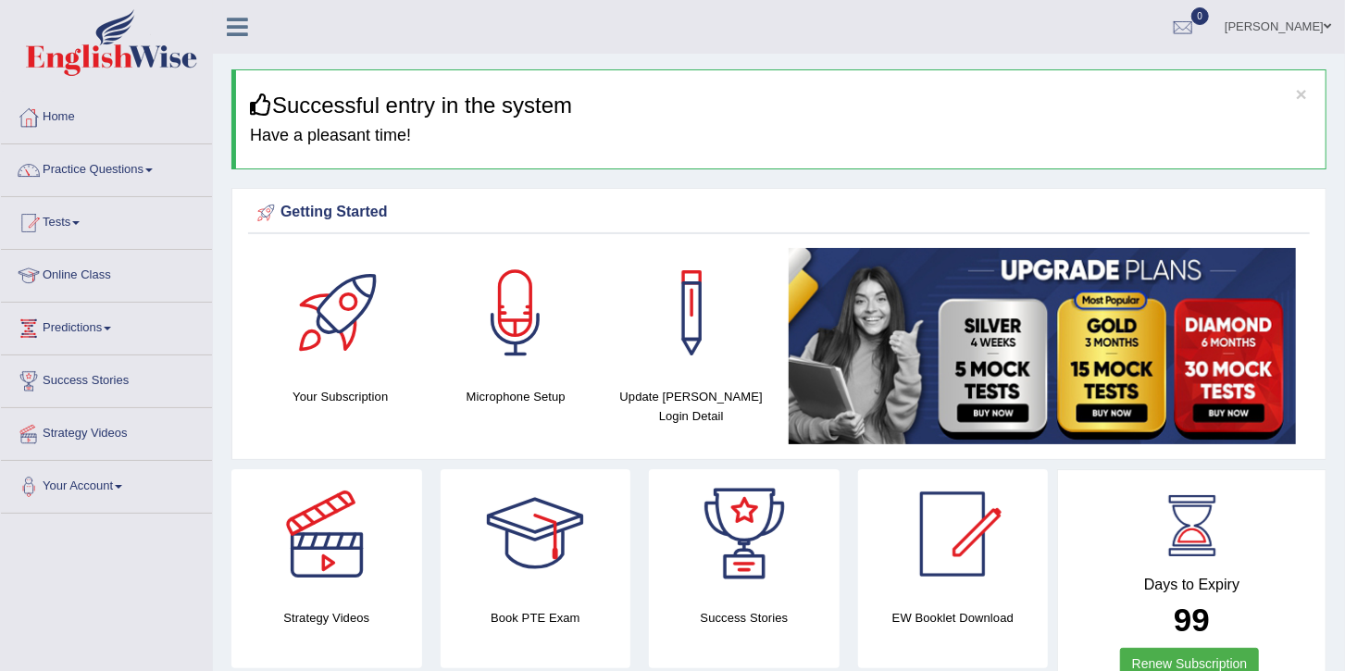
click at [1305, 28] on link "Paramjeet kaur Mann" at bounding box center [1278, 24] width 134 height 48
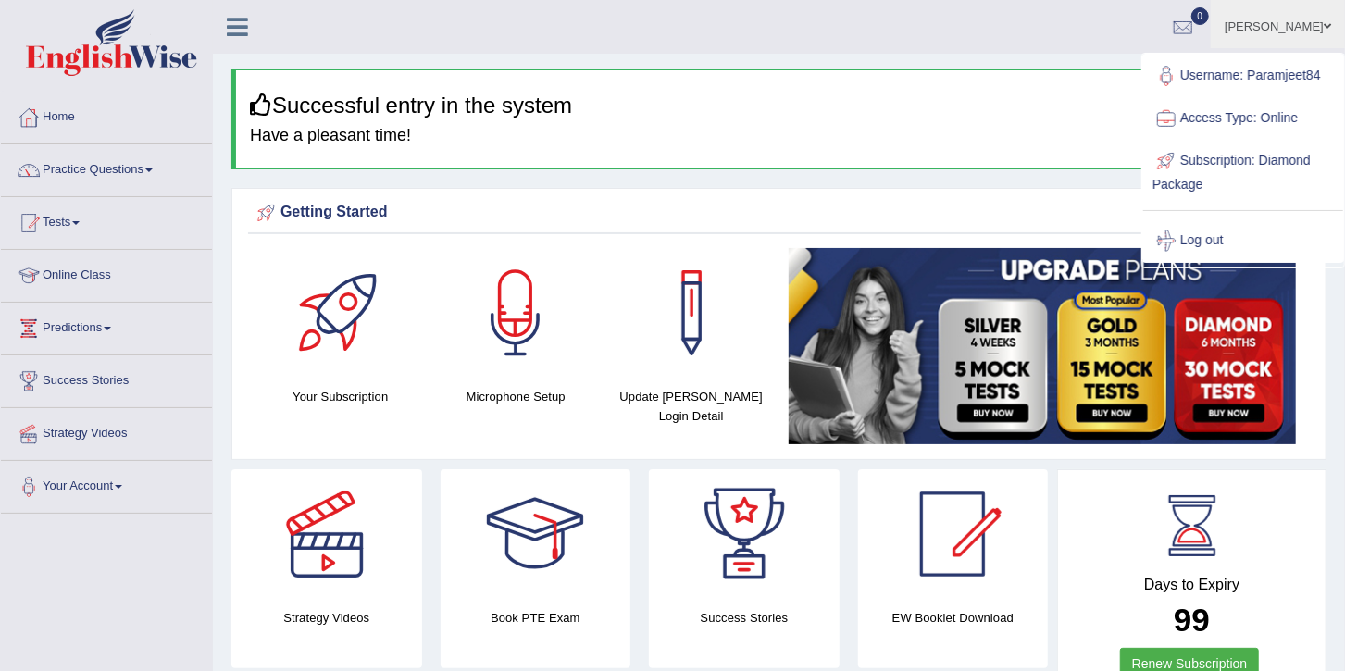
click at [1248, 74] on link "Username: Paramjeet84" at bounding box center [1243, 76] width 200 height 43
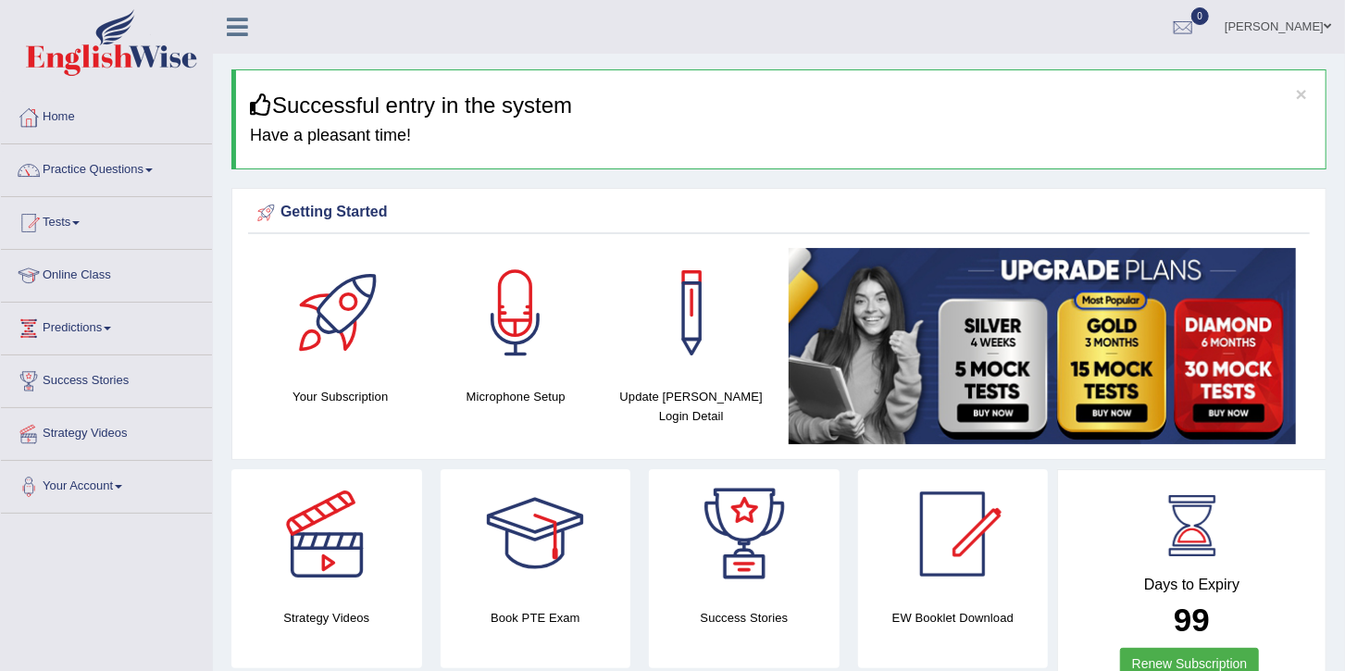
click at [1259, 27] on link "Paramjeet kaur Mann" at bounding box center [1278, 24] width 134 height 48
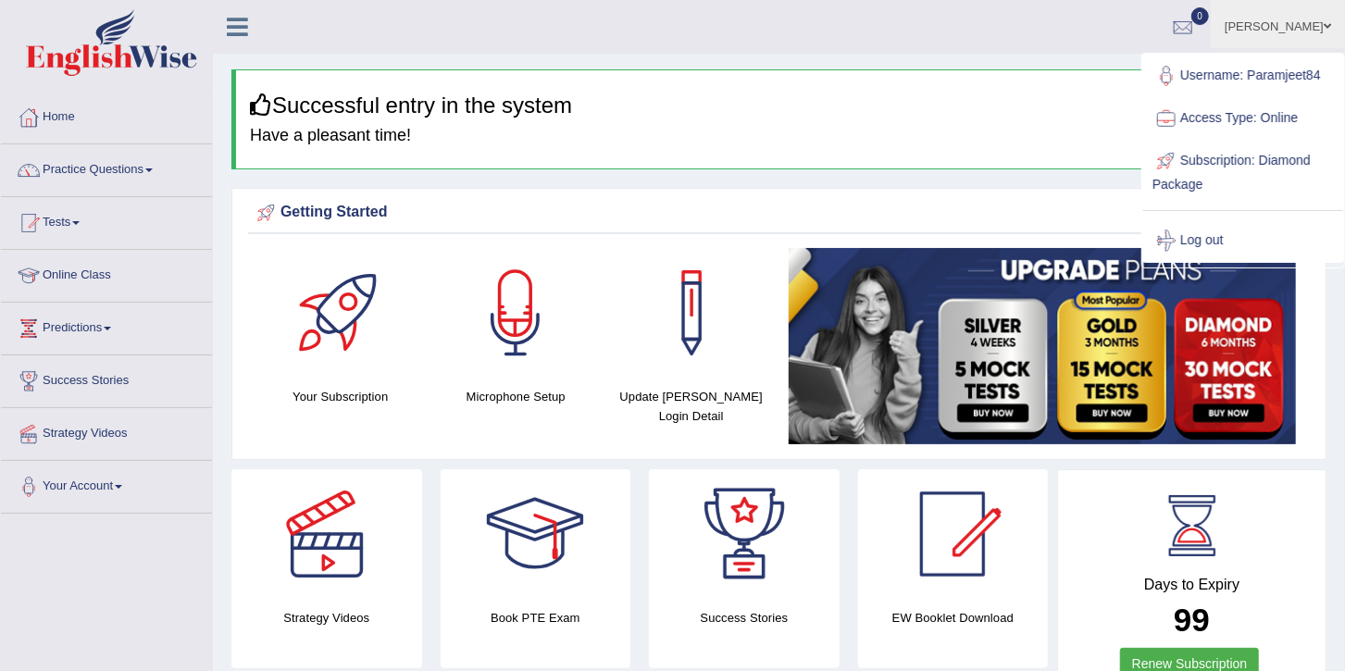
click at [910, 23] on ul "Paramjeet kaur Mann Toggle navigation Username: Paramjeet84 Access Type: Online…" at bounding box center [949, 26] width 793 height 53
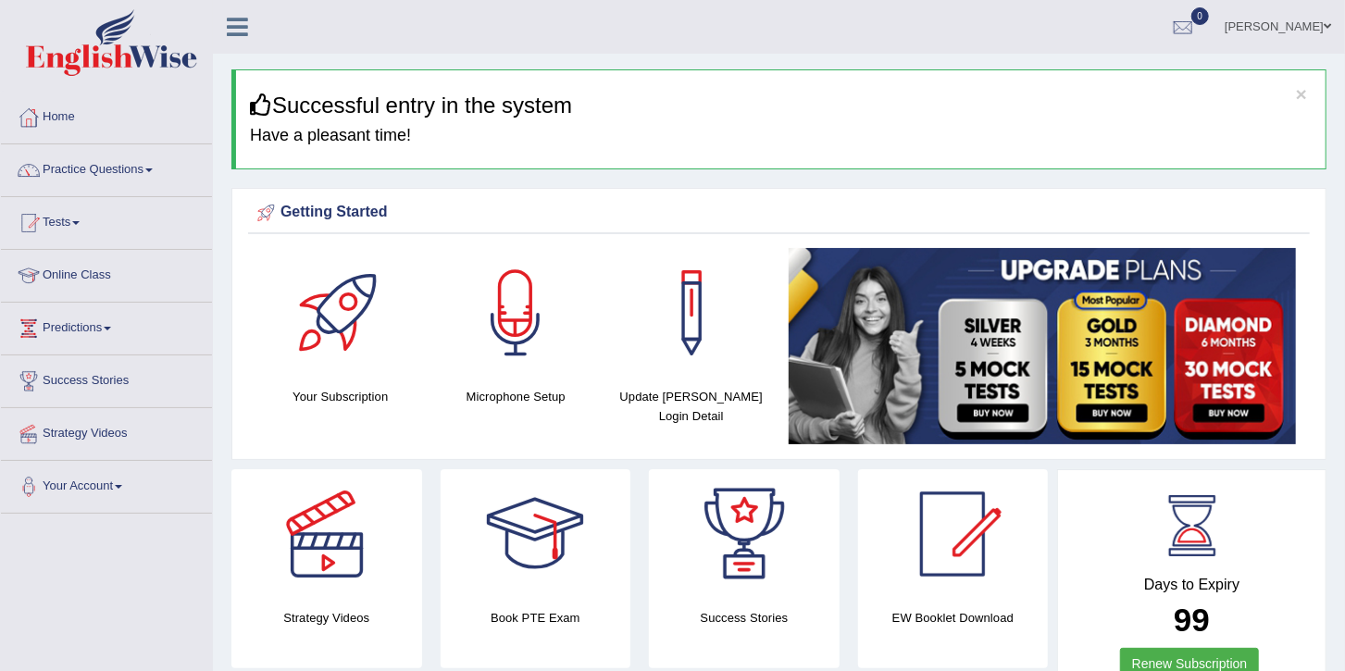
click at [1278, 30] on link "Paramjeet kaur Mann" at bounding box center [1278, 24] width 134 height 48
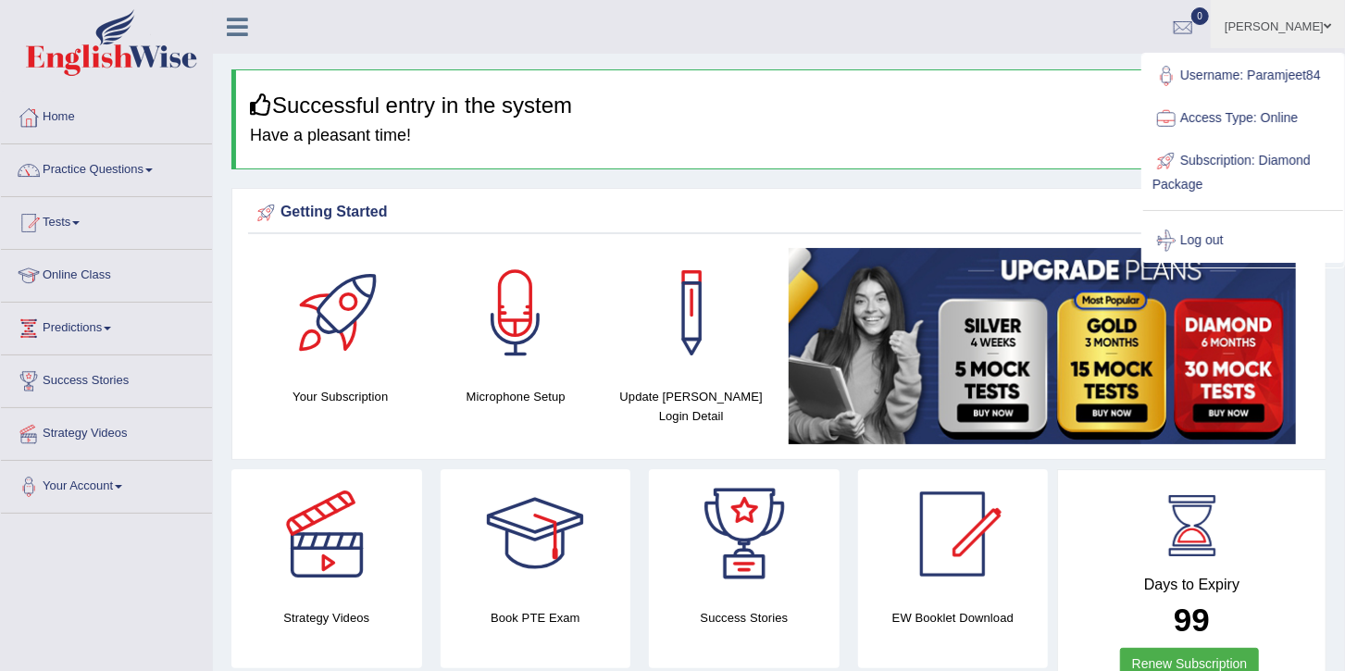
click at [1192, 233] on link "Log out" at bounding box center [1243, 240] width 200 height 43
